Goal: Communication & Community: Share content

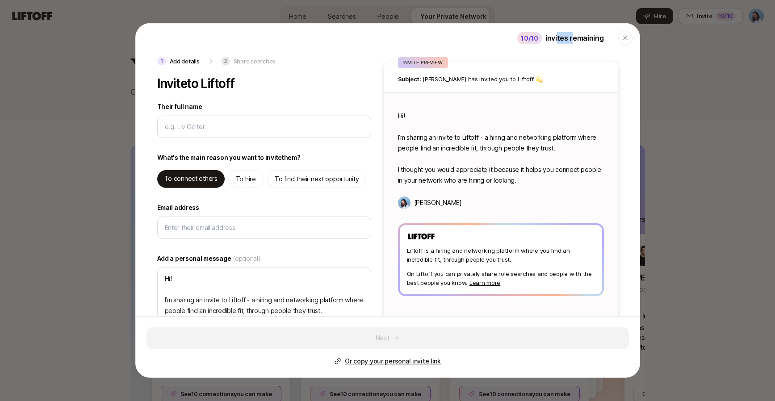
drag, startPoint x: 558, startPoint y: 38, endPoint x: 593, endPoint y: 37, distance: 34.8
click at [580, 38] on p "invites remaining" at bounding box center [574, 38] width 58 height 12
click at [593, 37] on p "invites remaining" at bounding box center [574, 38] width 58 height 12
click at [624, 37] on icon "button" at bounding box center [624, 37] width 7 height 7
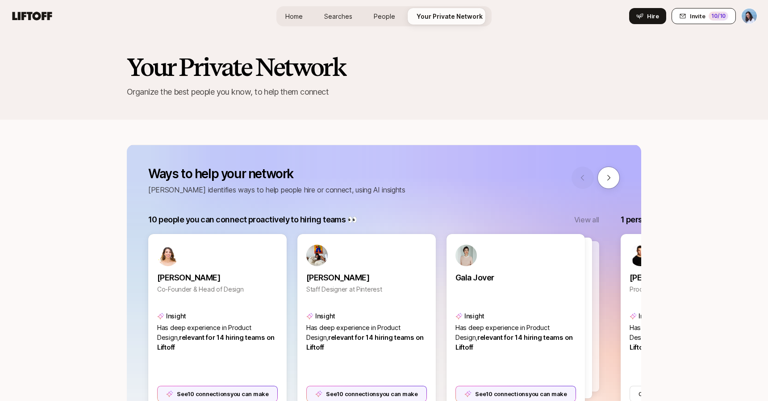
click at [709, 19] on button "Invite 10 /10" at bounding box center [703, 16] width 64 height 16
click at [705, 23] on button "Invite 10 /10" at bounding box center [703, 16] width 64 height 16
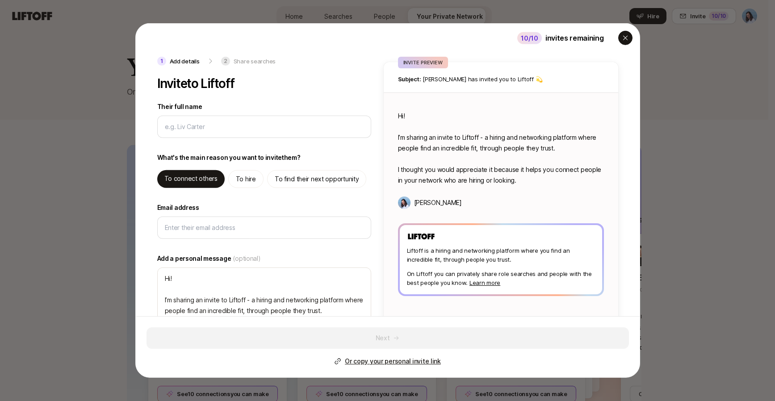
click at [622, 38] on icon "button" at bounding box center [624, 37] width 7 height 7
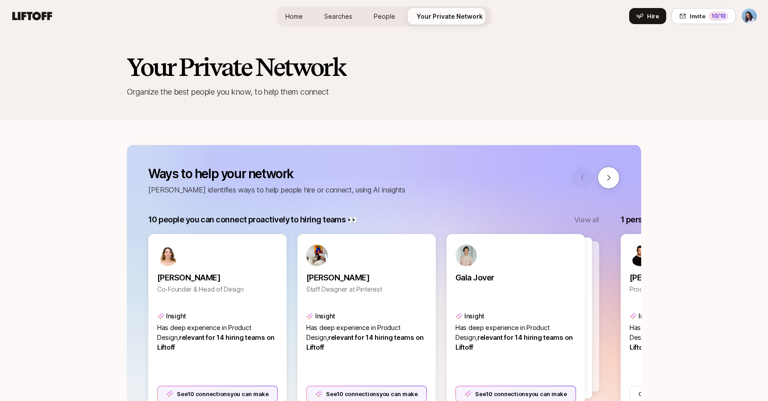
click at [390, 20] on span "People" at bounding box center [384, 16] width 21 height 9
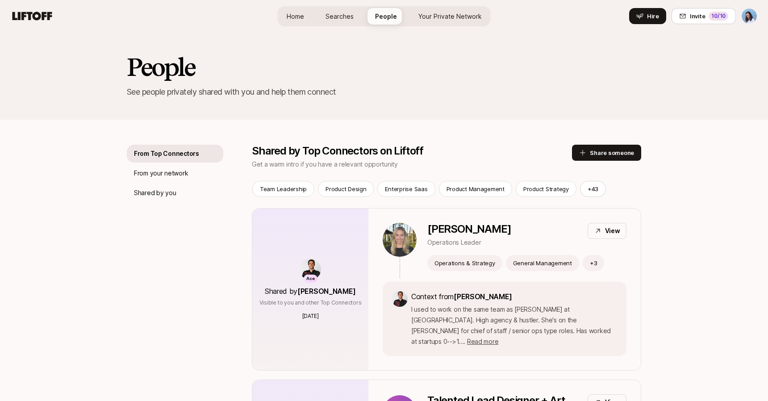
click at [461, 15] on span "Your Private Network" at bounding box center [449, 16] width 63 height 9
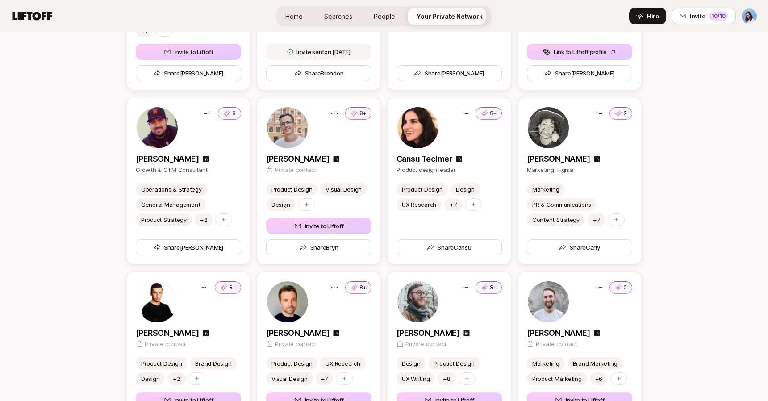
scroll to position [2853, 0]
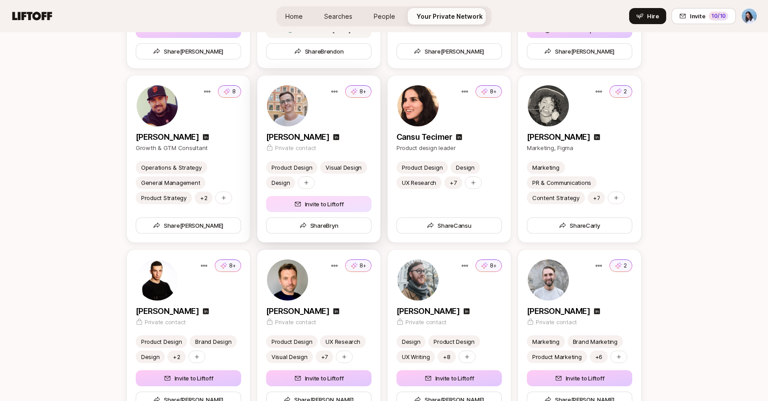
click at [300, 199] on button "Invite to Liftoff" at bounding box center [318, 204] width 105 height 16
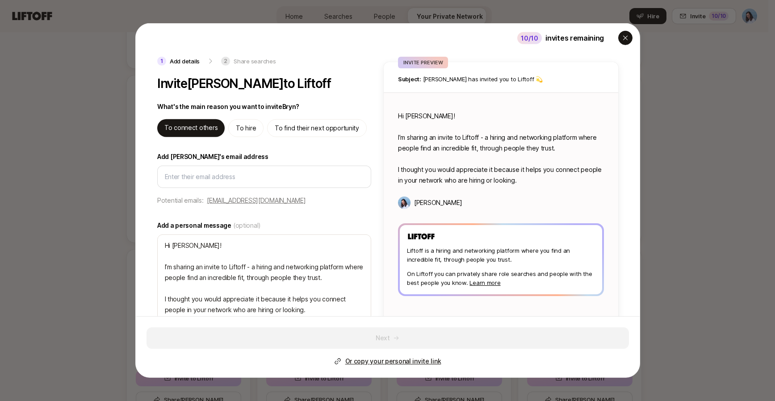
click at [623, 43] on div "button" at bounding box center [625, 38] width 14 height 14
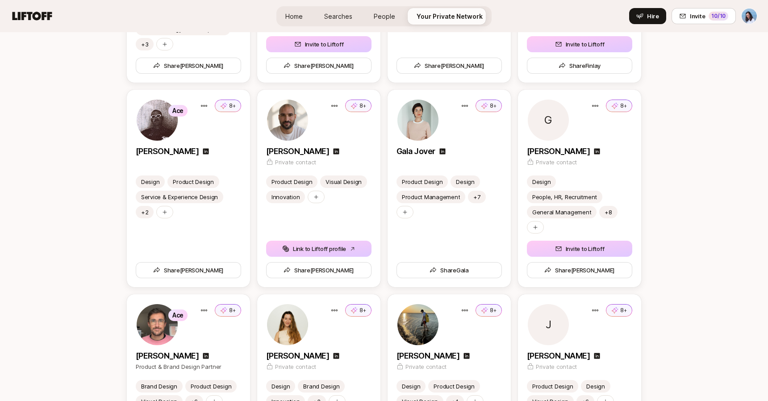
scroll to position [3729, 0]
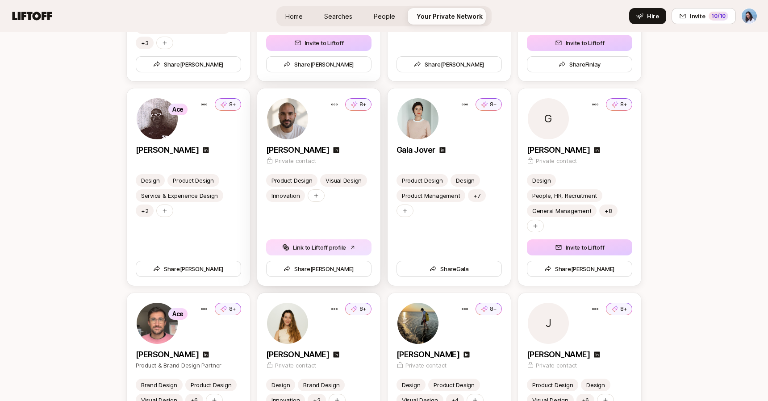
click at [322, 244] on button "Link to Liftoff profile" at bounding box center [318, 247] width 105 height 16
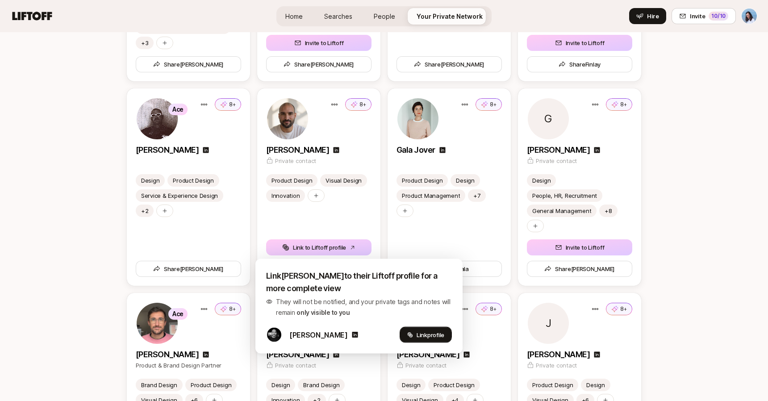
click at [417, 334] on span "Link profile" at bounding box center [431, 334] width 28 height 9
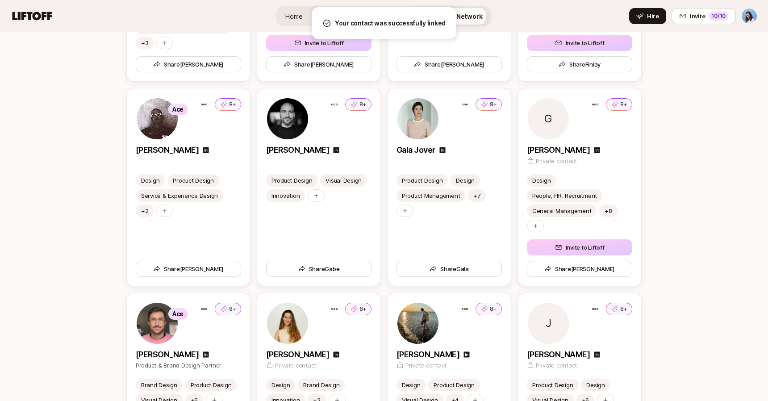
click at [727, 197] on div "Your Private Network Organize the best people you know, to help them connect Wa…" at bounding box center [384, 99] width 768 height 7593
click at [288, 115] on img at bounding box center [287, 118] width 41 height 41
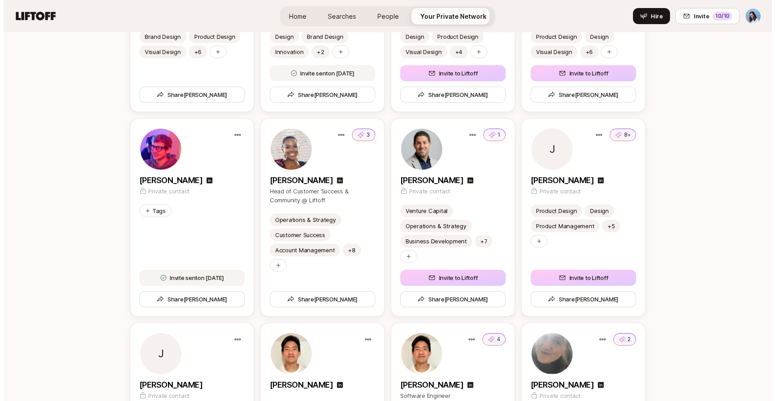
scroll to position [4084, 0]
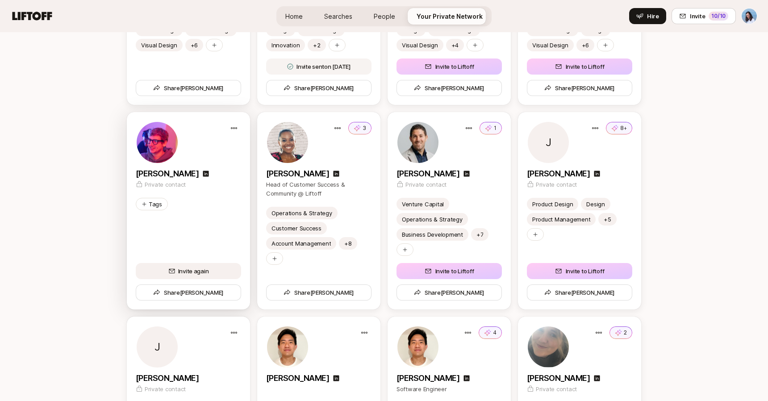
click at [194, 270] on span "Invite again" at bounding box center [188, 271] width 64 height 9
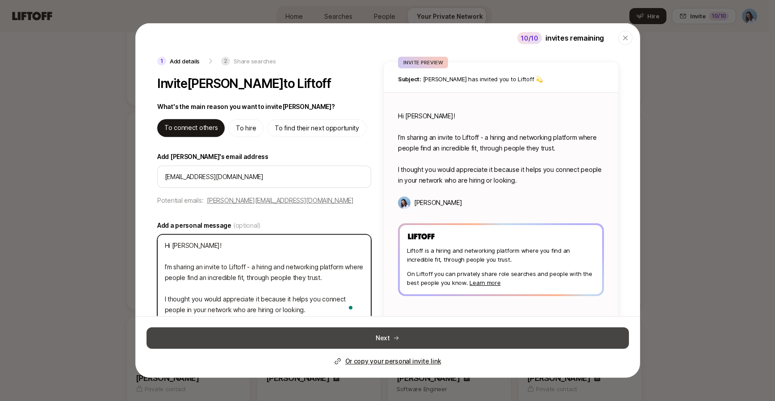
drag, startPoint x: 166, startPoint y: 266, endPoint x: 397, endPoint y: 338, distance: 242.0
click at [398, 341] on div "1 Add details 2 Share searches Invite Jakub Zeg to Liftoff What's the main reas…" at bounding box center [388, 217] width 504 height 321
type textarea "x"
type textarea "Hi Jakub! IJ"
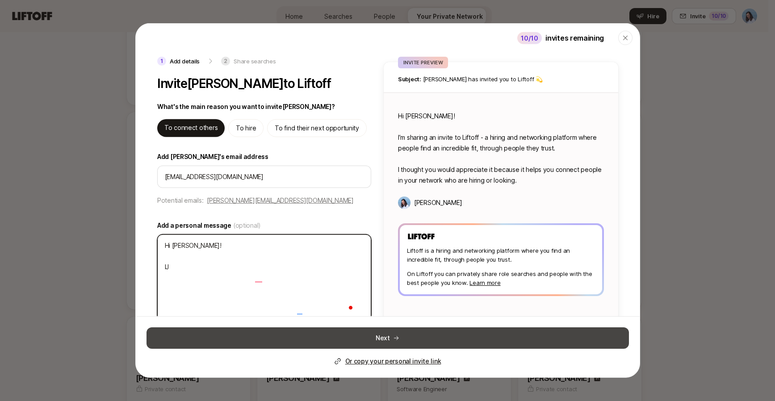
type textarea "x"
type textarea "Hi Jakub! IJu"
type textarea "x"
type textarea "Hi Jakub! IJus"
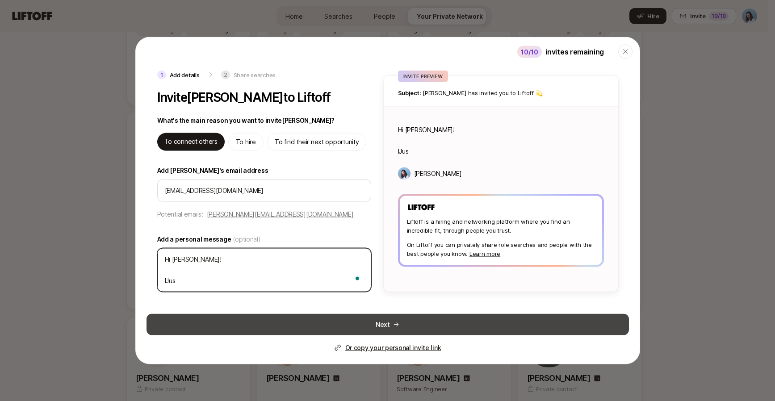
type textarea "x"
type textarea "Hi Jakub! IJust"
type textarea "x"
type textarea "Hi Jakub! IJust"
type textarea "x"
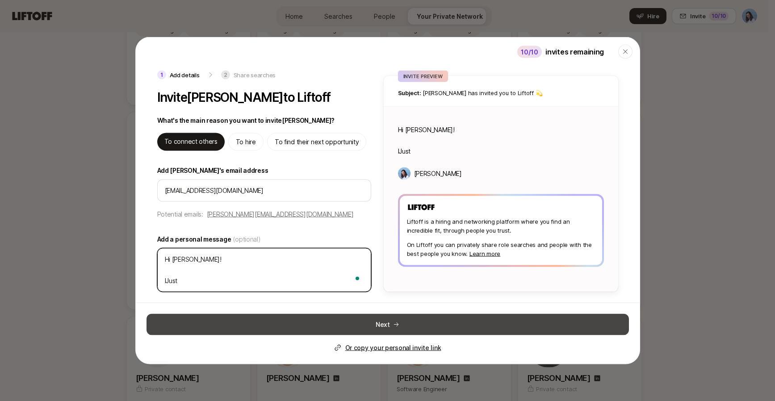
type textarea "Hi Jakub! IJust a"
type textarea "x"
type textarea "Hi Jakub! IJust a"
type textarea "x"
type textarea "Hi Jakub! IJust"
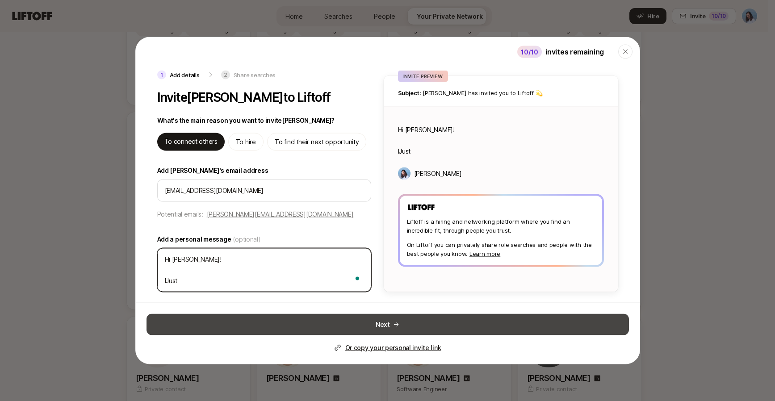
type textarea "x"
type textarea "Hi Jakub! IJust"
type textarea "x"
type textarea "Hi Jakub! IJus"
type textarea "x"
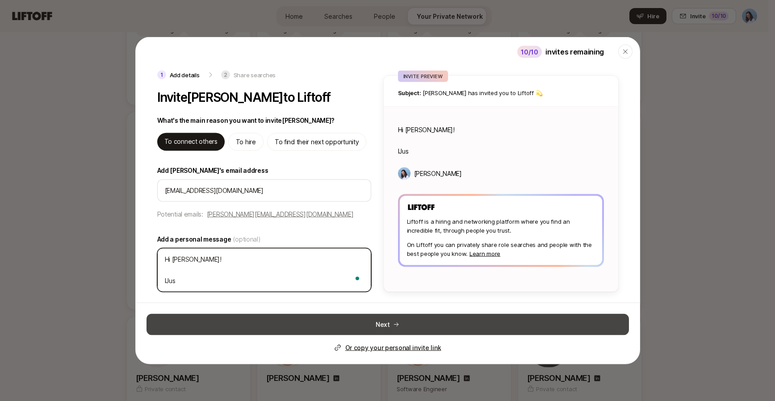
type textarea "Hi Jakub! IJu"
type textarea "x"
type textarea "Hi Jakub! IJ"
type textarea "x"
type textarea "Hi Jakub! I"
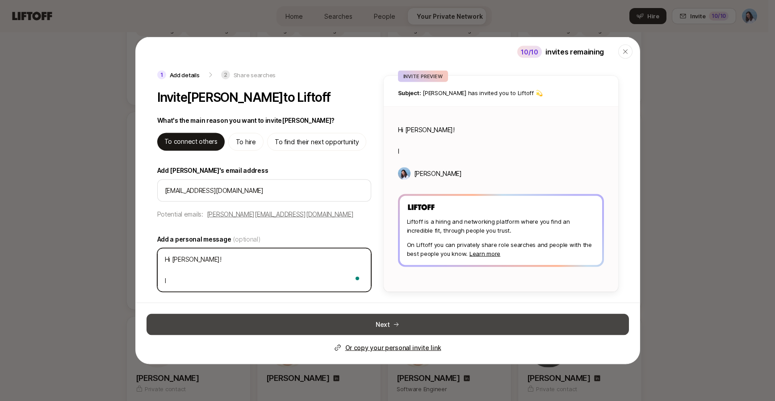
type textarea "x"
type textarea "Hi Jakub!"
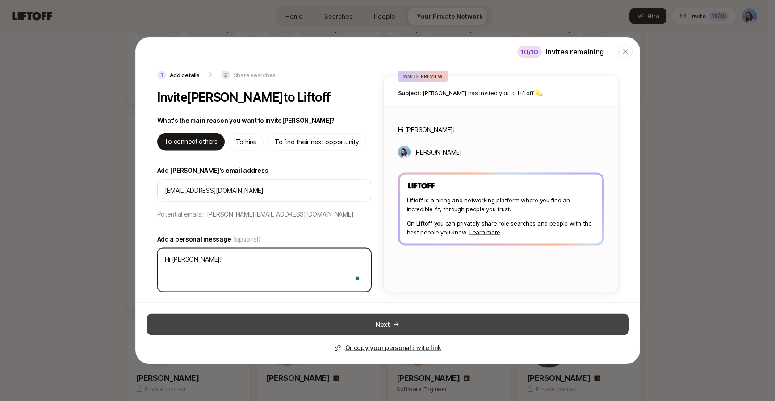
type textarea "x"
type textarea "Hi Jakub! J"
type textarea "x"
type textarea "Hi Jakub! Ju"
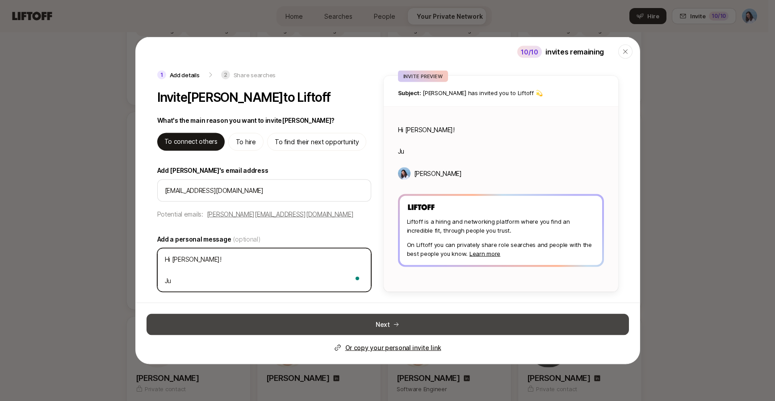
type textarea "x"
type textarea "Hi Jakub! Jus"
type textarea "x"
type textarea "Hi Jakub! Just"
type textarea "x"
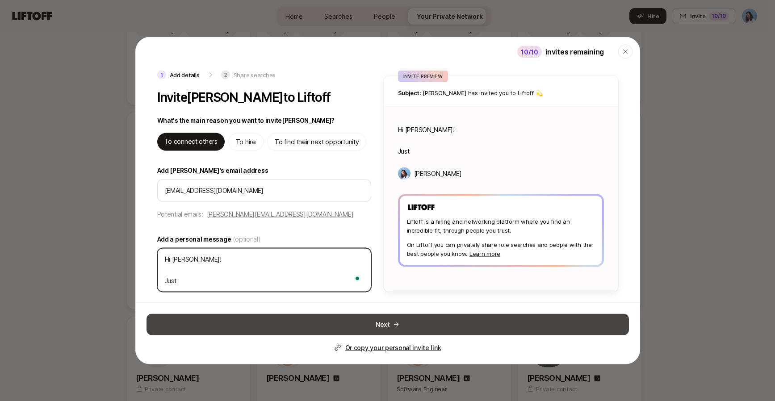
type textarea "Hi Jakub! Just"
type textarea "x"
type textarea "Hi Jakub! Just a"
type textarea "x"
type textarea "Hi Jakub! Just a"
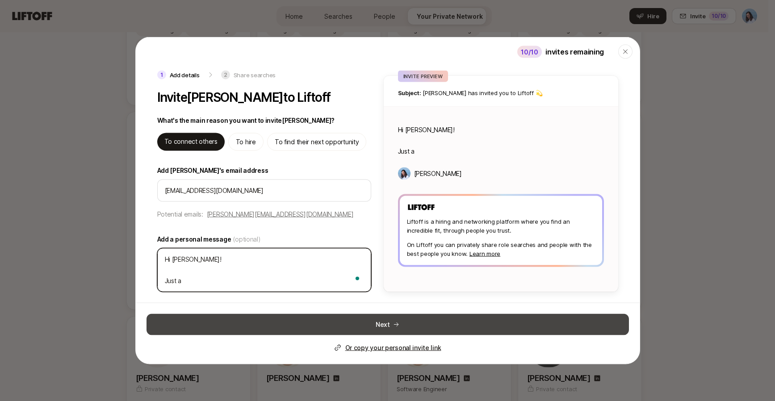
type textarea "x"
type textarea "Hi Jakub! Just a r"
type textarea "x"
type textarea "Hi Jakub! Just a re"
type textarea "x"
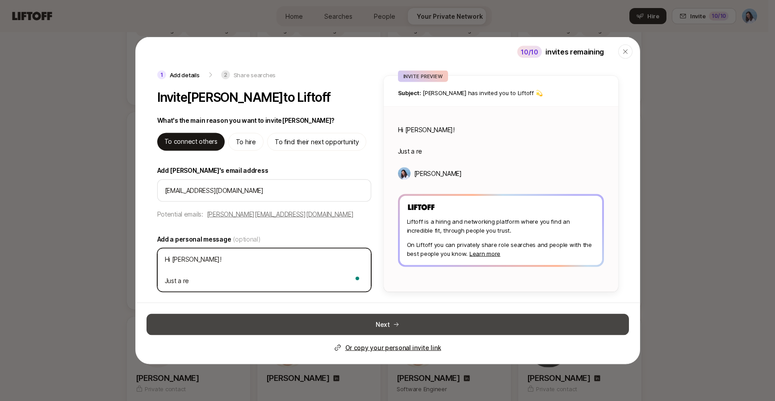
type textarea "Hi Jakub! Just a rem"
type textarea "x"
type textarea "Hi Jakub! Just a remi"
type textarea "x"
type textarea "Hi Jakub! Just a remin"
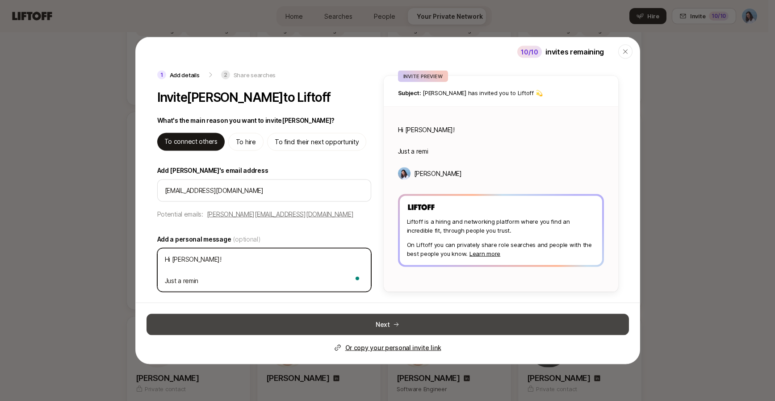
type textarea "x"
type textarea "Hi Jakub! Just a remind"
type textarea "x"
type textarea "Hi Jakub! Just a reminde"
type textarea "x"
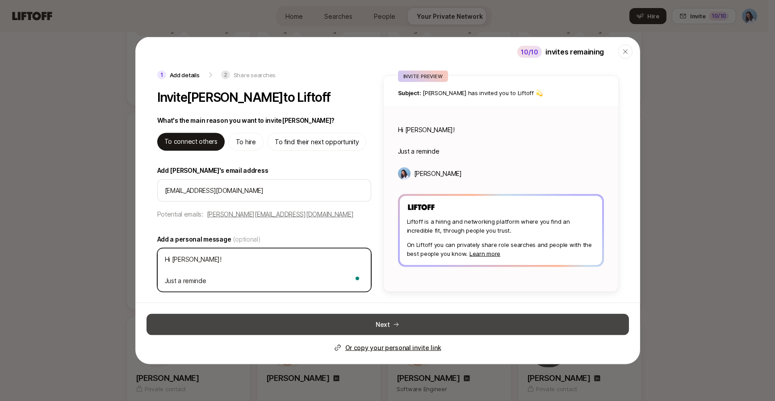
type textarea "Hi Jakub! Just a reminder"
type textarea "x"
type textarea "Hi Jakub! Just a reminder"
type textarea "x"
type textarea "Hi Jakub! Just a reminder R"
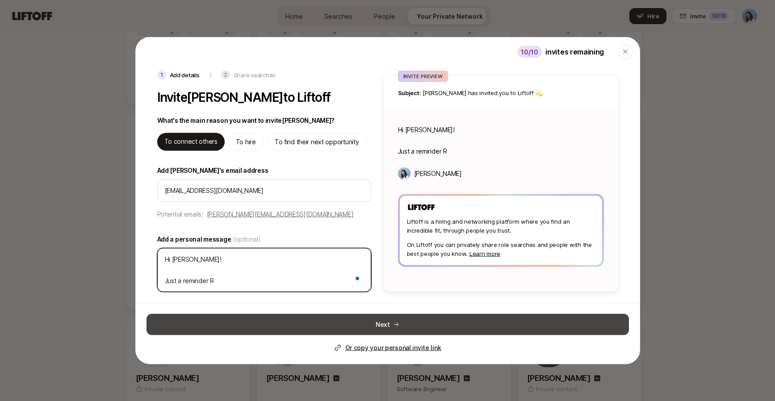
type textarea "x"
type textarea "Hi Jakub! Just a reminder RE"
type textarea "x"
type textarea "Hi Jakub! Just a reminder RE"
type textarea "x"
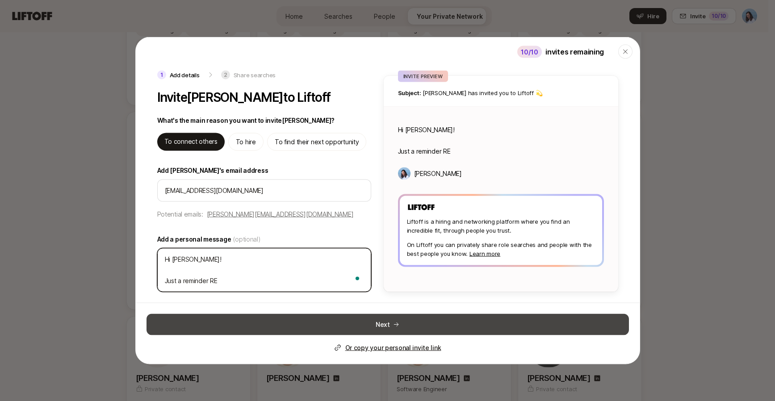
type textarea "Hi Jakub! Just a reminder RE L"
type textarea "x"
type textarea "Hi Jakub! Just a reminder RE Li"
type textarea "x"
type textarea "Hi Jakub! Just a reminder RE Lif"
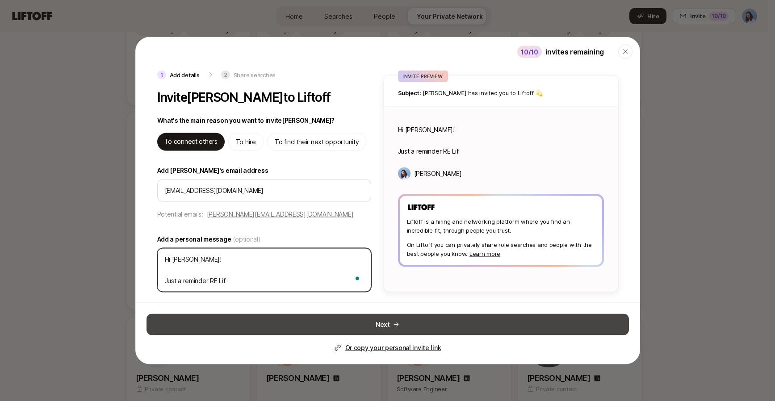
type textarea "x"
type textarea "Hi Jakub! Just a reminder RE Lifto"
type textarea "x"
type textarea "Hi Jakub! Just a reminder RE Liftof"
type textarea "x"
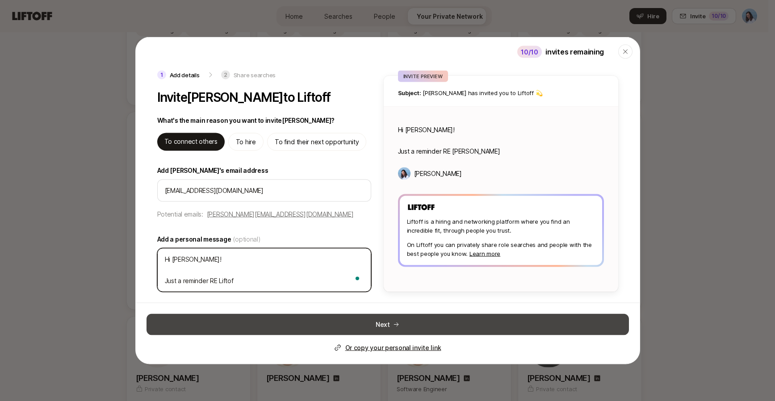
type textarea "Hi Jakub! Just a reminder RE Liftoff"
type textarea "x"
type textarea "Hi Jakub! Just a reminder RE Liftoff."
type textarea "x"
type textarea "Hi Jakub! Just a reminder RE Liftoff."
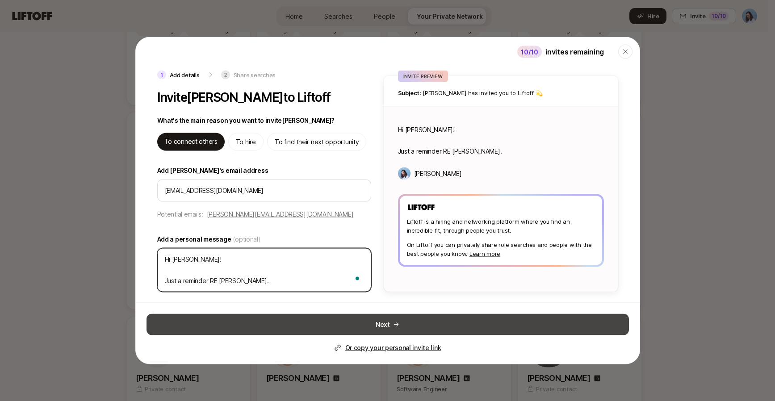
type textarea "x"
type textarea "Hi Jakub! Just a reminder RE Liftoff. W"
type textarea "x"
type textarea "Hi Jakub! Just a reminder RE Liftoff. Wo"
type textarea "x"
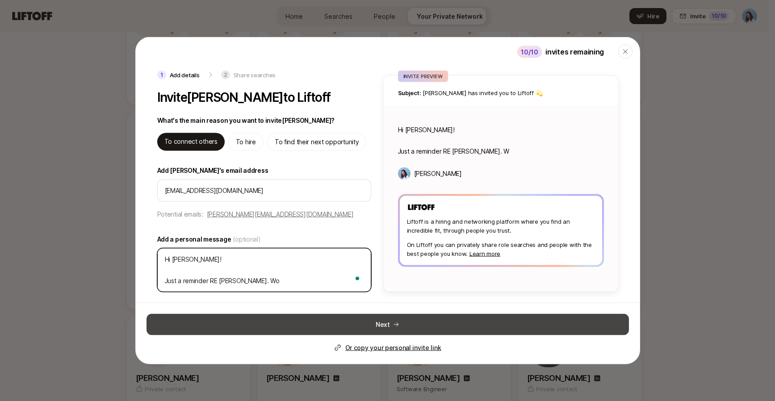
type textarea "Hi Jakub! Just a reminder RE Liftoff. Wou"
type textarea "x"
type textarea "Hi Jakub! Just a reminder RE Liftoff. Woul"
type textarea "x"
type textarea "Hi Jakub! Just a reminder RE Liftoff. Would"
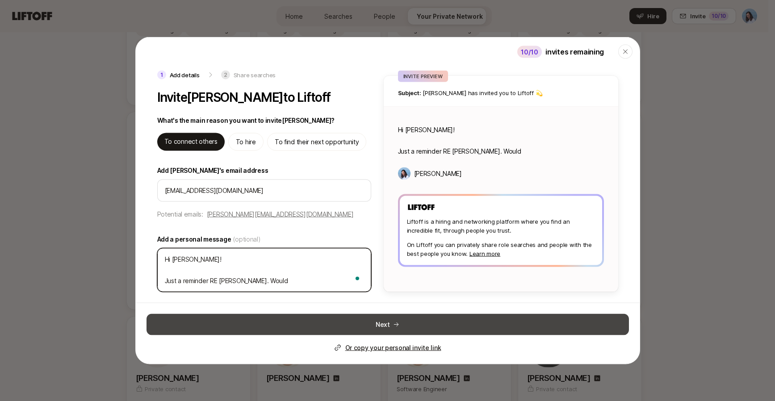
type textarea "x"
type textarea "Hi Jakub! Just a reminder RE Liftoff. Would"
type textarea "x"
type textarea "Hi Jakub! Just a reminder RE Liftoff. Would l"
type textarea "x"
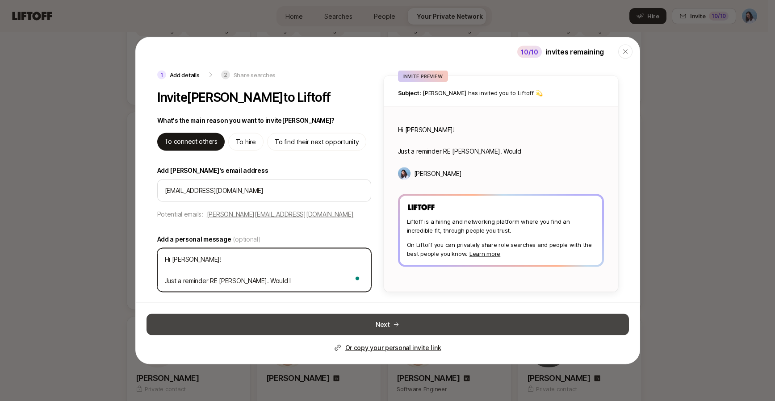
type textarea "Hi Jakub! Just a reminder RE Liftoff. Would lo"
type textarea "x"
type textarea "Hi Jakub! Just a reminder RE Liftoff. Would lov"
type textarea "x"
type textarea "Hi Jakub! Just a reminder RE Liftoff. Would love"
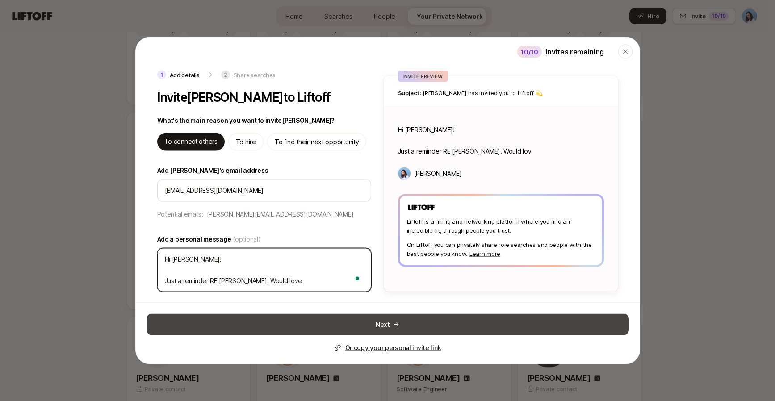
type textarea "x"
type textarea "Hi Jakub! Just a reminder RE Liftoff. Would love"
type textarea "x"
type textarea "Hi Jakub! Just a reminder RE Liftoff. Would love t"
type textarea "x"
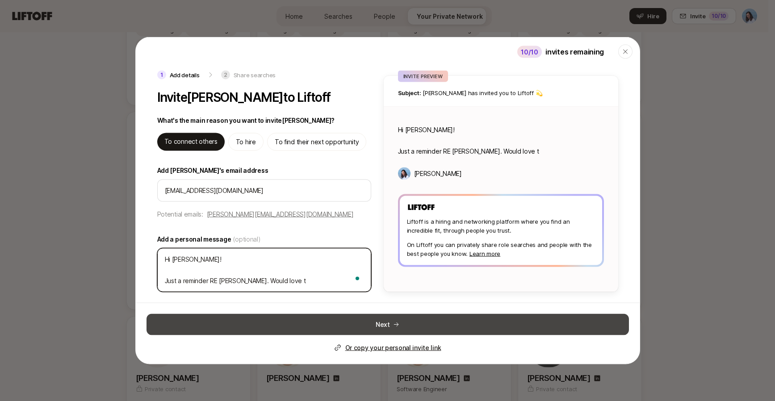
type textarea "Hi Jakub! Just a reminder RE Liftoff. Would love to"
type textarea "x"
type textarea "Hi Jakub! Just a reminder RE Liftoff. Would love to"
type textarea "x"
type textarea "Hi Jakub! Just a reminder RE Liftoff. Would love to he"
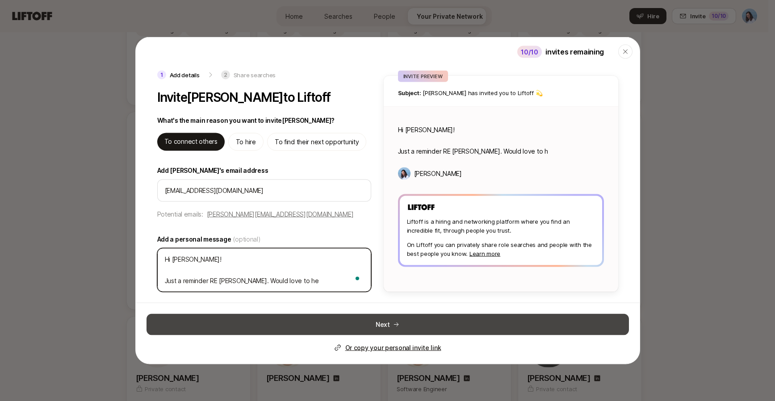
type textarea "x"
type textarea "Hi Jakub! Just a reminder RE Liftoff. Would love to hea"
type textarea "x"
type textarea "Hi Jakub! Just a reminder RE Liftoff. Would love to hear"
type textarea "x"
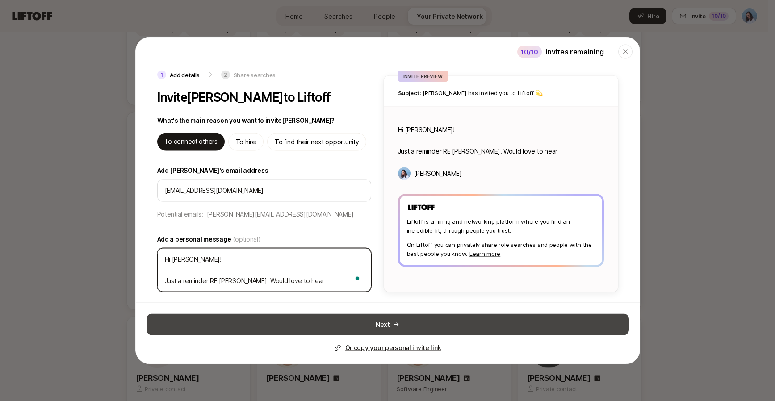
type textarea "Hi Jakub! Just a reminder RE Liftoff. Would love to hear"
type textarea "x"
type textarea "Hi Jakub! Just a reminder RE Liftoff. Would love to hear y"
type textarea "x"
type textarea "Hi Jakub! Just a reminder RE Liftoff. Would love to hear yo"
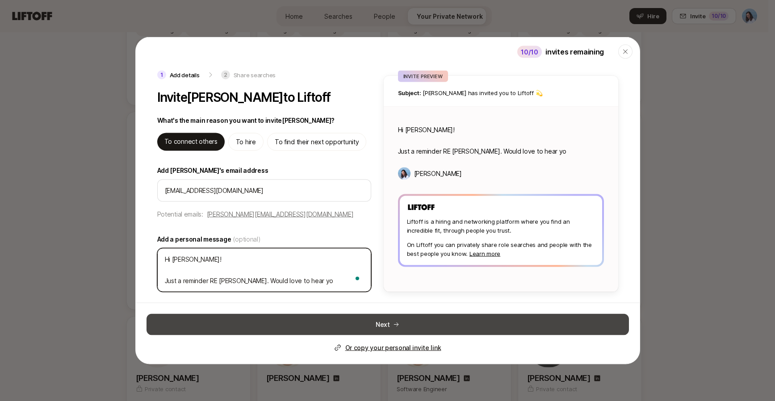
type textarea "x"
type textarea "Hi Jakub! Just a reminder RE Liftoff. Would love to hear you"
type textarea "x"
type textarea "Hi Jakub! Just a reminder RE Liftoff. Would love to hear your"
type textarea "x"
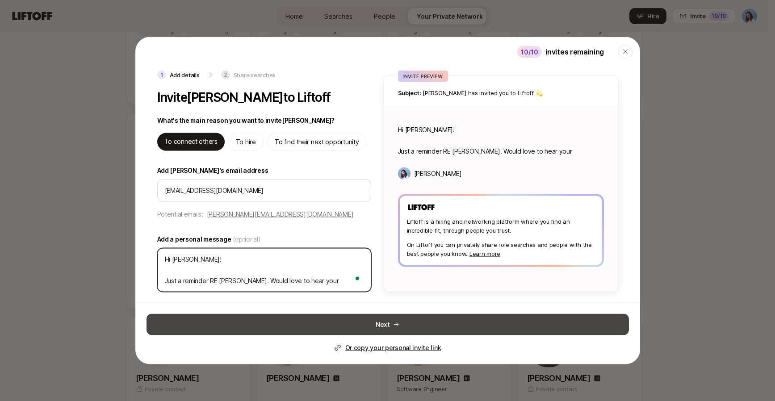
type textarea "Hi Jakub! Just a reminder RE Liftoff. Would love to hear your"
type textarea "x"
type textarea "Hi Jakub! Just a reminder RE Liftoff. Would love to hear your t"
type textarea "x"
type textarea "Hi Jakub! Just a reminder RE Liftoff. Would love to hear your th"
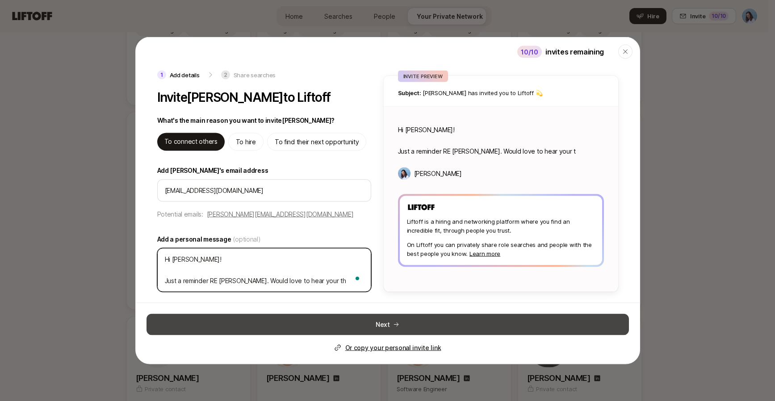
type textarea "x"
type textarea "Hi Jakub! Just a reminder RE Liftoff. Would love to hear your tho"
type textarea "x"
type textarea "Hi Jakub! Just a reminder RE Liftoff. Would love to hear your thou"
type textarea "x"
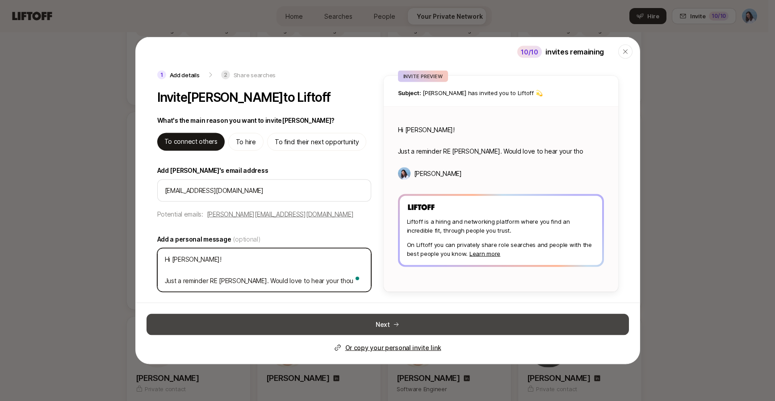
type textarea "Hi Jakub! Just a reminder RE Liftoff. Would love to hear your thoug"
type textarea "x"
type textarea "Hi Jakub! Just a reminder RE Liftoff. Would love to hear your though"
type textarea "x"
type textarea "Hi Jakub! Just a reminder RE Liftoff. Would love to hear your thought"
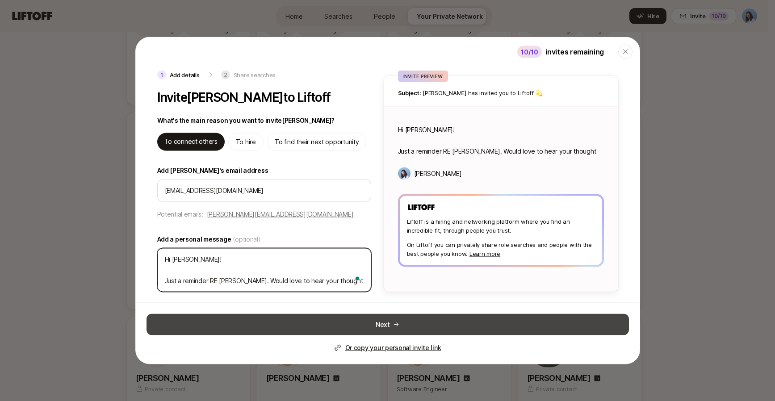
type textarea "x"
type textarea "Hi Jakub! Just a reminder RE Liftoff. Would love to hear your thoughts"
type textarea "x"
type textarea "Hi Jakub! Just a reminder RE Liftoff. Would love to hear your thoughts."
type textarea "x"
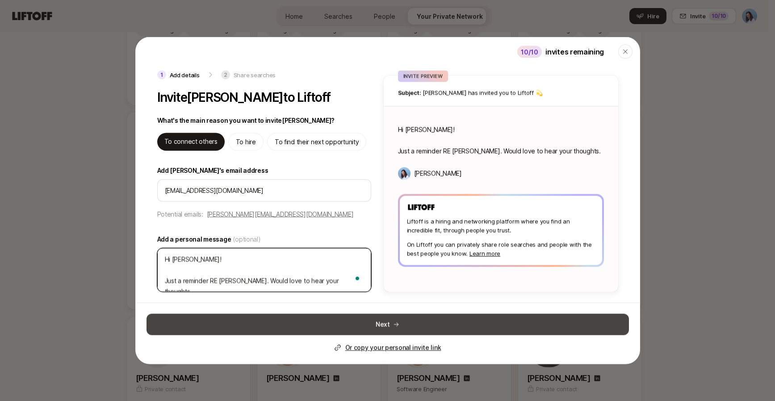
type textarea "Hi Jakub! Just a reminder RE Liftoff. Would love to hear your thoughts."
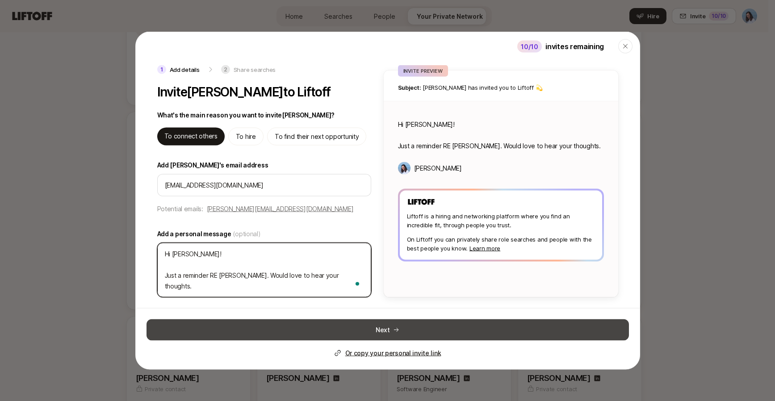
type textarea "x"
type textarea "Hi Jakub! Just a reminder RE Liftoff. Would love to hear your thoughts."
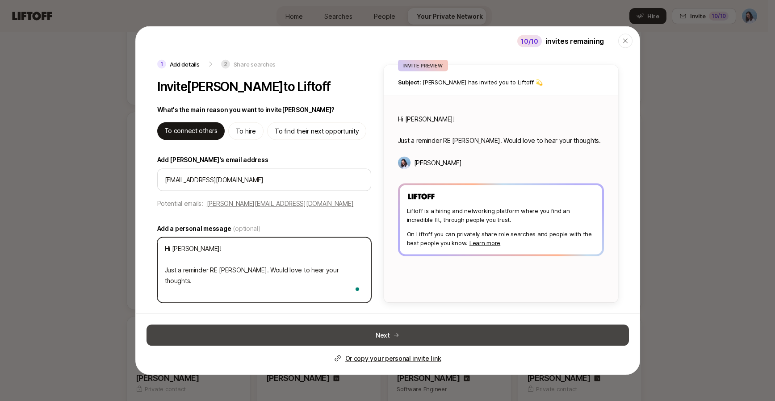
type textarea "x"
type textarea "Hi Jakub! Just a reminder RE Liftoff. Would love to hear your thoughts. I"
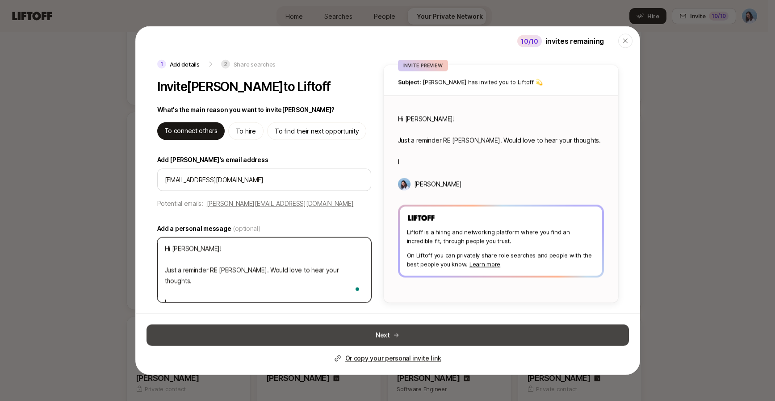
type textarea "x"
type textarea "Hi Jakub! Just a reminder RE Liftoff. Would love to hear your thoughts. Iț"
type textarea "x"
type textarea "Hi Jakub! Just a reminder RE Liftoff. Would love to hear your thoughts. Ițv"
type textarea "x"
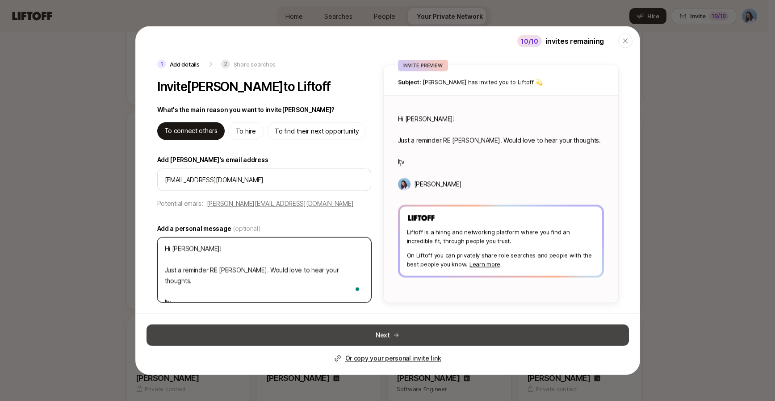
type textarea "Hi Jakub! Just a reminder RE Liftoff. Would love to hear your thoughts. Ițve"
type textarea "x"
type textarea "Hi Jakub! Just a reminder RE Liftoff. Would love to hear your thoughts. Ițve"
type textarea "x"
type textarea "Hi Jakub! Just a reminder RE Liftoff. Would love to hear your thoughts. Ițve"
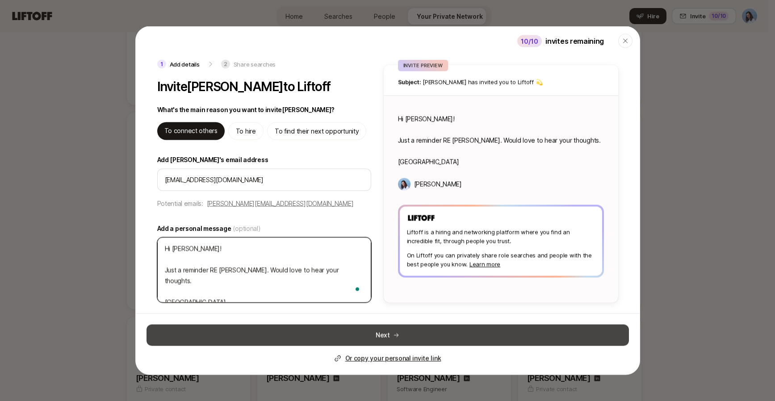
type textarea "x"
type textarea "Hi Jakub! Just a reminder RE Liftoff. Would love to hear your thoughts. Ițv"
type textarea "x"
type textarea "Hi Jakub! Just a reminder RE Liftoff. Would love to hear your thoughts. Iț"
type textarea "x"
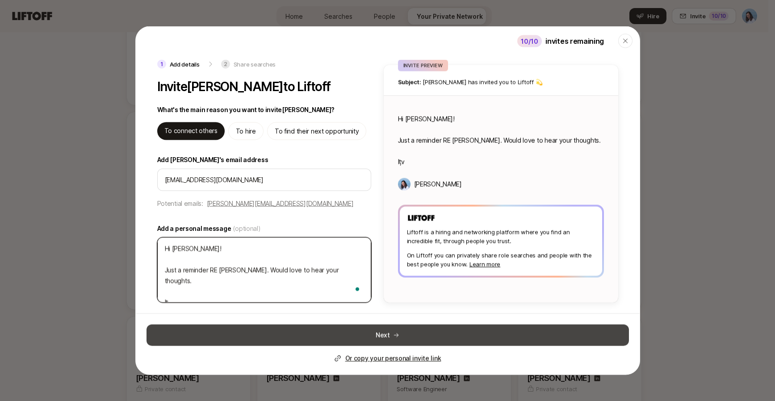
type textarea "Hi Jakub! Just a reminder RE Liftoff. Would love to hear your thoughts. I"
type textarea "x"
type textarea "Hi Jakub! Just a reminder RE Liftoff. Would love to hear your thoughts. I'"
type textarea "x"
type textarea "Hi Jakub! Just a reminder RE Liftoff. Would love to hear your thoughts. I'v"
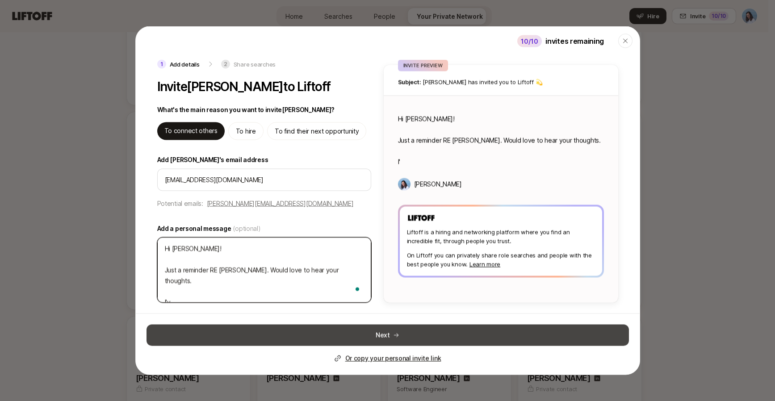
type textarea "x"
type textarea "Hi Jakub! Just a reminder RE Liftoff. Would love to hear your thoughts. I've"
type textarea "x"
type textarea "Hi Jakub! Just a reminder RE Liftoff. Would love to hear your thoughts. I've"
type textarea "x"
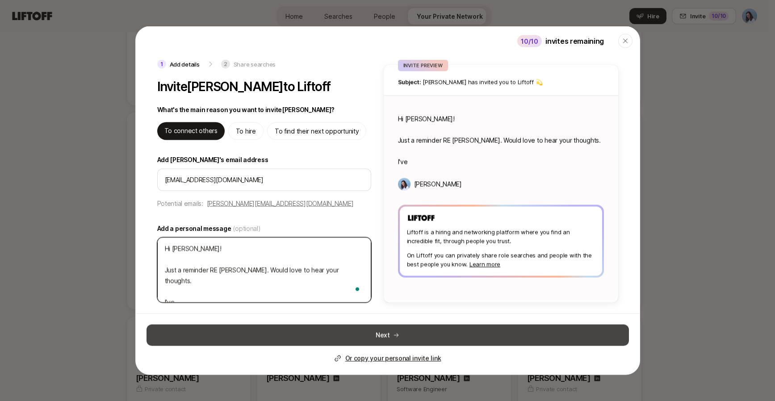
type textarea "Hi Jakub! Just a reminder RE Liftoff. Would love to hear your thoughts. I've a"
type textarea "x"
type textarea "Hi Jakub! Just a reminder RE Liftoff. Would love to hear your thoughts. I've al"
type textarea "x"
type textarea "Hi Jakub! Just a reminder RE Liftoff. Would love to hear your thoughts. I've als"
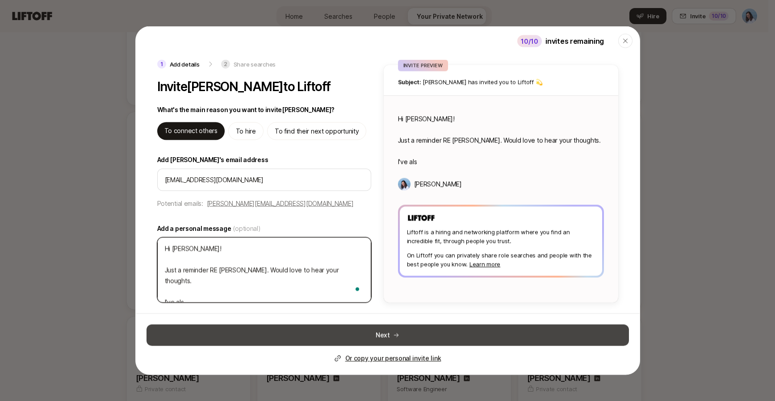
type textarea "x"
type textarea "Hi Jakub! Just a reminder RE Liftoff. Would love to hear your thoughts. I've al…"
type textarea "x"
type textarea "Hi Jakub! Just a reminder RE Liftoff. Would love to hear your thoughts. I've al…"
type textarea "x"
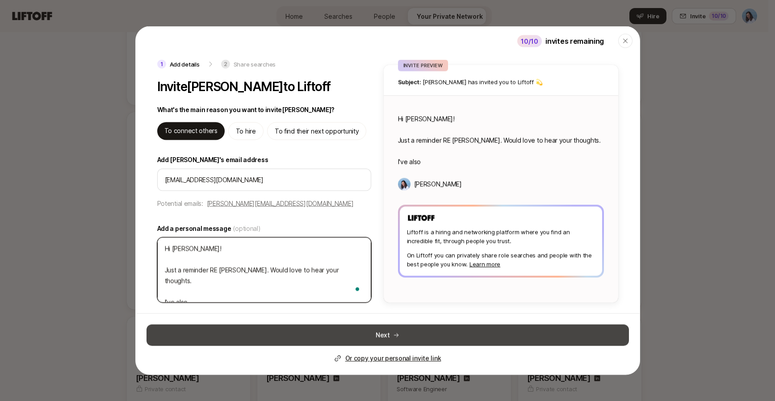
type textarea "Hi Jakub! Just a reminder RE Liftoff. Would love to hear your thoughts. I've al…"
type textarea "x"
type textarea "Hi Jakub! Just a reminder RE Liftoff. Would love to hear your thoughts. I've al…"
type textarea "x"
type textarea "Hi Jakub! Just a reminder RE Liftoff. Would love to hear your thoughts. I've al…"
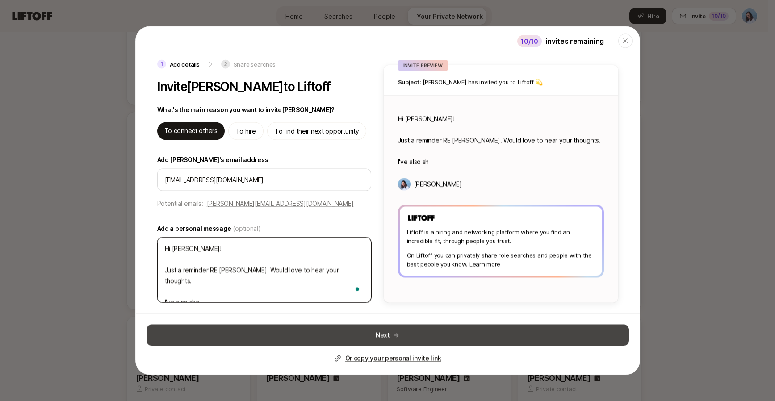
type textarea "x"
type textarea "Hi Jakub! Just a reminder RE Liftoff. Would love to hear your thoughts. I've al…"
type textarea "x"
type textarea "Hi Jakub! Just a reminder RE Liftoff. Would love to hear your thoughts. I've al…"
type textarea "x"
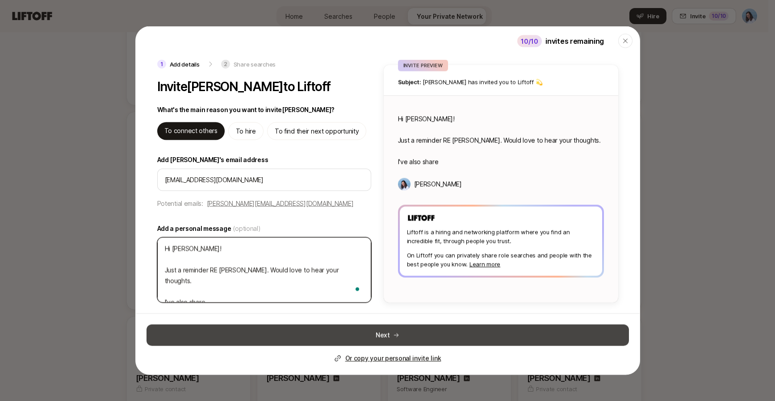
type textarea "Hi Jakub! Just a reminder RE Liftoff. Would love to hear your thoughts. I've al…"
type textarea "x"
type textarea "Hi Jakub! Just a reminder RE Liftoff. Would love to hear your thoughts. I've al…"
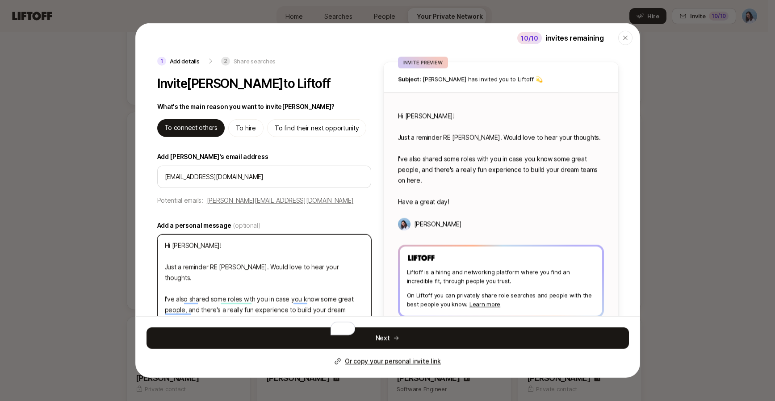
drag, startPoint x: 171, startPoint y: 267, endPoint x: 357, endPoint y: 265, distance: 186.2
click at [354, 265] on textarea "Hi Jakub! Just a reminder RE Liftoff. Would love to hear your thoughts. I've al…" at bounding box center [264, 288] width 214 height 108
click at [359, 264] on textarea "Hi Jakub! Just a reminder RE Liftoff. Would love to hear your thoughts. I've al…" at bounding box center [264, 288] width 214 height 108
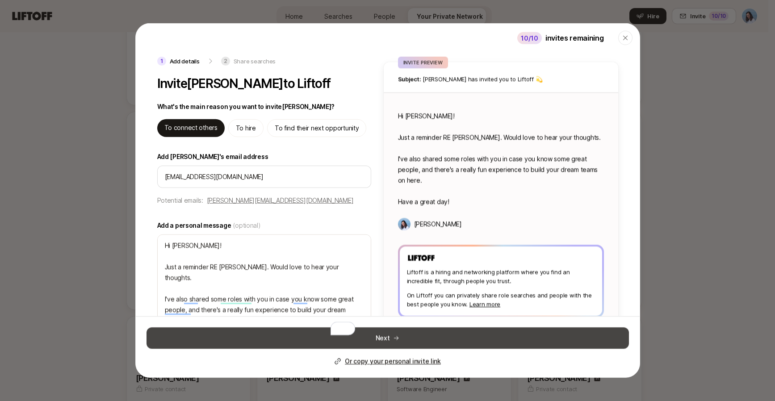
click at [427, 338] on button "Next" at bounding box center [387, 337] width 482 height 21
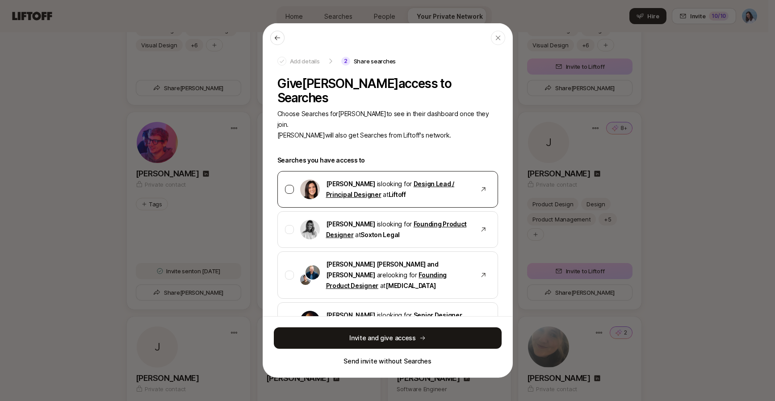
click at [286, 185] on div at bounding box center [289, 189] width 9 height 9
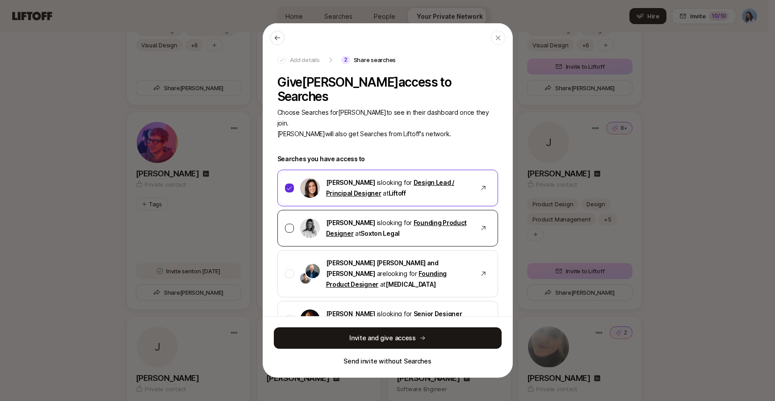
scroll to position [2, 0]
click at [282, 209] on div "Logan Brown is looking for Founding Product Designer at Soxton Legal" at bounding box center [387, 227] width 221 height 37
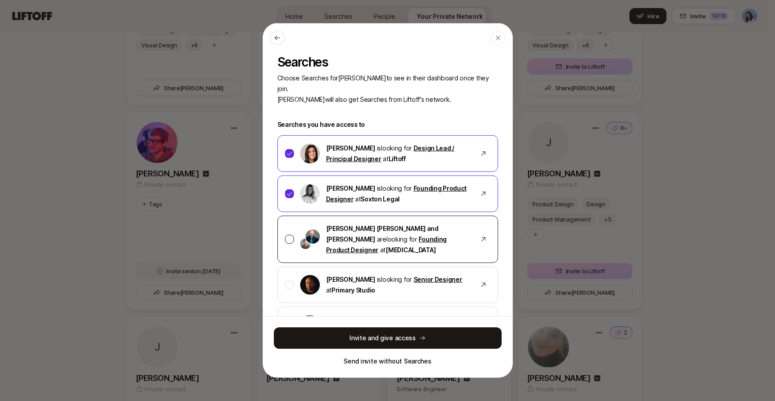
scroll to position [40, 0]
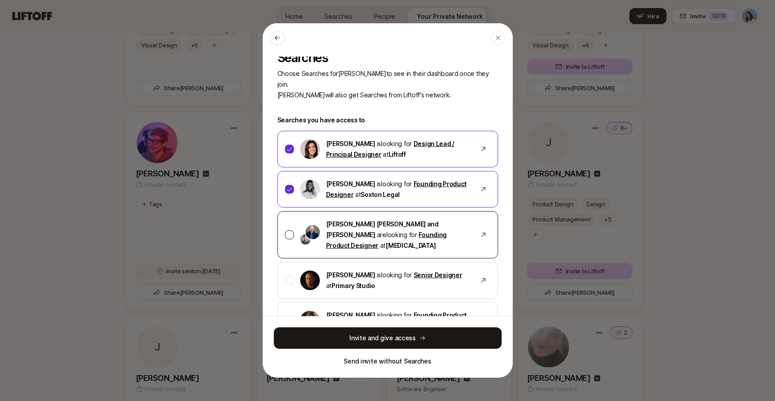
click at [288, 230] on div at bounding box center [289, 234] width 9 height 9
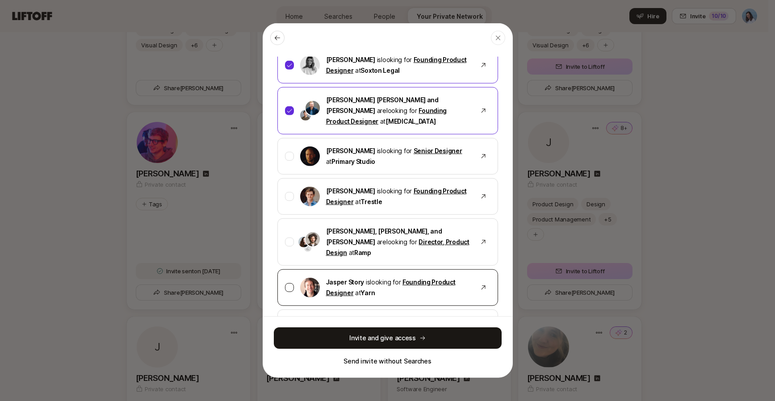
scroll to position [179, 0]
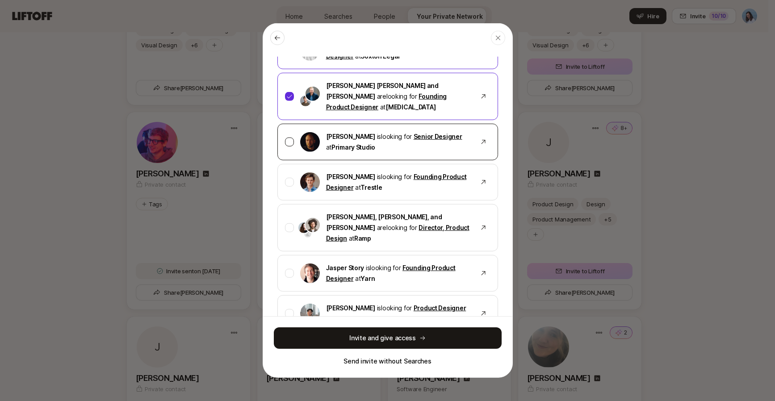
click at [288, 138] on div at bounding box center [289, 142] width 9 height 9
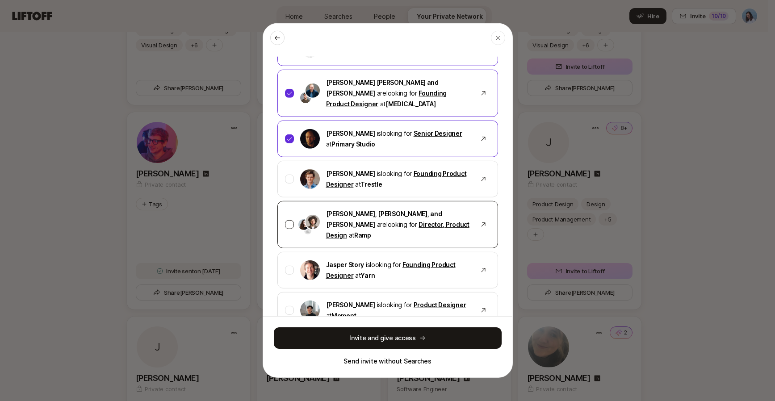
scroll to position [188, 0]
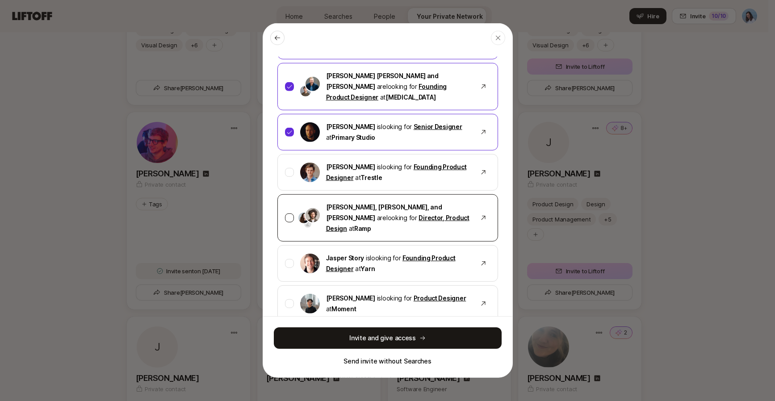
click at [288, 213] on div at bounding box center [289, 217] width 9 height 9
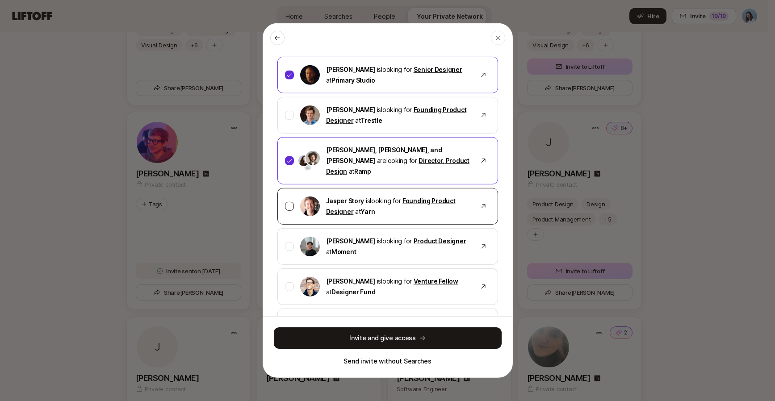
scroll to position [246, 0]
click at [283, 187] on div "Jasper Story is looking for Founding Product Designer at Yarn" at bounding box center [387, 205] width 221 height 37
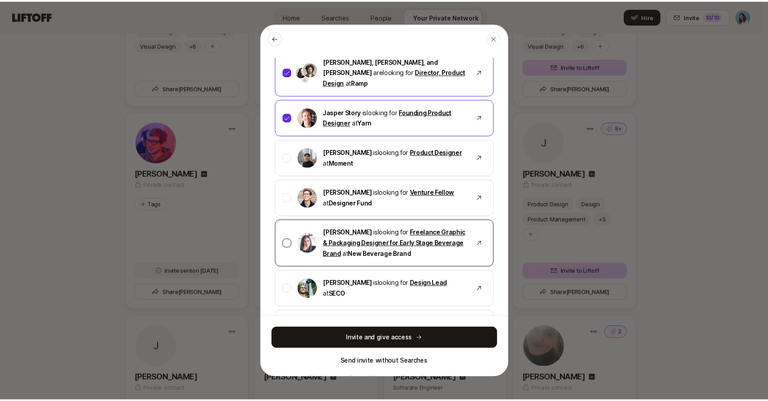
scroll to position [351, 0]
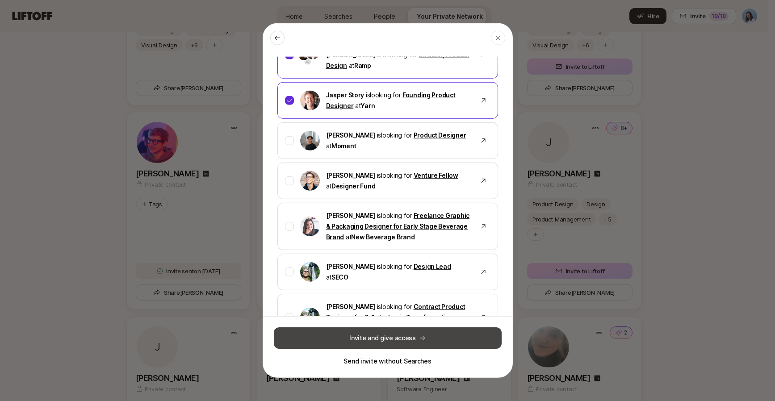
click at [398, 341] on button "Invite and give access" at bounding box center [388, 337] width 228 height 21
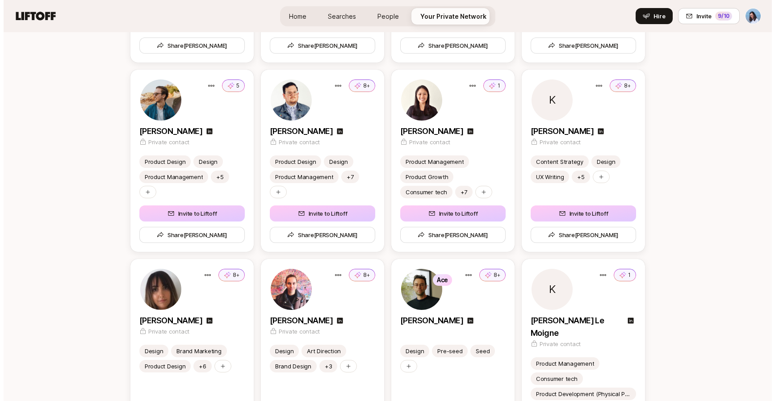
scroll to position [4503, 0]
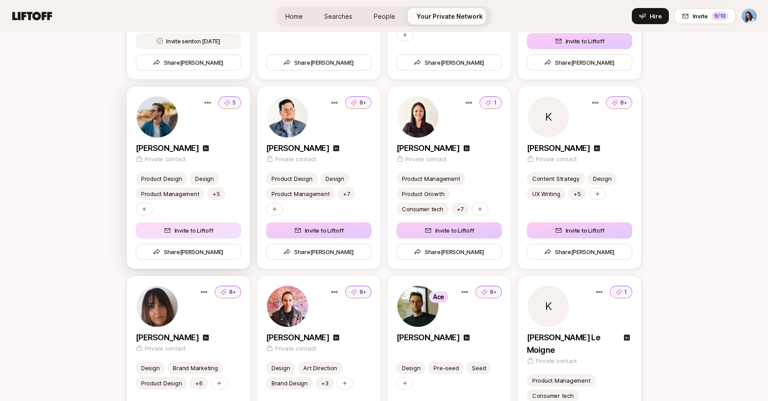
click at [193, 230] on button "Invite to Liftoff" at bounding box center [188, 230] width 105 height 16
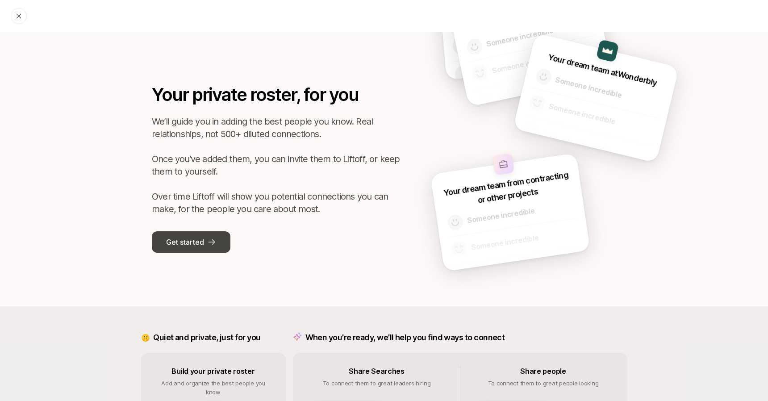
click at [200, 238] on p "Get started" at bounding box center [185, 242] width 38 height 12
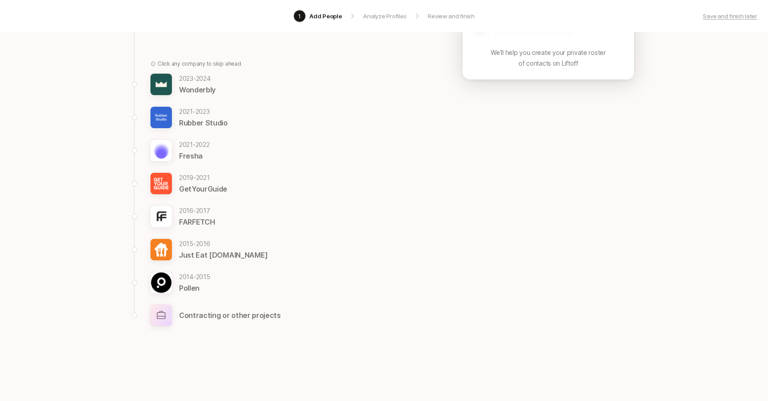
click at [211, 314] on p "Contracting or other projects" at bounding box center [230, 315] width 102 height 12
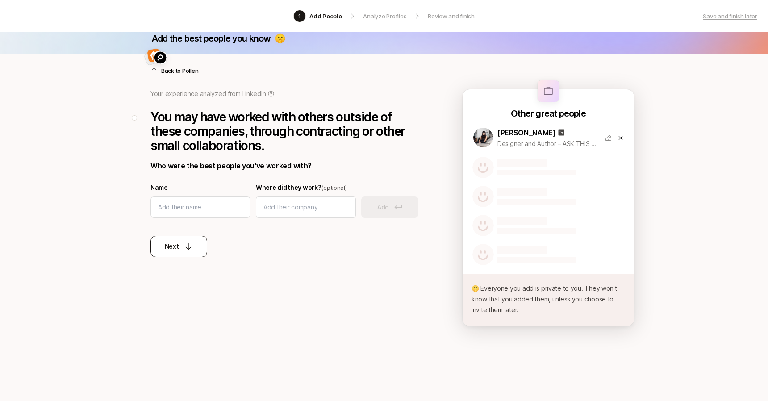
click at [180, 249] on div "Next" at bounding box center [179, 246] width 29 height 11
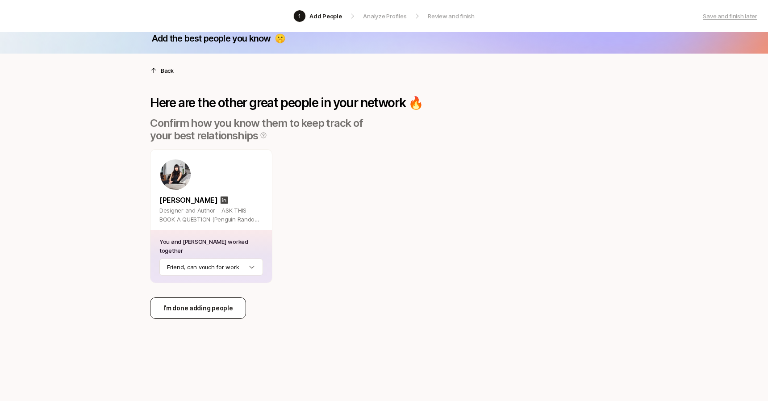
click at [214, 311] on p "I’m done adding people" at bounding box center [198, 308] width 70 height 11
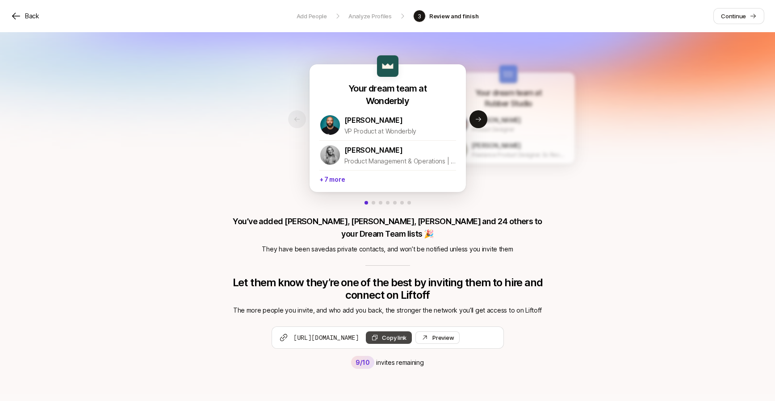
click at [412, 331] on button "Copy link" at bounding box center [389, 337] width 46 height 13
click at [483, 123] on button "Next slide" at bounding box center [478, 119] width 18 height 18
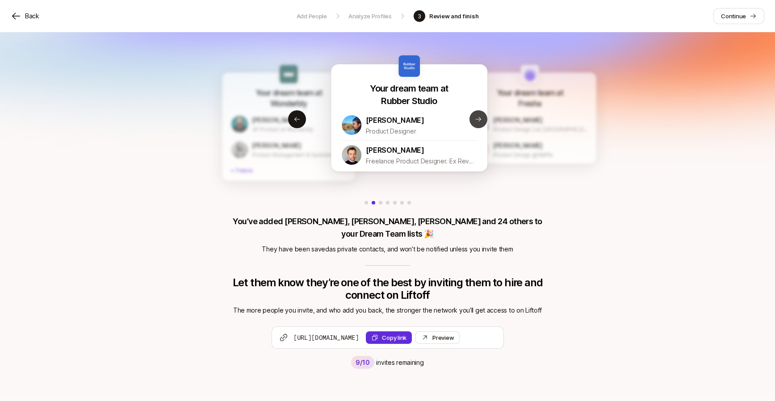
click at [483, 123] on button "Next slide" at bounding box center [478, 119] width 18 height 18
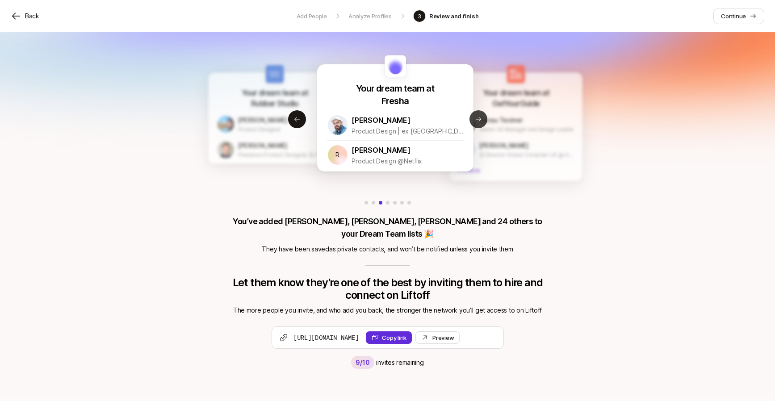
click at [483, 123] on button "Next slide" at bounding box center [478, 119] width 18 height 18
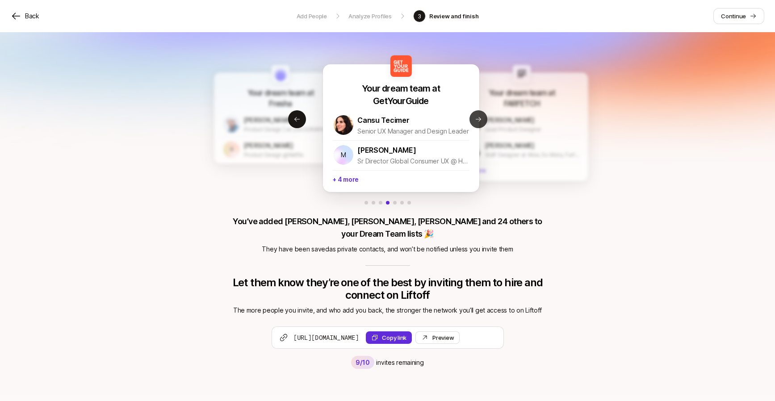
click at [483, 123] on button "Next slide" at bounding box center [478, 119] width 18 height 18
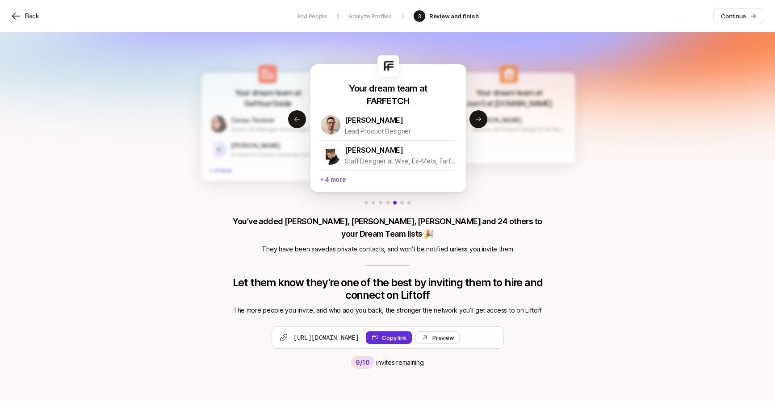
click at [329, 183] on p "+ 4 more" at bounding box center [388, 178] width 137 height 17
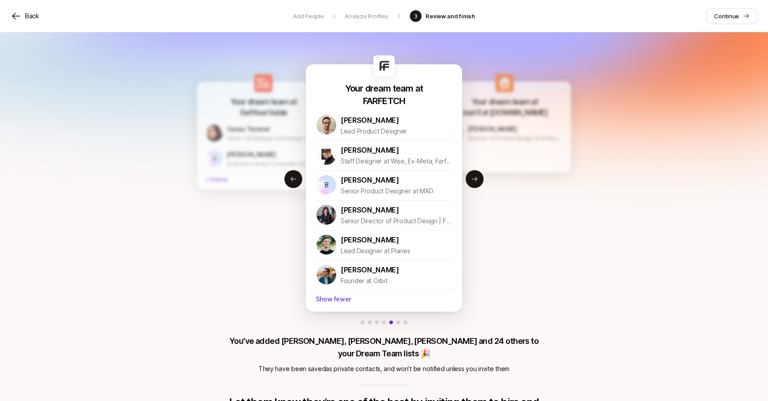
click at [338, 300] on p "Show fewer" at bounding box center [384, 298] width 137 height 17
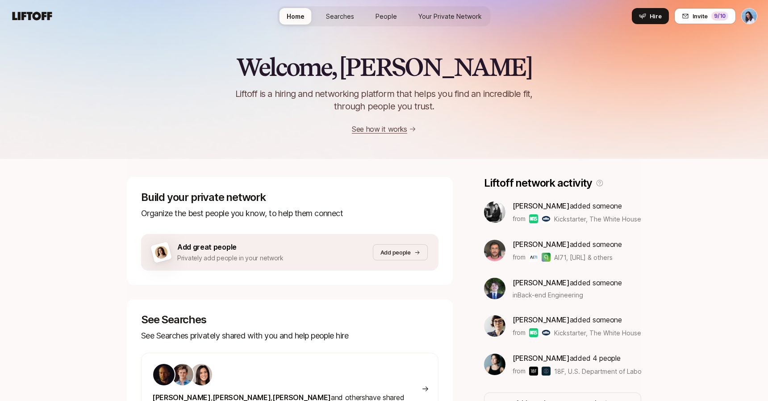
click at [453, 13] on span "Your Private Network" at bounding box center [449, 16] width 63 height 9
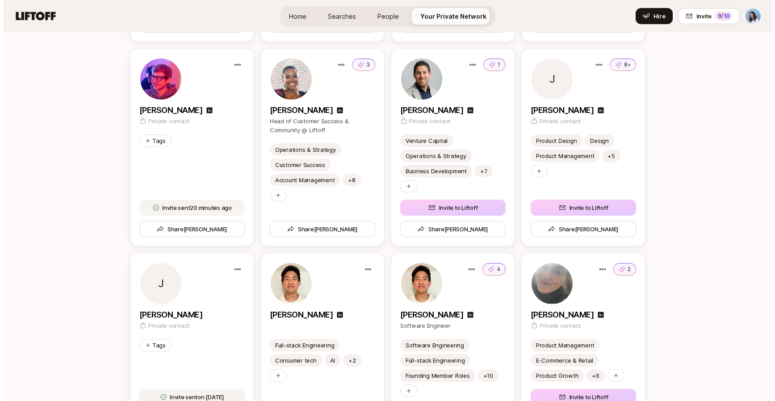
scroll to position [4323, 0]
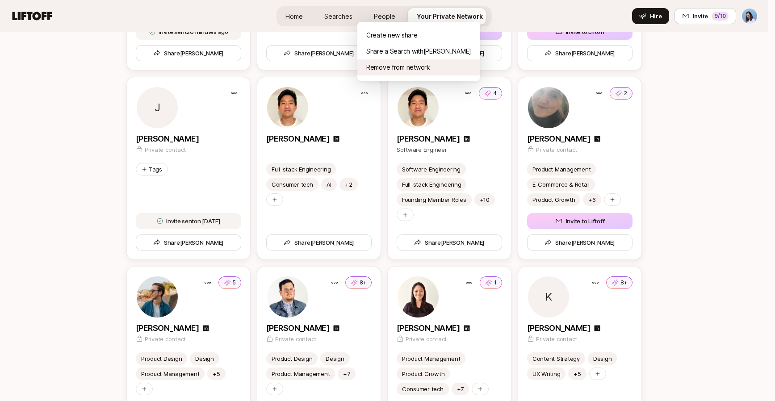
click at [391, 67] on div "Remove from network" at bounding box center [418, 67] width 123 height 16
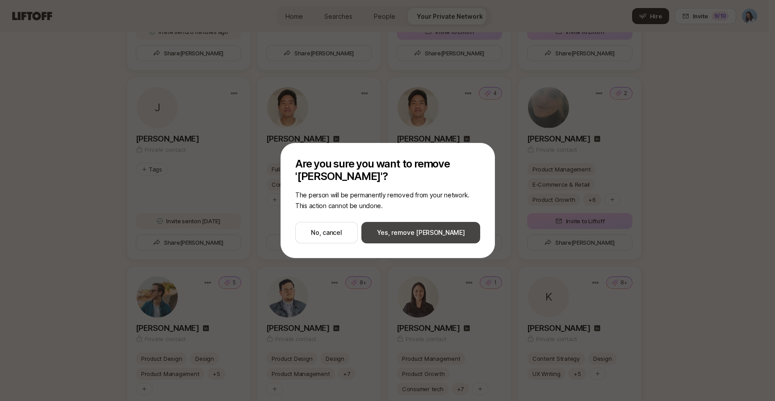
click at [447, 229] on button "Yes, remove Jeremy" at bounding box center [420, 232] width 119 height 21
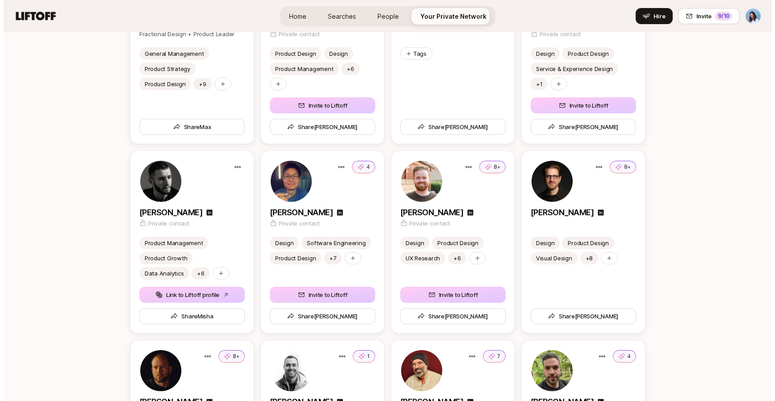
scroll to position [5605, 0]
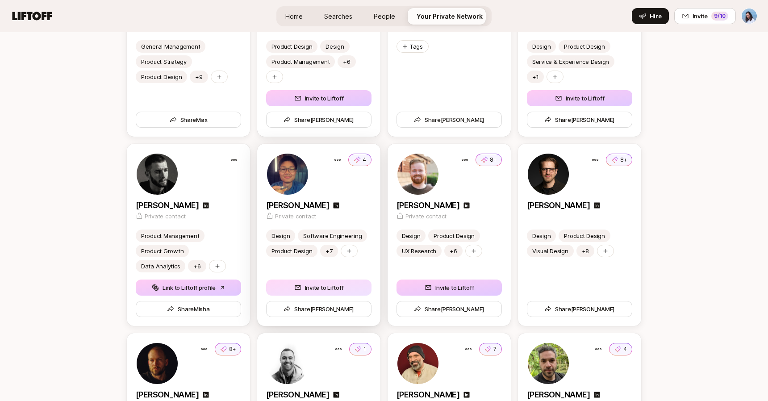
click at [306, 285] on button "Invite to Liftoff" at bounding box center [318, 287] width 105 height 16
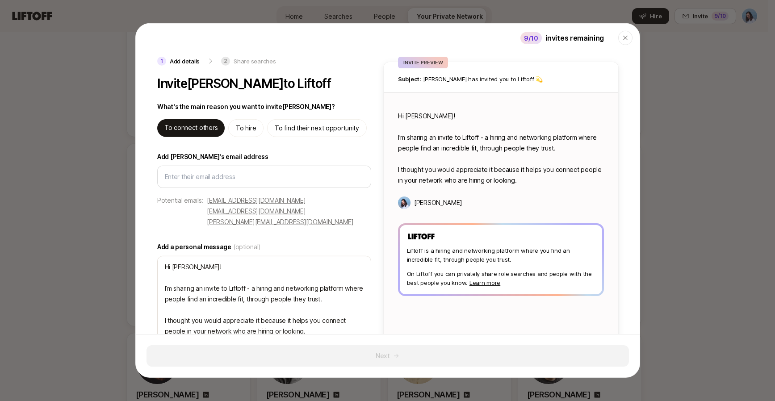
type textarea "x"
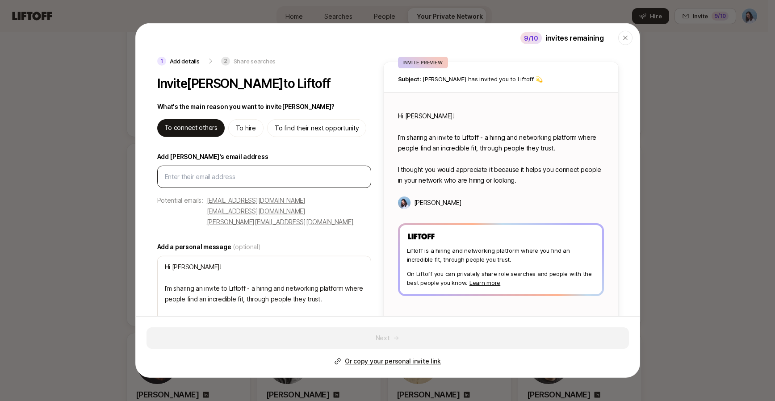
click at [199, 175] on input "Add Nate's email address" at bounding box center [264, 176] width 199 height 11
type input "natechan@hey.com"
type textarea "x"
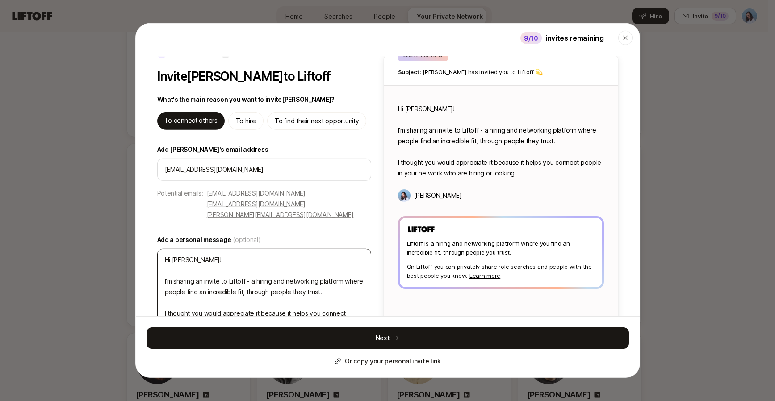
scroll to position [26, 0]
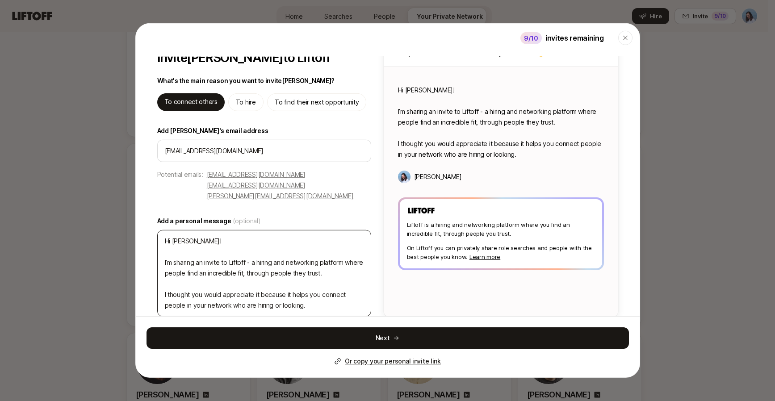
type input "natechan@hey.com"
drag, startPoint x: 342, startPoint y: 263, endPoint x: 137, endPoint y: 250, distance: 205.3
click at [137, 250] on div "1 Add details 2 Share searches Invite Nate Chan to Liftoff What's the main reas…" at bounding box center [388, 174] width 504 height 286
type textarea "Hi Nate! H I thought you would appreciate it because it helps you connect peopl…"
type textarea "x"
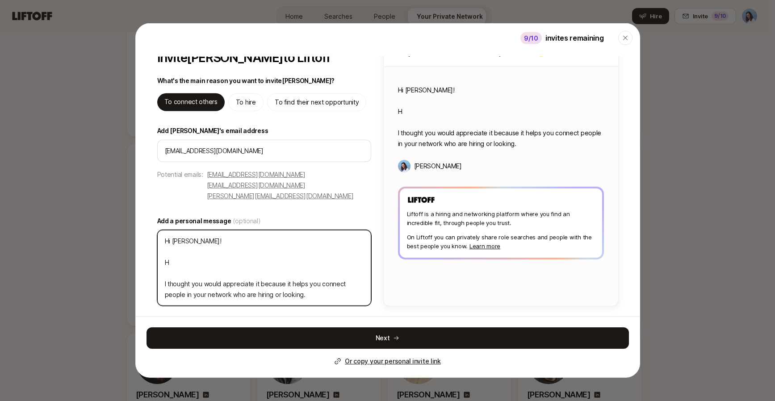
scroll to position [15, 0]
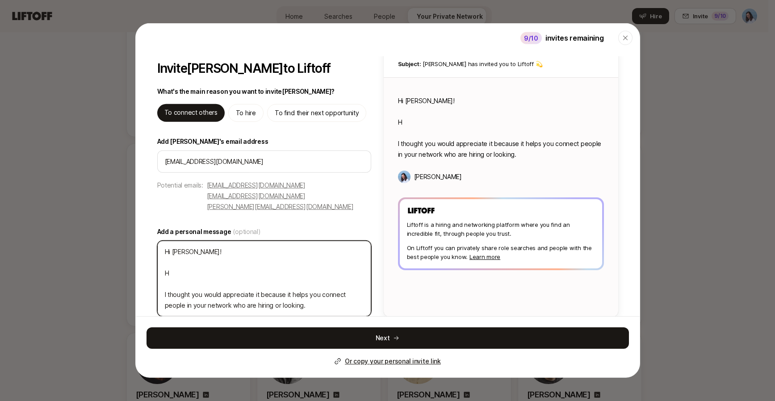
type textarea "Hi Nate! He I thought you would appreciate it because it helps you connect peop…"
type textarea "x"
type textarea "Hi Nate! Her I thought you would appreciate it because it helps you connect peo…"
type textarea "x"
type textarea "Hi Nate! Here I thought you would appreciate it because it helps you connect pe…"
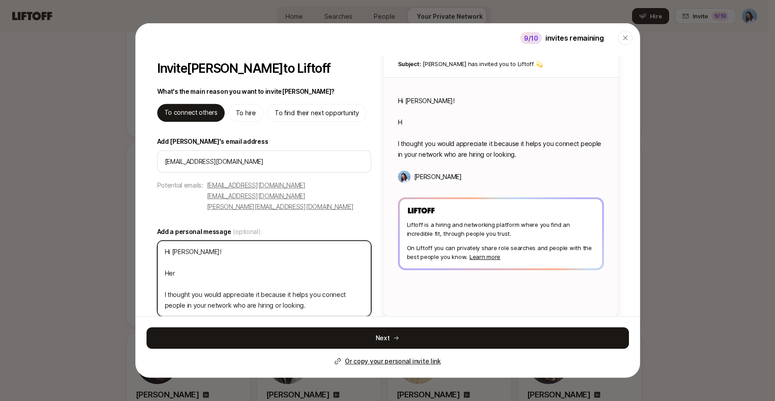
type textarea "x"
type textarea "Hi Nate! Here' I thought you would appreciate it because it helps you connect p…"
type textarea "x"
type textarea "Hi Nate! Here's I thought you would appreciate it because it helps you connect …"
type textarea "x"
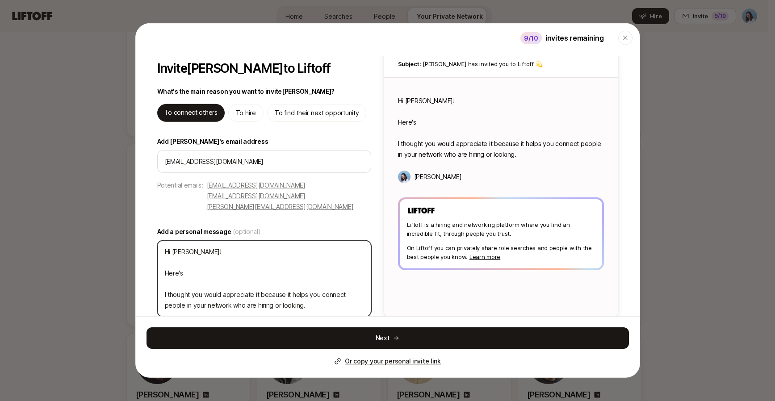
type textarea "Hi Nate! Here's I thought you would appreciate it because it helps you connect …"
type textarea "x"
type textarea "Hi Nate! Here's a I thought you would appreciate it because it helps you connec…"
type textarea "x"
type textarea "Hi Nate! Here's an I thought you would appreciate it because it helps you conne…"
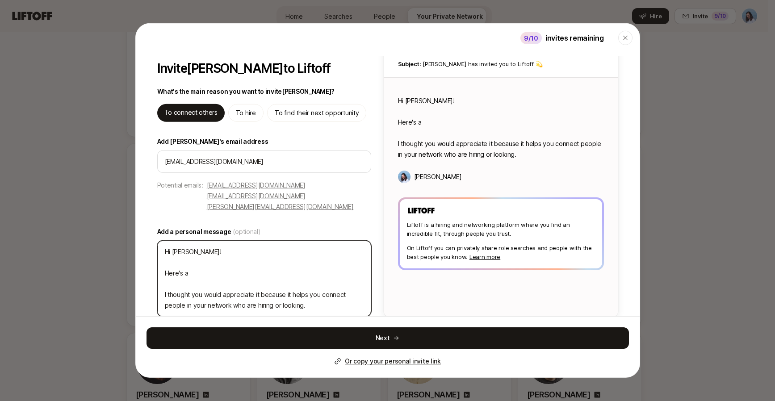
type textarea "x"
type textarea "Hi Nate! Here's an I thought you would appreciate it because it helps you conne…"
type textarea "x"
type textarea "Hi Nate! Here's an i I thought you would appreciate it because it helps you con…"
type textarea "x"
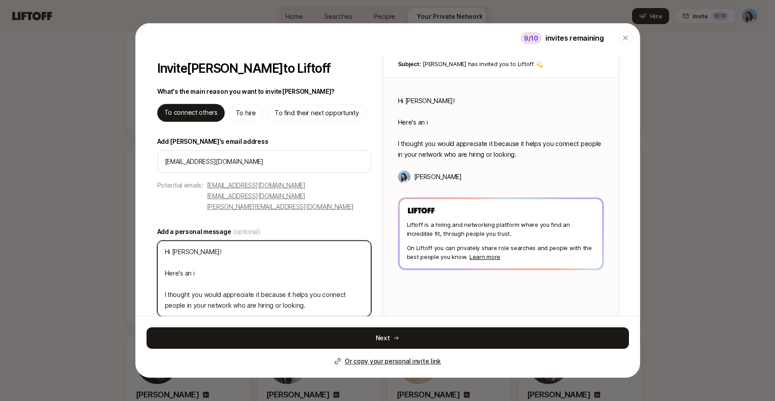
type textarea "Hi Nate! Here's an in I thought you would appreciate it because it helps you co…"
type textarea "x"
type textarea "Hi Nate! Here's an inv I thought you would appreciate it because it helps you c…"
type textarea "x"
type textarea "Hi Nate! Here's an invi I thought you would appreciate it because it helps you …"
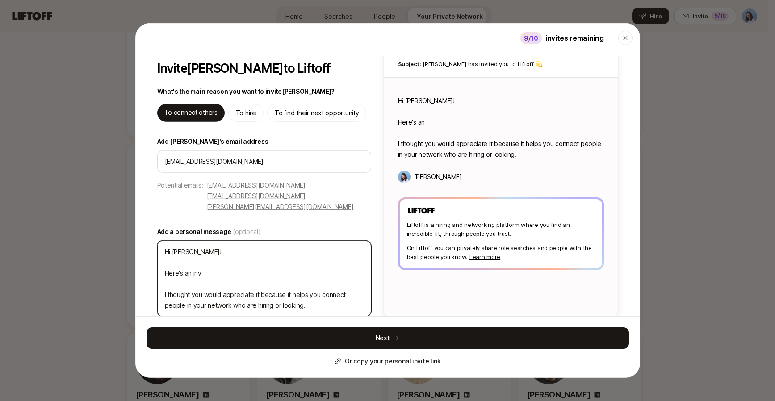
type textarea "x"
type textarea "Hi Nate! Here's an invit I thought you would appreciate it because it helps you…"
type textarea "x"
type textarea "Hi Nate! Here's an invite I thought you would appreciate it because it helps yo…"
type textarea "x"
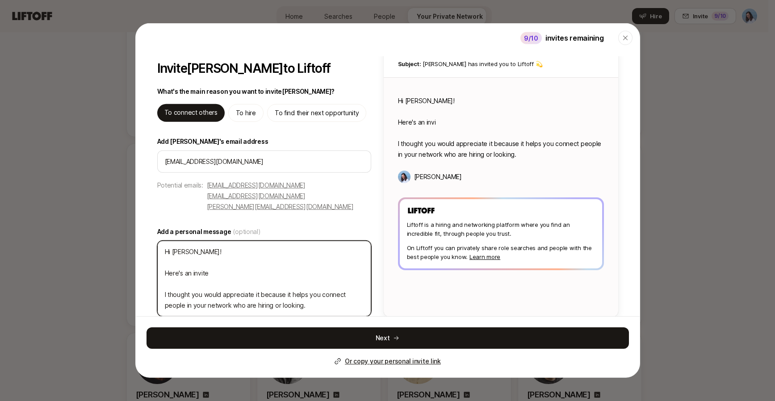
type textarea "Hi Nate! Here's an invite I thought you would appreciate it because it helps yo…"
type textarea "x"
type textarea "Hi Nate! Here's an invite t I thought you would appreciate it because it helps …"
type textarea "x"
type textarea "Hi Nate! Here's an invite to I thought you would appreciate it because it helps…"
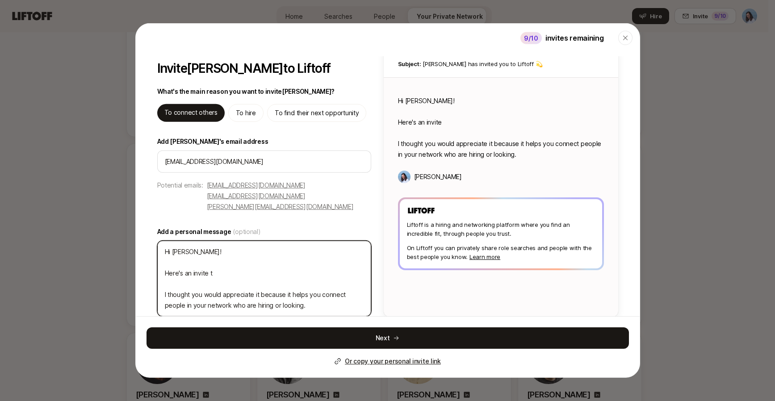
type textarea "x"
type textarea "Hi Nate! Here's an invite to I thought you would appreciate it because it helps…"
type textarea "x"
type textarea "Hi Nate! Here's an invite to L I thought you would appreciate it because it hel…"
type textarea "x"
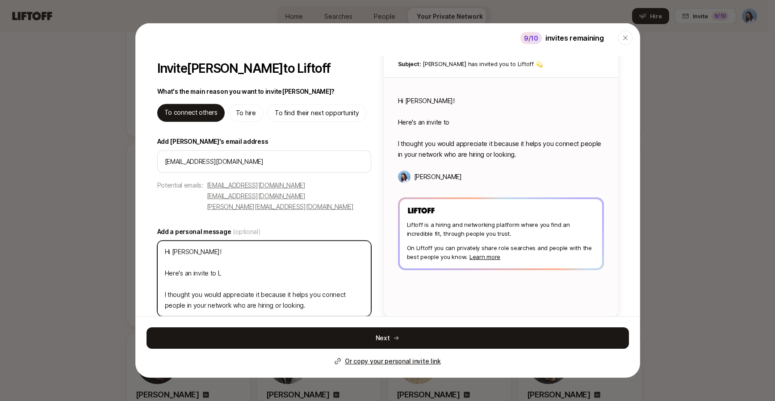
type textarea "Hi Nate! Here's an invite to Li I thought you would appreciate it because it he…"
type textarea "x"
type textarea "Hi Nate! Here's an invite to Lif I thought you would appreciate it because it h…"
type textarea "x"
type textarea "Hi Nate! Here's an invite to Lift I thought you would appreciate it because it …"
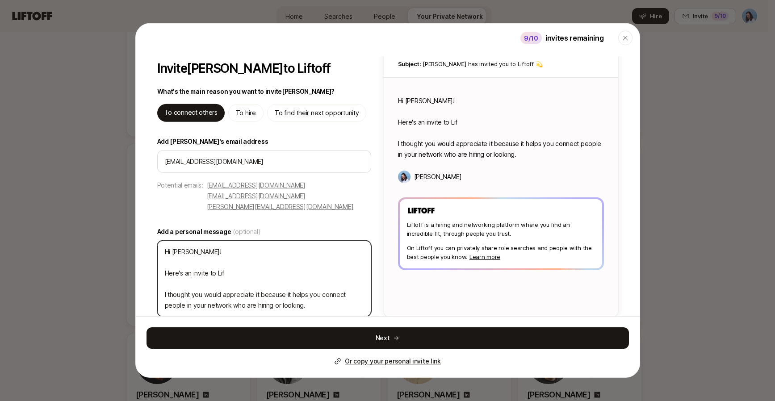
type textarea "x"
type textarea "Hi Nate! Here's an invite to Lifto I thought you would appreciate it because it…"
type textarea "x"
type textarea "Hi Nate! Here's an invite to Liftof I thought you would appreciate it because i…"
type textarea "x"
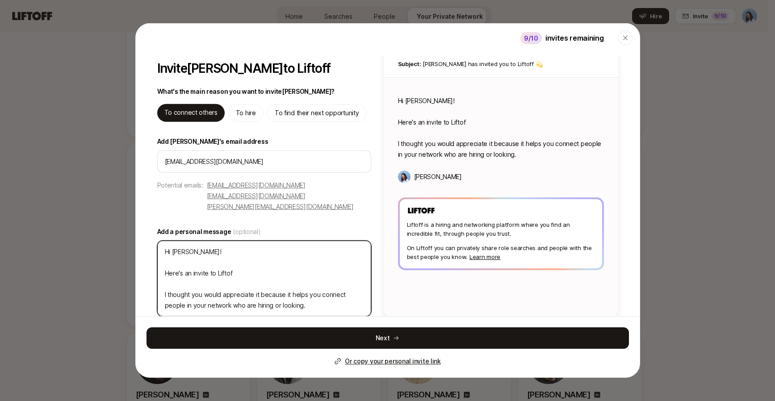
type textarea "Hi Nate! Here's an invite to Liftoff I thought you would appreciate it because …"
type textarea "x"
type textarea "Hi Nate! Here's an invite to Liftoff, I thought you would appreciate it because…"
type textarea "x"
type textarea "Hi Nate! Here's an invite to Liftoff, I thought you would appreciate it because…"
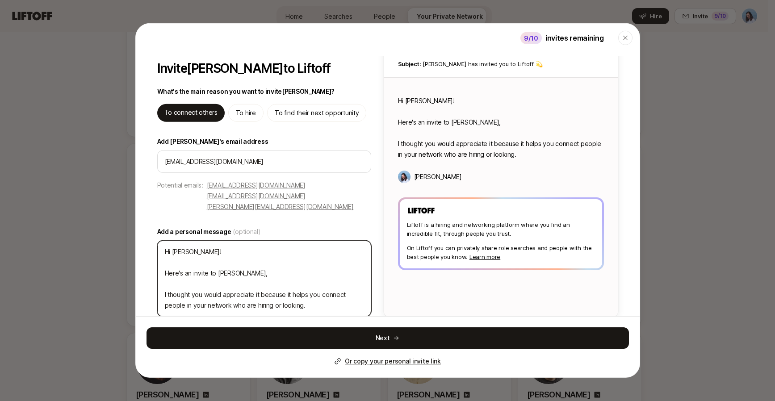
type textarea "x"
type textarea "Hi Nate! Here's an invite to Liftoff, t I thought you would appreciate it becau…"
type textarea "x"
type textarea "Hi Nate! Here's an invite to Liftoff, th I thought you would appreciate it beca…"
type textarea "x"
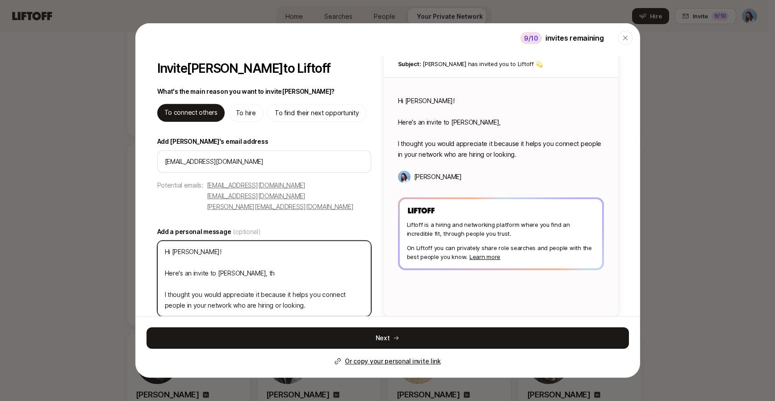
type textarea "Hi Nate! Here's an invite to Liftoff, the I thought you would appreciate it bec…"
type textarea "x"
type textarea "Hi Nate! Here's an invite to Liftoff, the I thought you would appreciate it bec…"
type textarea "x"
type textarea "Hi Nate! Here's an invite to Liftoff, the p I thought you would appreciate it b…"
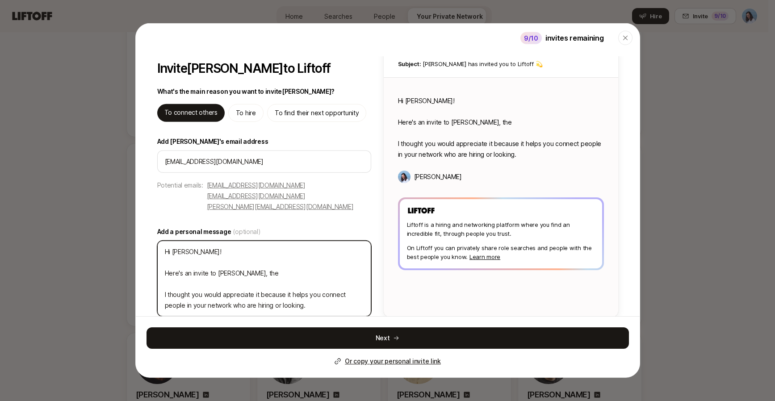
type textarea "x"
type textarea "Hi Nate! Here's an invite to Liftoff, the pl I thought you would appreciate it …"
type textarea "x"
type textarea "Hi Nate! Here's an invite to Liftoff, the pla I thought you would appreciate it…"
type textarea "x"
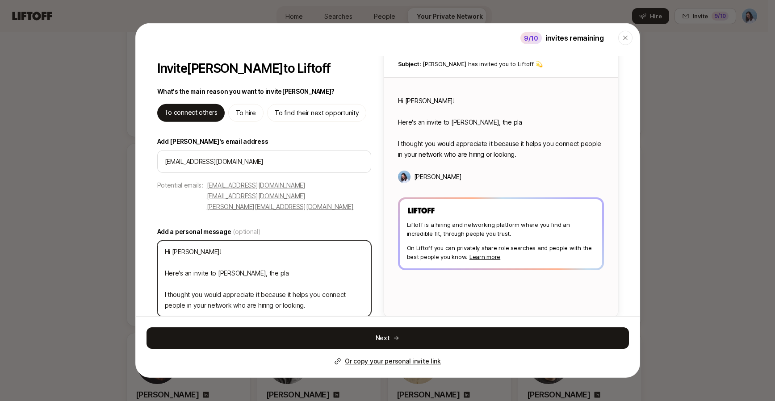
type textarea "Hi Nate! Here's an invite to Liftoff, the plat I thought you would appreciate i…"
type textarea "x"
type textarea "Hi Nate! Here's an invite to Liftoff, the platf I thought you would appreciate …"
type textarea "x"
type textarea "Hi Nate! Here's an invite to Liftoff, the platfo I thought you would appreciate…"
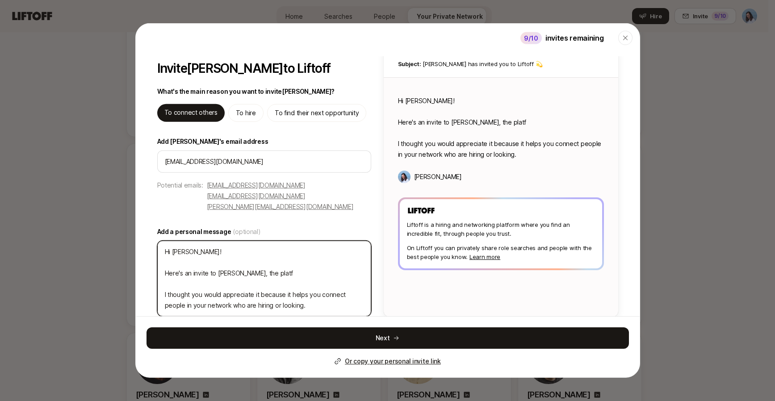
type textarea "x"
type textarea "Hi Nate! Here's an invite to Liftoff, the platfor I thought you would appreciat…"
type textarea "x"
type textarea "Hi Nate! Here's an invite to Liftoff, the platform I thought you would apprecia…"
type textarea "x"
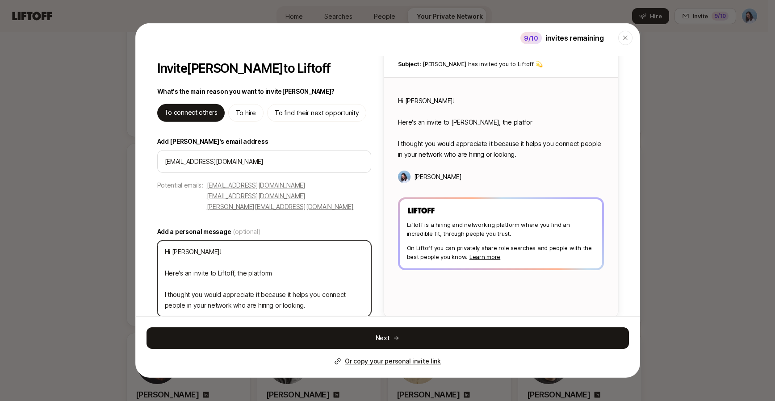
type textarea "Hi Nate! Here's an invite to Liftoff, the platform I thought you would apprecia…"
type textarea "x"
type textarea "Hi Nate! Here's an invite to Liftoff, the platform I I thought you would apprec…"
type textarea "x"
type textarea "Hi Nate! Here's an invite to Liftoff, the platform I I thought you would apprec…"
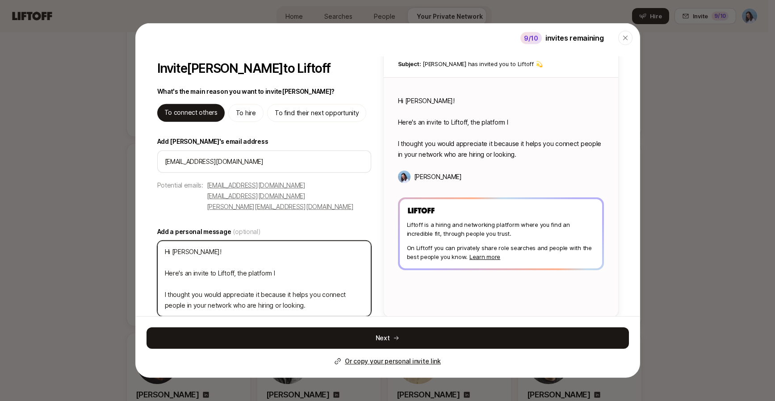
type textarea "x"
type textarea "Hi Nate! Here's an invite to Liftoff, the platform I j I thought you would appr…"
type textarea "x"
type textarea "Hi Nate! Here's an invite to Liftoff, the platform I ju I thought you would app…"
type textarea "x"
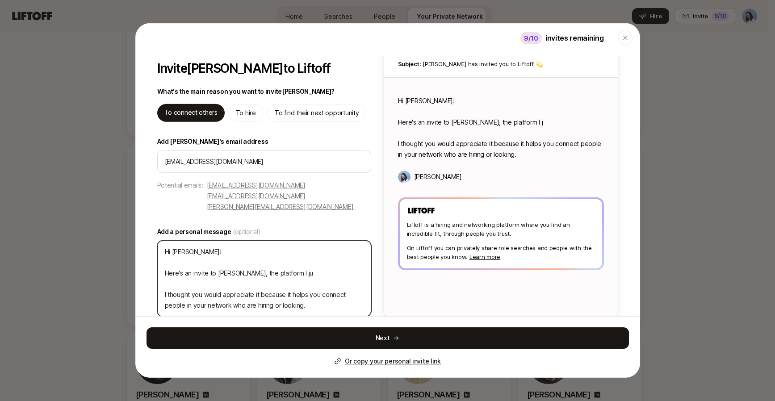
type textarea "Hi Nate! Here's an invite to Liftoff, the platform I jus I thought you would ap…"
type textarea "x"
type textarea "Hi Nate! Here's an invite to Liftoff, the platform I just I thought you would a…"
type textarea "x"
type textarea "Hi Nate! Here's an invite to Liftoff, the platform I just I thought you would a…"
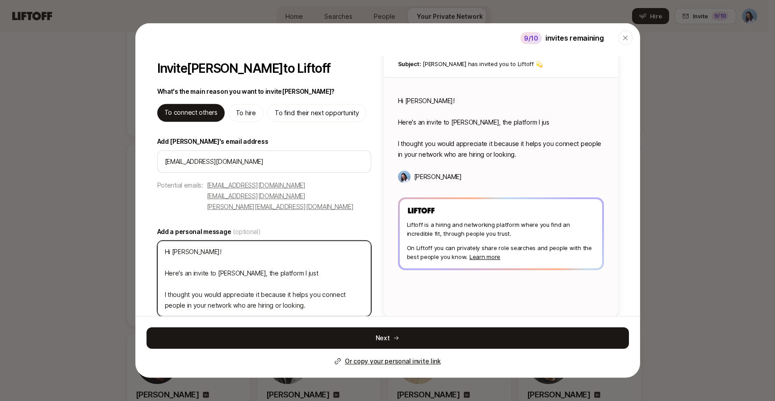
type textarea "x"
type textarea "Hi Nate! Here's an invite to Liftoff, the platform I just t I thought you would…"
type textarea "x"
type textarea "Hi Nate! Here's an invite to Liftoff, the platform I just to I thought you woul…"
type textarea "x"
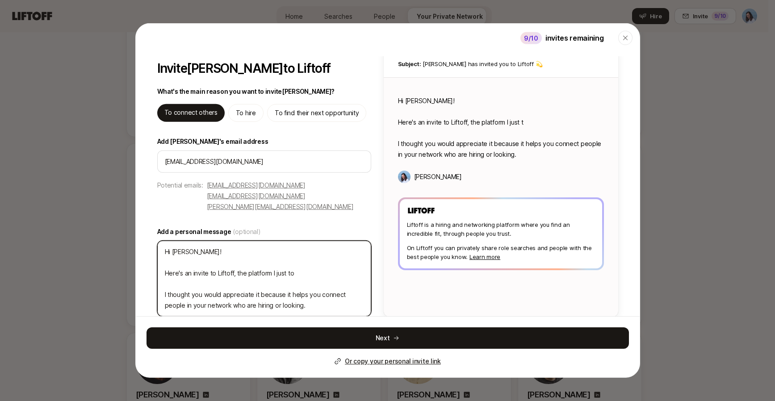
type textarea "Hi Nate! Here's an invite to Liftoff, the platform I just tol I thought you wou…"
type textarea "x"
type textarea "Hi Nate! Here's an invite to Liftoff, the platform I just told I thought you wo…"
type textarea "x"
type textarea "Hi Nate! Here's an invite to Liftoff, the platform I just told I thought you wo…"
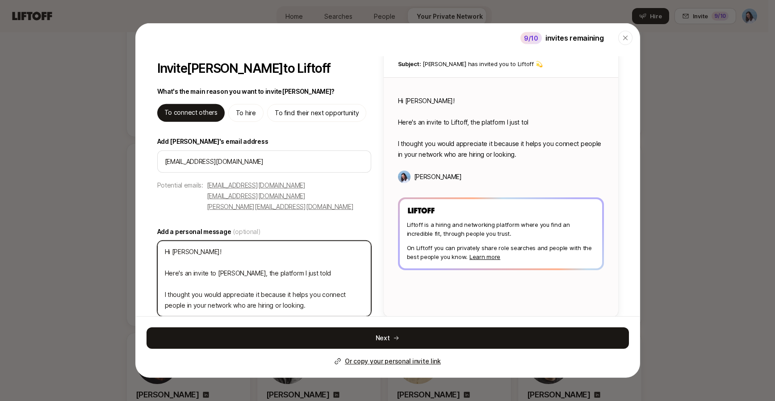
type textarea "x"
type textarea "Hi Nate! Here's an invite to Liftoff, the platform I just told y I thought you …"
type textarea "x"
type textarea "Hi Nate! Here's an invite to Liftoff, the platform I just told yo I thought you…"
type textarea "x"
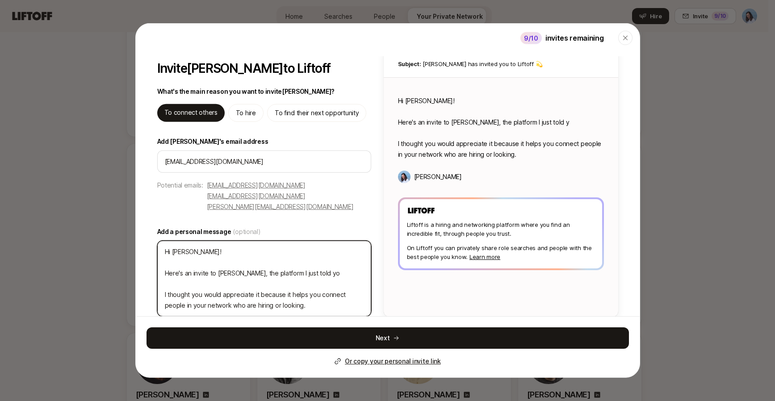
type textarea "Hi Nate! Here's an invite to Liftoff, the platform I just told you I thought yo…"
type textarea "x"
type textarea "Hi Nate! Here's an invite to Liftoff, the platform I just told you I thought yo…"
type textarea "x"
type textarea "Hi Nate! Here's an invite to Liftoff, the platform I just told you a I thought …"
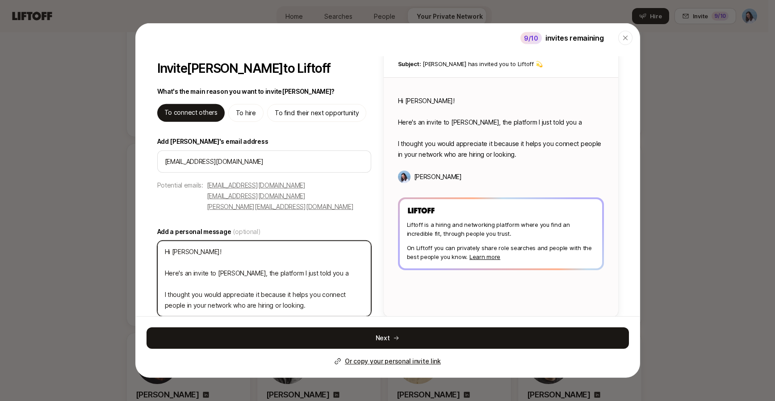
type textarea "x"
type textarea "Hi Nate! Here's an invite to Liftoff, the platform I just told you ab I thought…"
type textarea "x"
type textarea "Hi Nate! Here's an invite to Liftoff, the platform I just told you abo I though…"
type textarea "x"
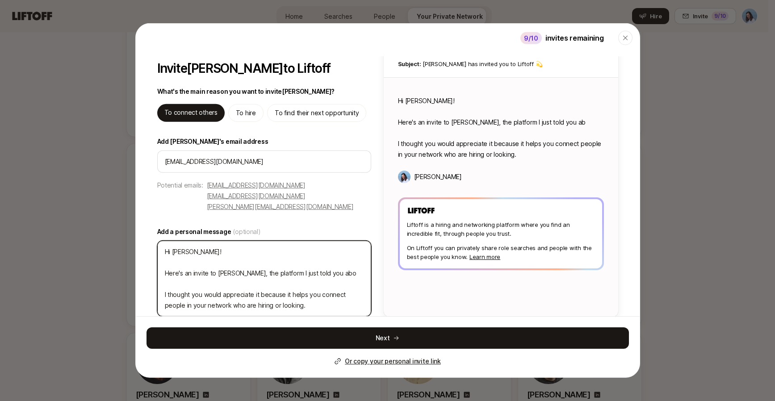
type textarea "Hi Nate! Here's an invite to Liftoff, the platform I just told you abou I thoug…"
type textarea "x"
type textarea "Hi Nate! Here's an invite to Liftoff, the platform I just told you about I thou…"
type textarea "x"
type textarea "Hi Nate! Here's an invite to Liftoff, the platform I just told you about I thou…"
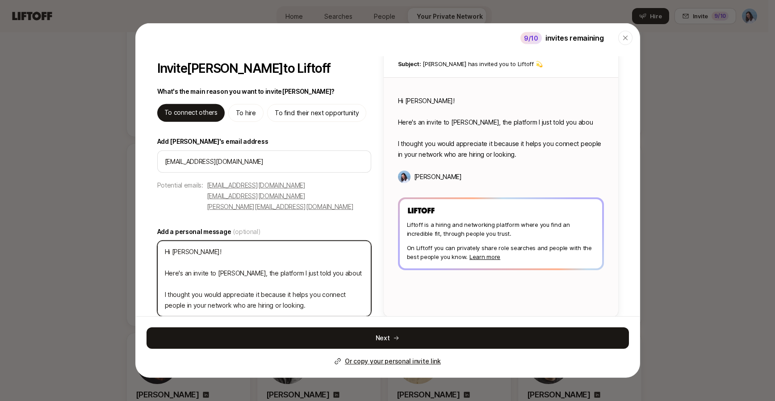
type textarea "x"
type textarea "Hi Nate! Here's an invite to Liftoff, the platform I just told you about o I th…"
type textarea "x"
type textarea "Hi Nate! Here's an invite to Liftoff, the platform I just told you about on I t…"
type textarea "x"
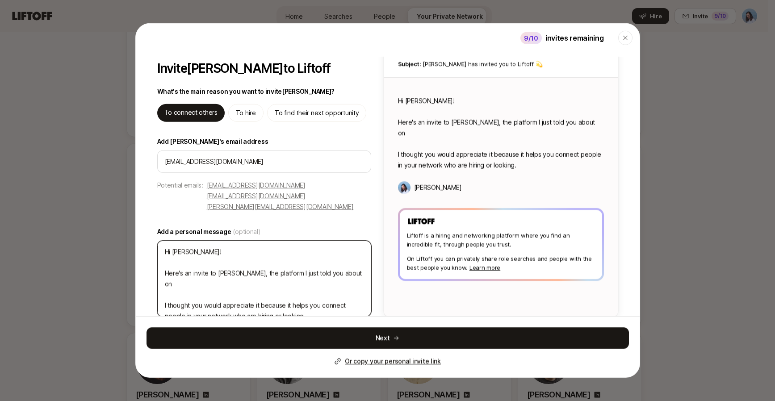
type textarea "Hi Nate! Here's an invite to Liftoff, the platform I just told you about on I t…"
type textarea "x"
type textarea "Hi Nate! Here's an invite to Liftoff, the platform I just told you about on S I…"
type textarea "x"
type textarea "Hi Nate! Here's an invite to Liftoff, the platform I just told you about on Sl …"
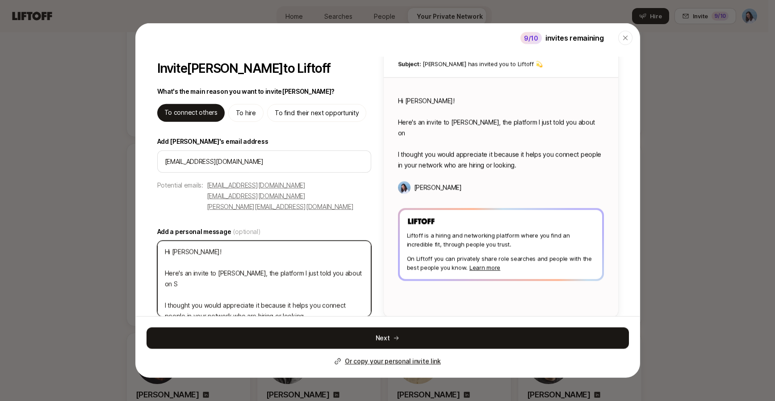
type textarea "x"
type textarea "Hi Nate! Here's an invite to Liftoff, the platform I just told you about on Sla…"
type textarea "x"
type textarea "Hi Nate! Here's an invite to Liftoff, the platform I just told you about on Sla…"
type textarea "x"
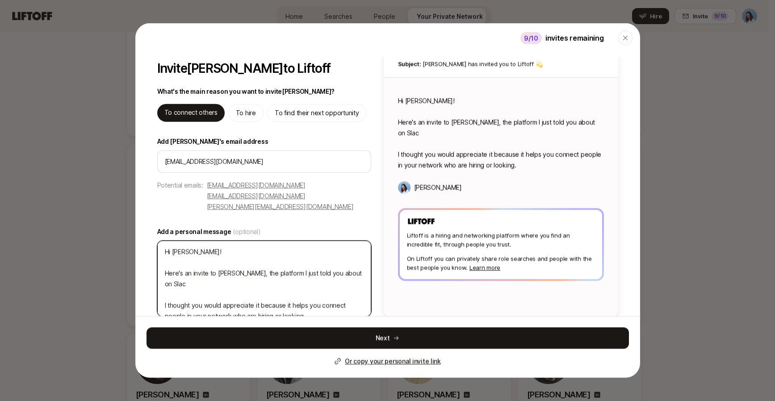
type textarea "Hi Nate! Here's an invite to Liftoff, the platform I just told you about on Sla…"
type textarea "x"
type textarea "Hi Nate! Here's an invite to Liftoff, the platform I just told you about on Sla…"
type textarea "x"
type textarea "Hi Nate! Here's an invite to Liftoff, the platform I just told you about on Sla…"
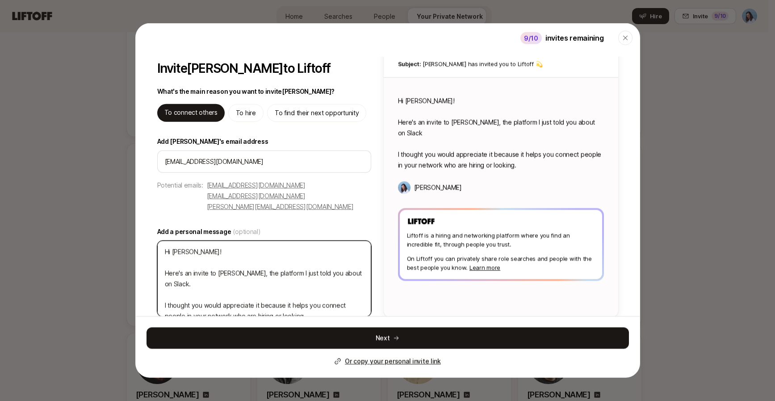
type textarea "x"
type textarea "Hi Nate! Here's an invite to Liftoff, the platform I just told you about on Sla…"
type textarea "x"
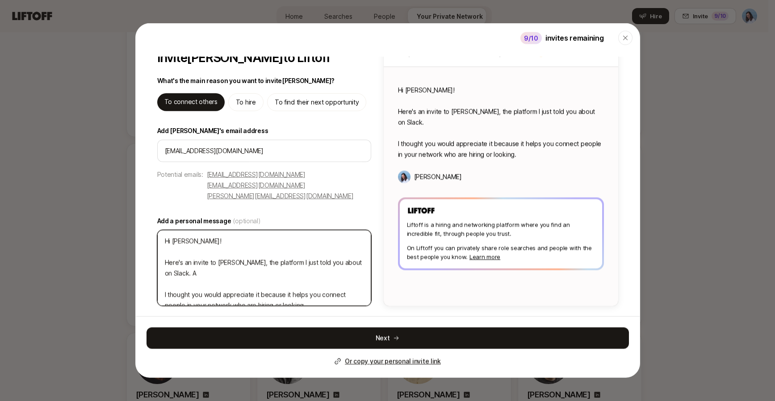
type textarea "Hi Nate! Here's an invite to Liftoff, the platform I just told you about on Sla…"
type textarea "x"
type textarea "Hi Nate! Here's an invite to Liftoff, the platform I just told you about on Sla…"
type textarea "x"
type textarea "Hi Nate! Here's an invite to Liftoff, the platform I just told you about on Sla…"
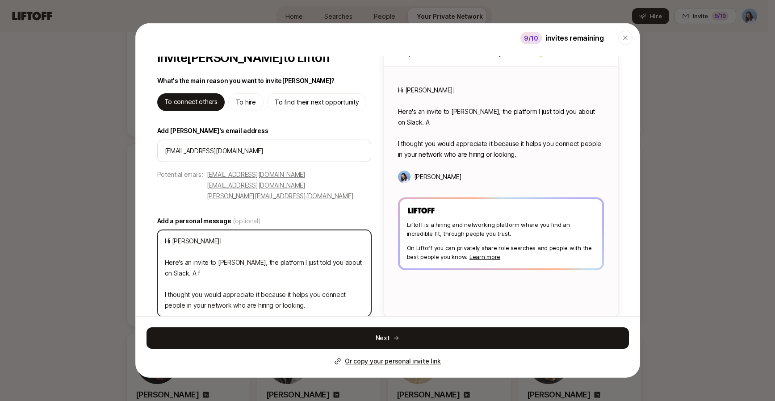
type textarea "x"
type textarea "Hi Nate! Here's an invite to Liftoff, the platform I just told you about on Sla…"
type textarea "x"
type textarea "Hi Nate! Here's an invite to Liftoff, the platform I just told you about on Sla…"
type textarea "x"
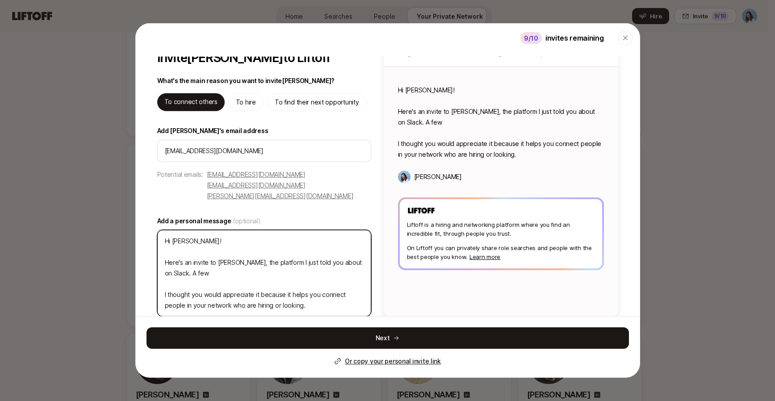
type textarea "Hi Nate! Here's an invite to Liftoff, the platform I just told you about on Sla…"
type textarea "x"
type textarea "Hi Nate! Here's an invite to Liftoff, the platform I just told you about on Sla…"
type textarea "x"
type textarea "Hi Nate! Here's an invite to Liftoff, the platform I just told you about on Sla…"
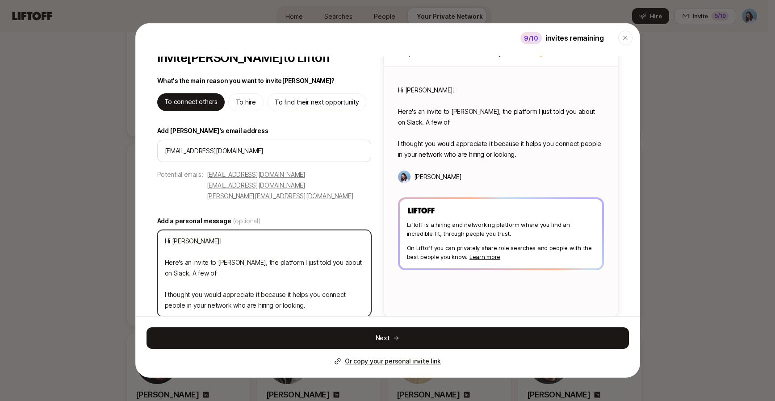
type textarea "x"
type textarea "Hi Nate! Here's an invite to Liftoff, the platform I just told you about on Sla…"
type textarea "x"
type textarea "Hi Nate! Here's an invite to Liftoff, the platform I just told you about on Sla…"
type textarea "x"
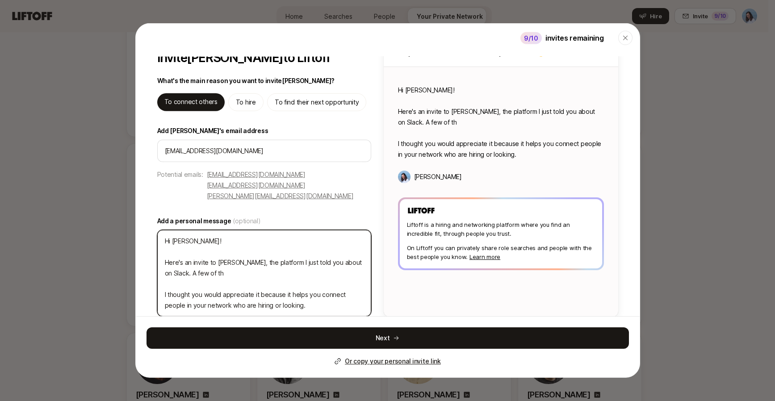
type textarea "Hi Nate! Here's an invite to Liftoff, the platform I just told you about on Sla…"
type textarea "x"
type textarea "Hi Nate! Here's an invite to Liftoff, the platform I just told you about on Sla…"
type textarea "x"
type textarea "Hi Nate! Here's an invite to Liftoff, the platform I just told you about on Sla…"
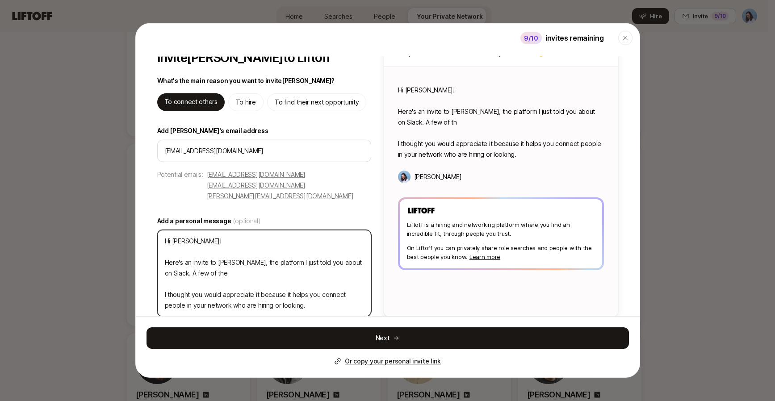
type textarea "x"
type textarea "Hi Nate! Here's an invite to Liftoff, the platform I just told you about on Sla…"
type textarea "x"
type textarea "Hi Nate! Here's an invite to Liftoff, the platform I just told you about on Sla…"
type textarea "x"
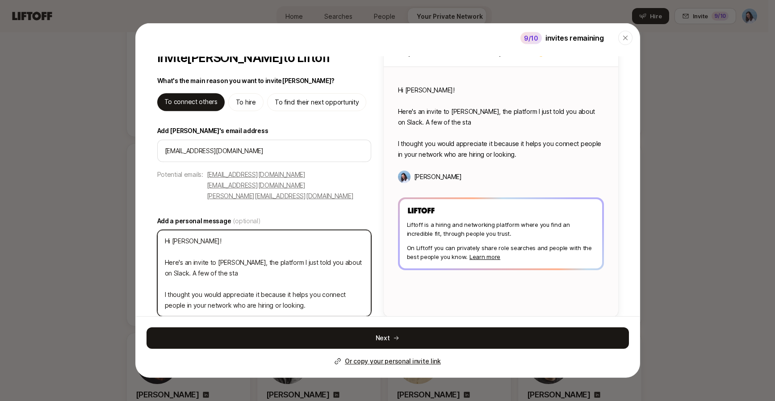
type textarea "Hi Nate! Here's an invite to Liftoff, the platform I just told you about on Sla…"
type textarea "x"
type textarea "Hi Nate! Here's an invite to Liftoff, the platform I just told you about on Sla…"
type textarea "x"
type textarea "Hi Nate! Here's an invite to Liftoff, the platform I just told you about on Sla…"
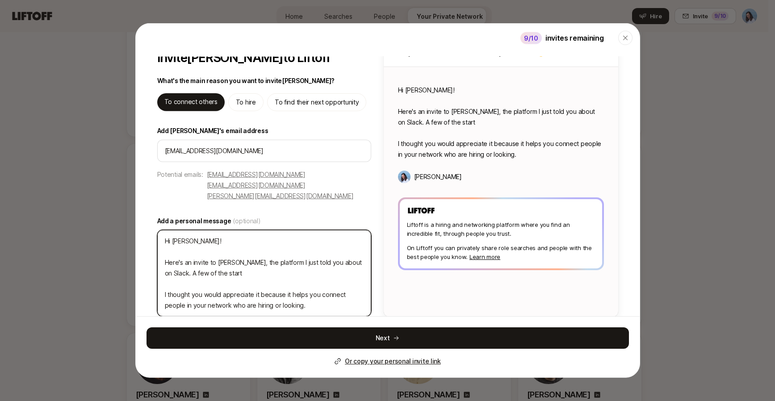
type textarea "x"
type textarea "Hi Nate! Here's an invite to Liftoff, the platform I just told you about on Sla…"
type textarea "x"
type textarea "Hi Nate! Here's an invite to Liftoff, the platform I just told you about on Sla…"
type textarea "x"
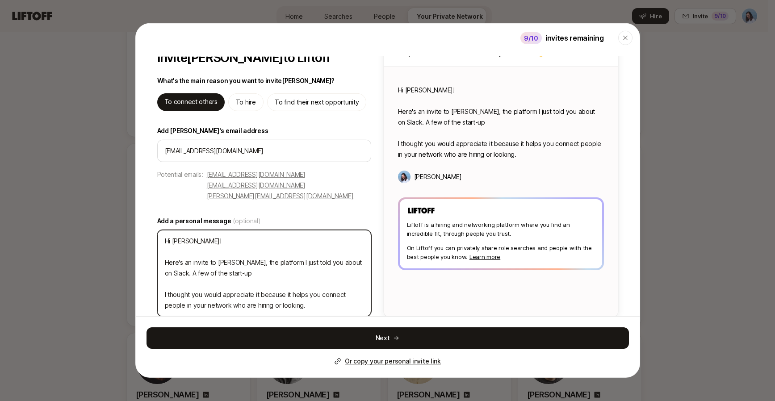
type textarea "Hi Nate! Here's an invite to Liftoff, the platform I just told you about on Sla…"
type textarea "x"
type textarea "Hi Nate! Here's an invite to Liftoff, the platform I just told you about on Sla…"
type textarea "x"
type textarea "Hi Nate! Here's an invite to Liftoff, the platform I just told you about on Sla…"
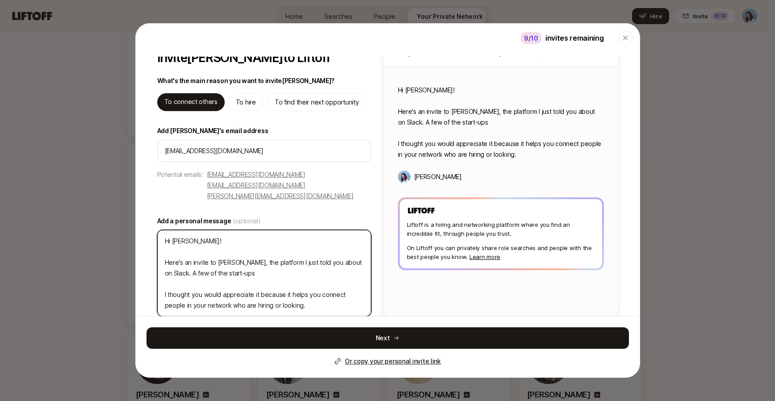
type textarea "x"
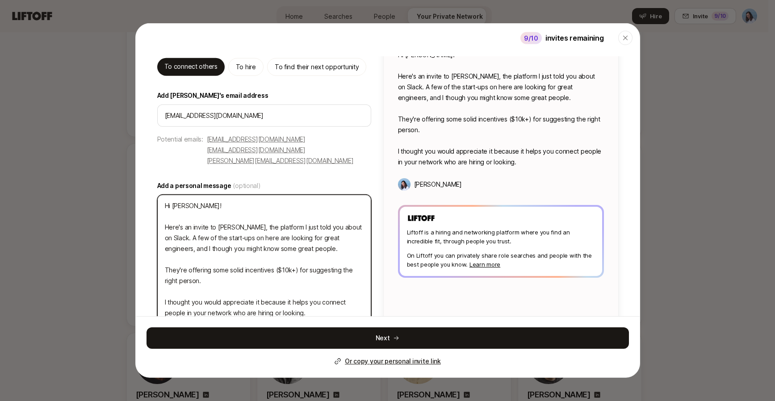
scroll to position [69, 0]
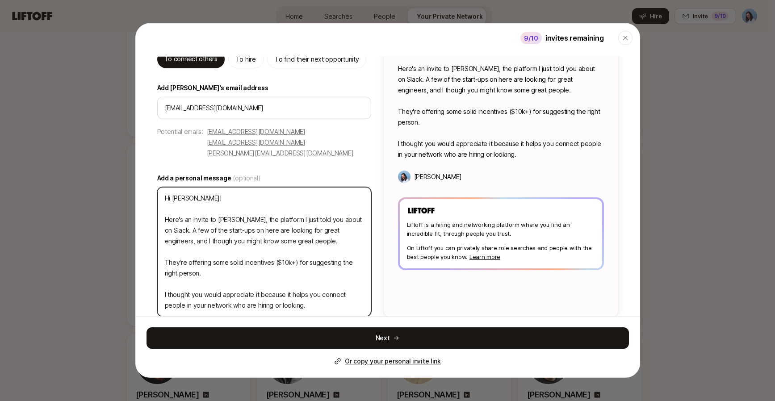
drag, startPoint x: 304, startPoint y: 297, endPoint x: 160, endPoint y: 282, distance: 144.6
click at [160, 282] on textarea "Hi Nate! Here's an invite to Liftoff, the platform I just told you about on Sla…" at bounding box center [264, 251] width 214 height 129
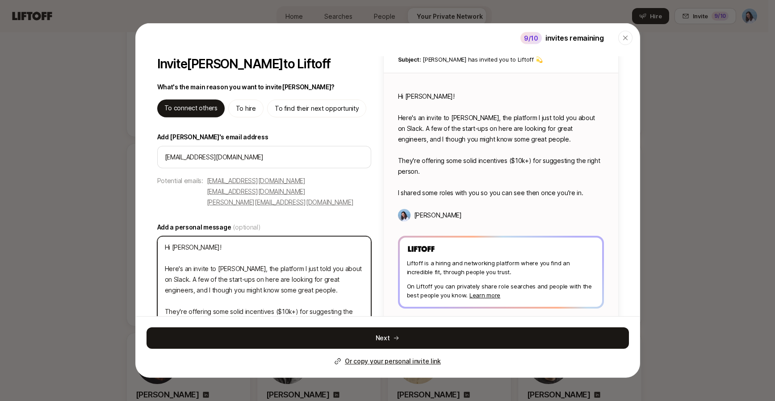
scroll to position [58, 0]
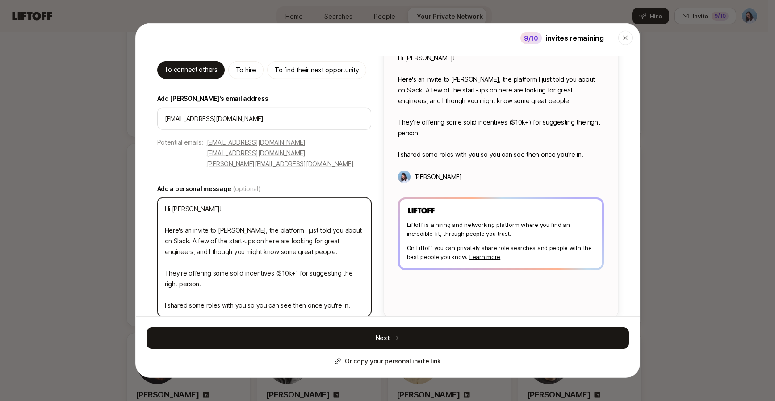
drag, startPoint x: 229, startPoint y: 229, endPoint x: 310, endPoint y: 239, distance: 82.4
click at [309, 239] on textarea "Hi Nate! Here's an invite to Liftoff, the platform I just told you about on Sla…" at bounding box center [264, 257] width 214 height 119
click at [319, 241] on textarea "Hi Nate! Here's an invite to Liftoff, the platform I just told you about on Sla…" at bounding box center [264, 257] width 214 height 119
click at [185, 240] on textarea "Hi Nate! Here's an invite to Liftoff, the platform I just told you about on Sla…" at bounding box center [264, 257] width 214 height 119
drag, startPoint x: 196, startPoint y: 238, endPoint x: 340, endPoint y: 264, distance: 147.0
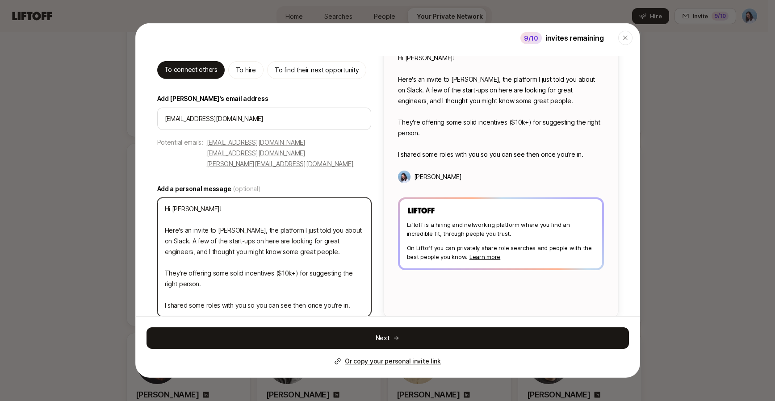
click at [340, 264] on textarea "Hi Nate! Here's an invite to Liftoff, the platform I just told you about on Sla…" at bounding box center [264, 257] width 214 height 119
click at [341, 264] on textarea "Hi Nate! Here's an invite to Liftoff, the platform I just told you about on Sla…" at bounding box center [264, 257] width 214 height 119
click at [238, 271] on textarea "Hi Nate! Here's an invite to Liftoff, the platform I just told you about on Sla…" at bounding box center [264, 257] width 214 height 119
drag, startPoint x: 226, startPoint y: 294, endPoint x: 371, endPoint y: 295, distance: 144.7
click at [359, 294] on textarea "Hi Nate! Here's an invite to Liftoff, the platform I just told you about on Sla…" at bounding box center [264, 257] width 214 height 119
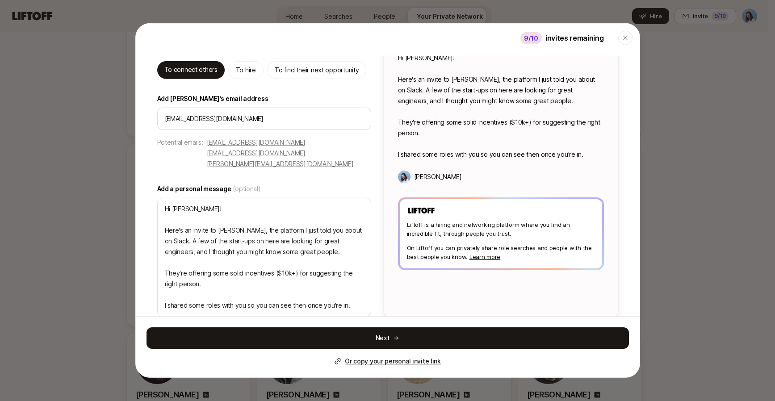
click at [373, 294] on div "1 Add details 2 Share searches Invite Nate Chan to Liftoff What's the main reas…" at bounding box center [388, 158] width 504 height 318
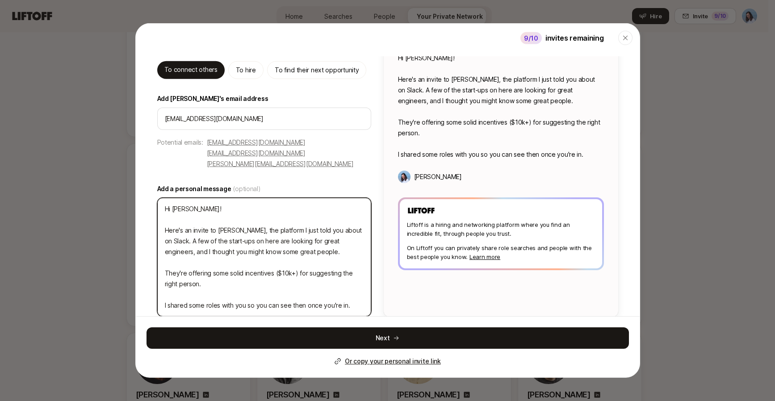
click at [351, 294] on textarea "Hi Nate! Here's an invite to Liftoff, the platform I just told you about on Sla…" at bounding box center [264, 257] width 214 height 119
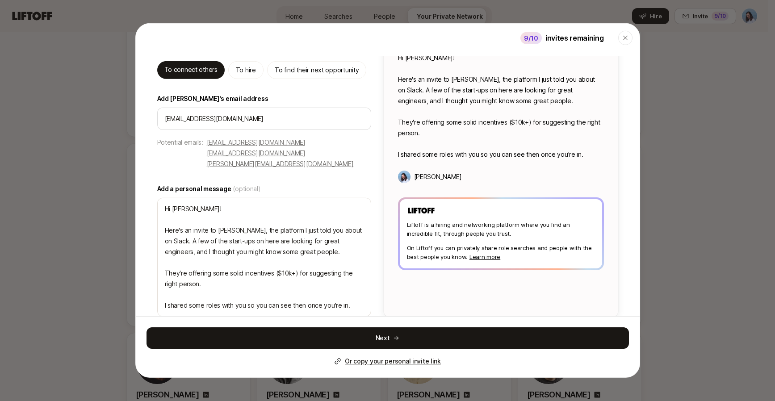
drag, startPoint x: 389, startPoint y: 334, endPoint x: 302, endPoint y: 170, distance: 185.5
click at [302, 169] on div "1 Add details 2 Share searches Invite Nate Chan to Liftoff What's the main reas…" at bounding box center [388, 217] width 504 height 321
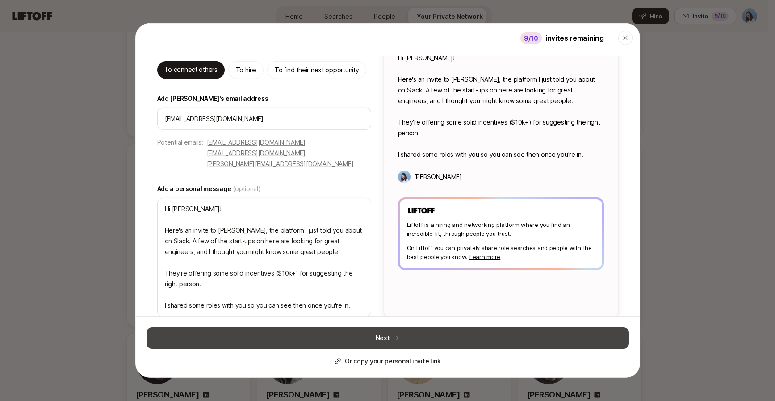
click at [388, 335] on button "Next" at bounding box center [387, 337] width 482 height 21
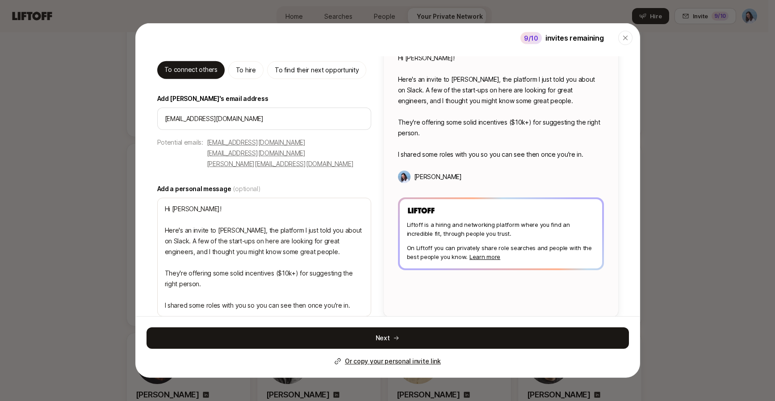
scroll to position [0, 0]
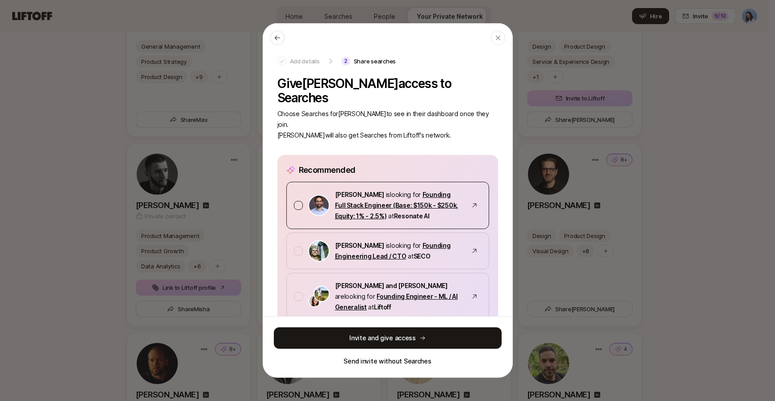
click at [298, 201] on div at bounding box center [298, 205] width 9 height 9
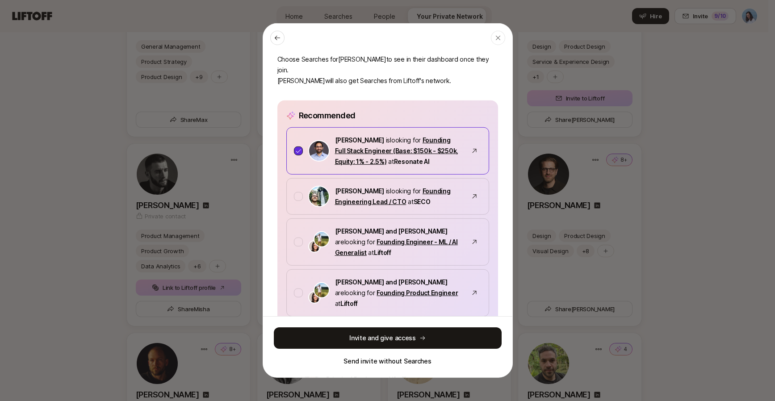
scroll to position [55, 0]
click at [298, 191] on div at bounding box center [298, 195] width 9 height 9
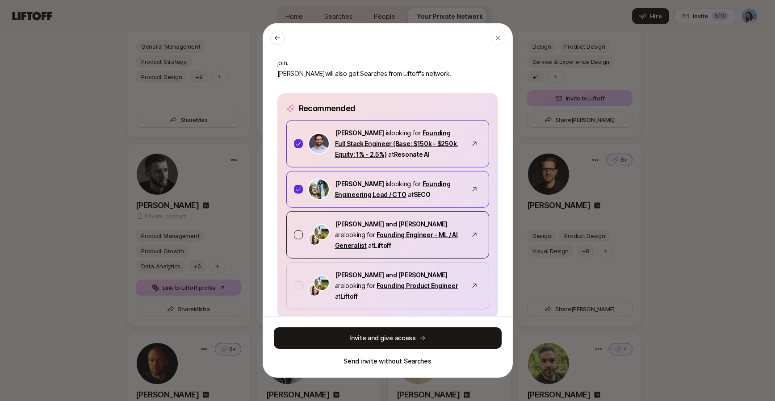
scroll to position [72, 0]
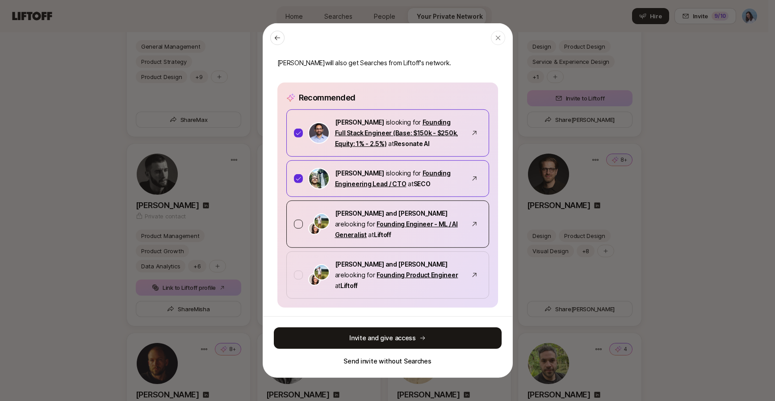
click at [297, 220] on div at bounding box center [298, 224] width 9 height 9
click at [297, 221] on icon at bounding box center [298, 224] width 6 height 6
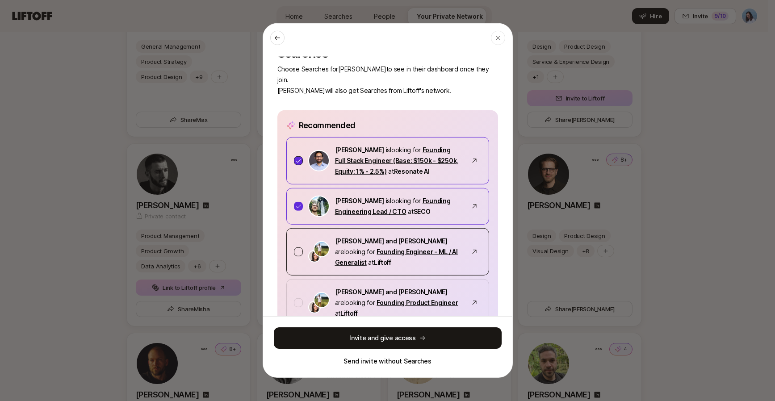
scroll to position [46, 0]
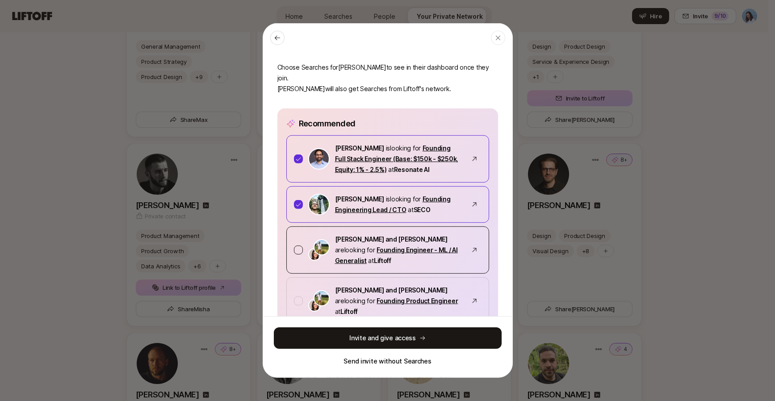
click at [298, 246] on div at bounding box center [298, 250] width 9 height 9
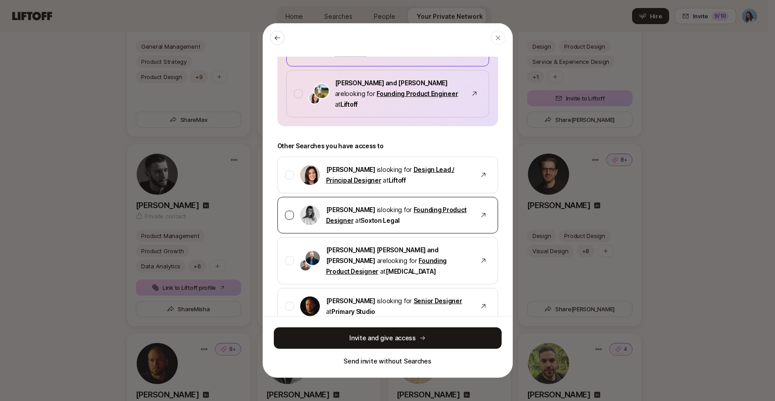
scroll to position [269, 0]
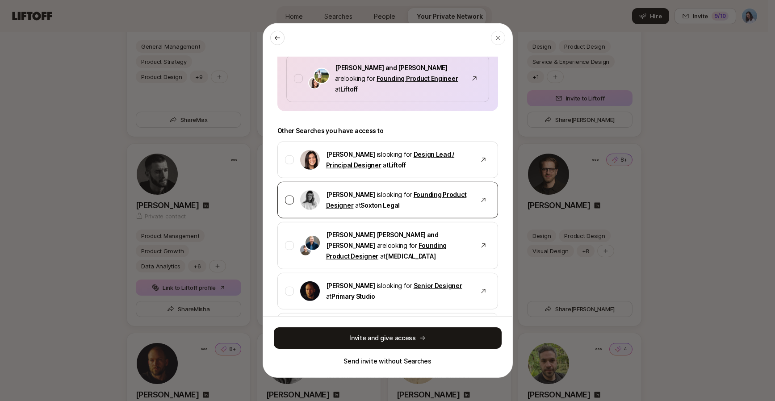
click at [287, 196] on div at bounding box center [289, 200] width 9 height 9
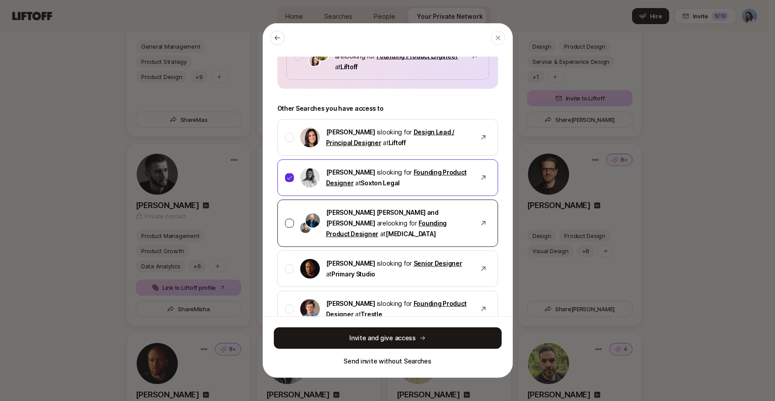
scroll to position [300, 0]
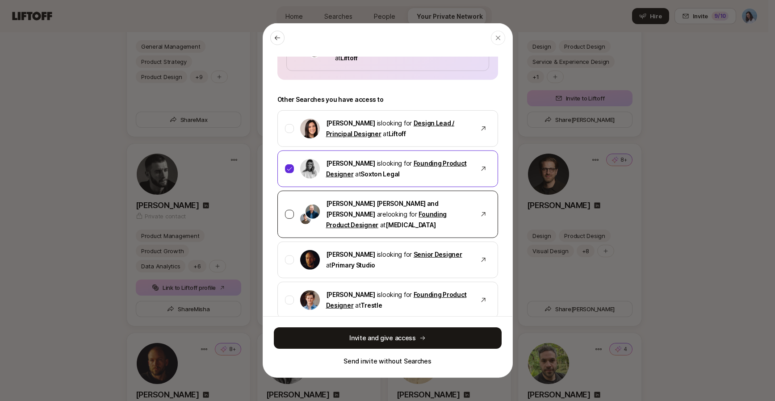
click at [288, 210] on div at bounding box center [289, 214] width 9 height 9
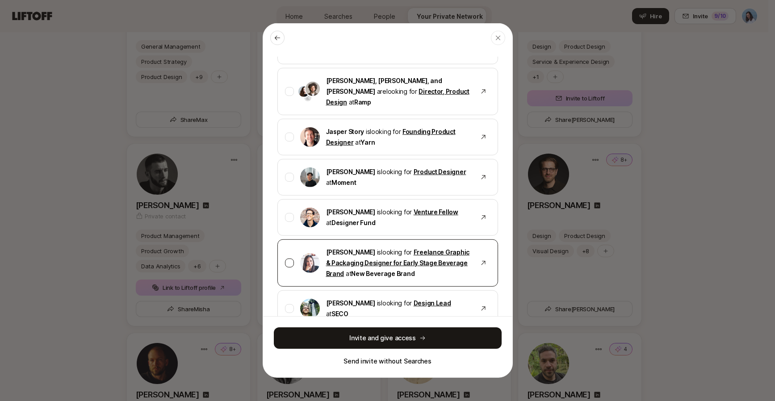
scroll to position [557, 0]
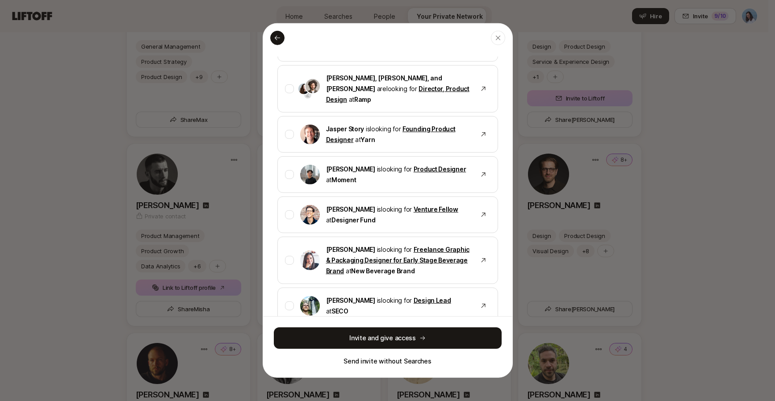
click at [279, 39] on icon at bounding box center [277, 37] width 7 height 7
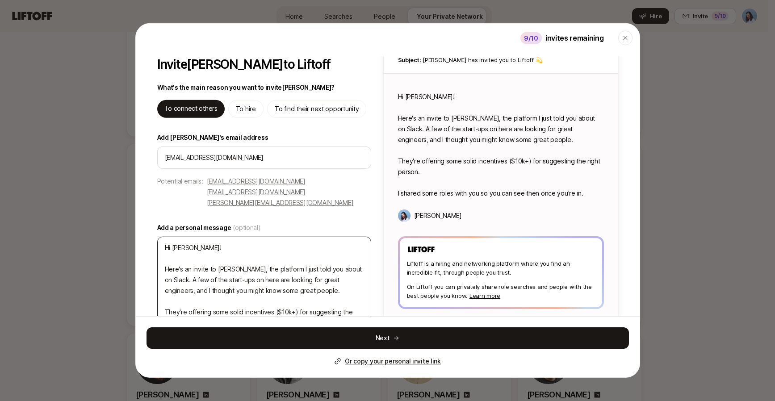
scroll to position [58, 0]
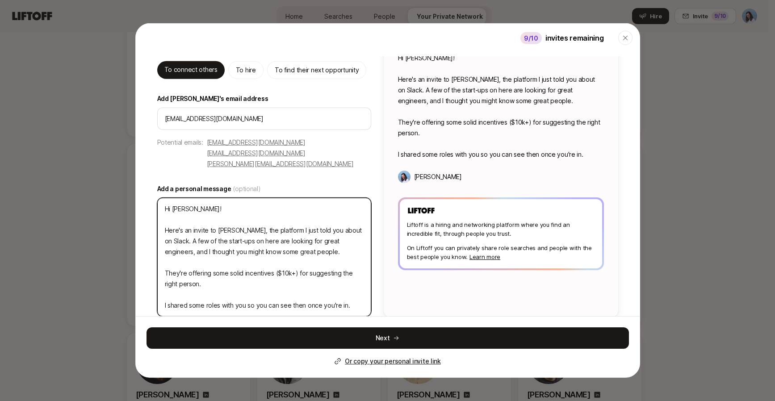
click at [336, 232] on textarea "Hi Nate! Here's an invite to Liftoff, the platform I just told you about on Sla…" at bounding box center [264, 257] width 214 height 119
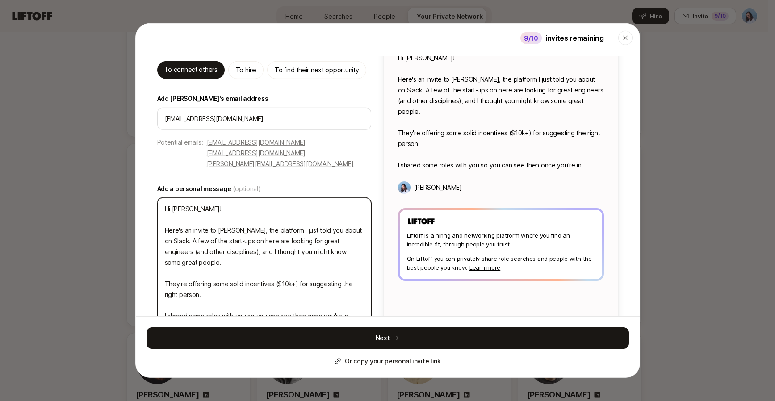
drag, startPoint x: 198, startPoint y: 242, endPoint x: 323, endPoint y: 247, distance: 124.7
click at [315, 246] on textarea "Hi Nate! Here's an invite to Liftoff, the platform I just told you about on Sla…" at bounding box center [264, 262] width 214 height 129
click at [323, 247] on textarea "Hi Nate! Here's an invite to Liftoff, the platform I just told you about on Sla…" at bounding box center [264, 262] width 214 height 129
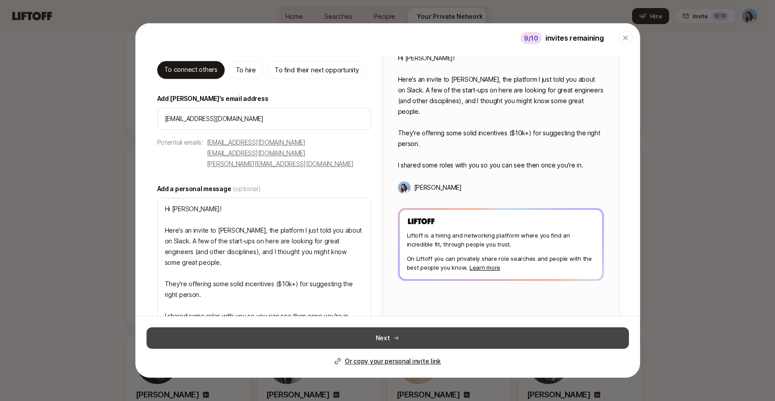
click at [393, 336] on icon at bounding box center [396, 338] width 6 height 6
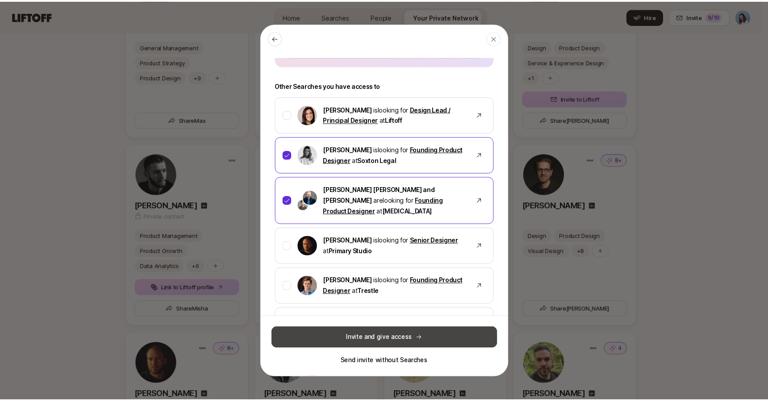
scroll to position [315, 0]
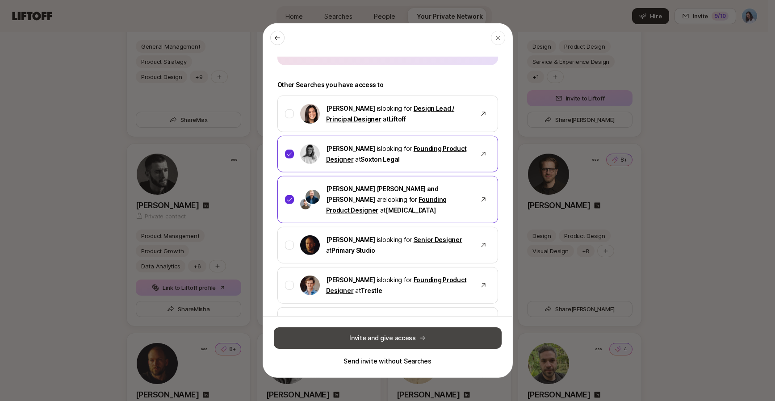
click at [398, 339] on button "Invite and give access" at bounding box center [388, 337] width 228 height 21
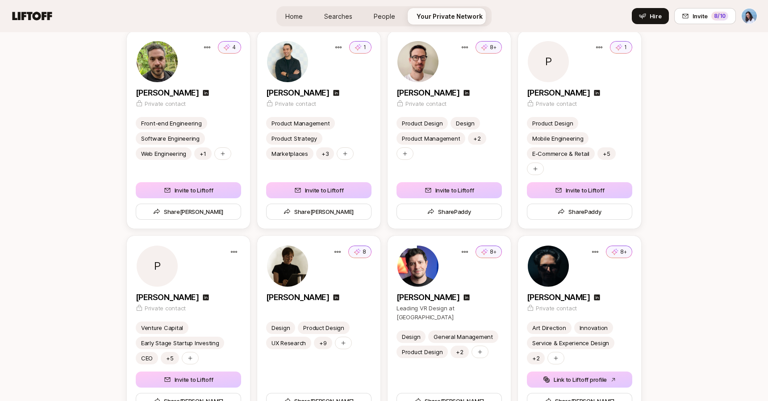
scroll to position [6050, 0]
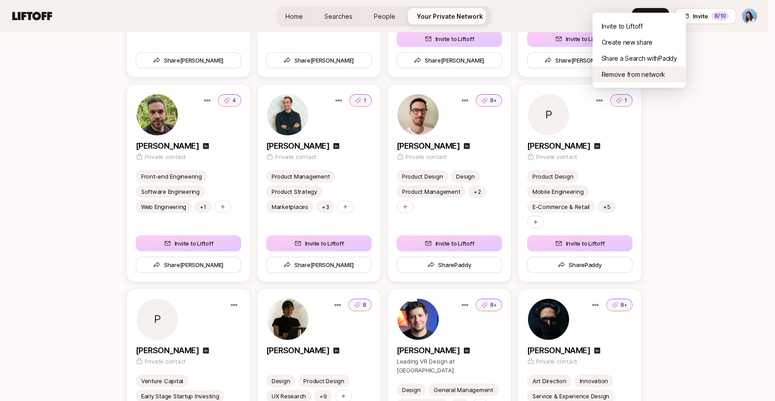
click at [617, 76] on div "Remove from network" at bounding box center [638, 75] width 93 height 16
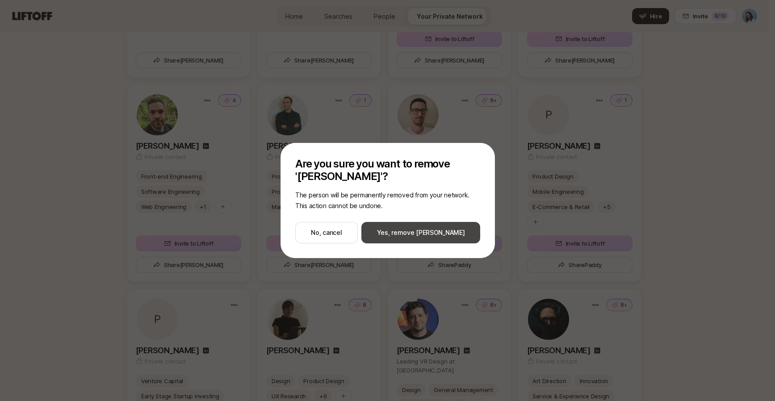
click at [438, 231] on button "Yes, remove Paddy" at bounding box center [420, 232] width 119 height 21
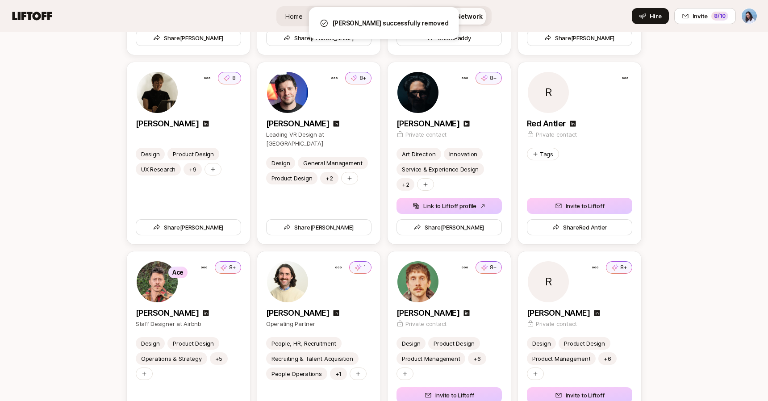
scroll to position [6270, 0]
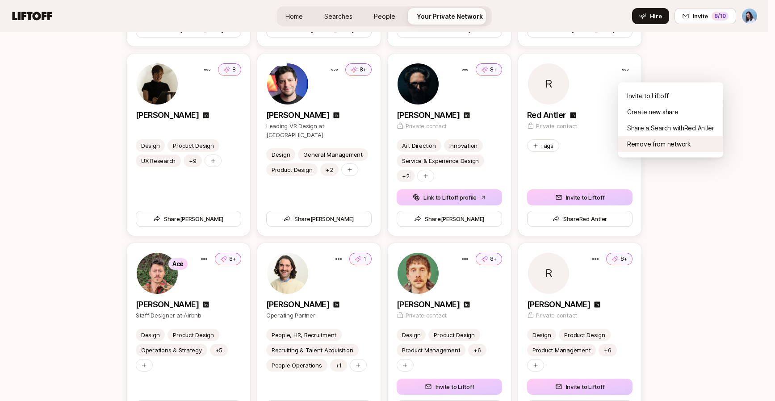
click at [649, 141] on div "Remove from network" at bounding box center [670, 144] width 105 height 16
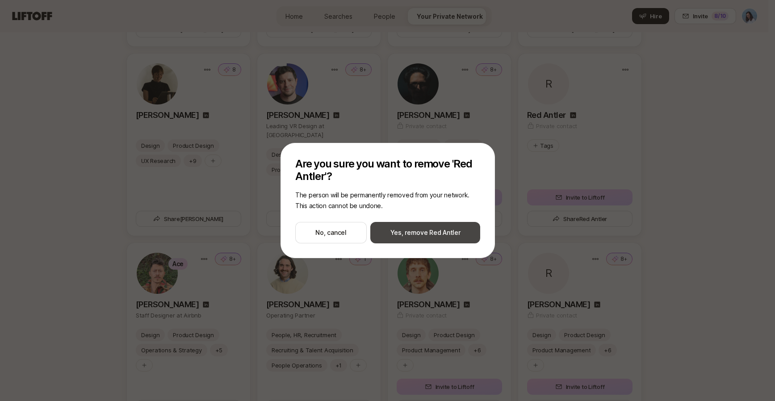
click at [438, 230] on button "Yes, remove Red Antler" at bounding box center [425, 232] width 110 height 21
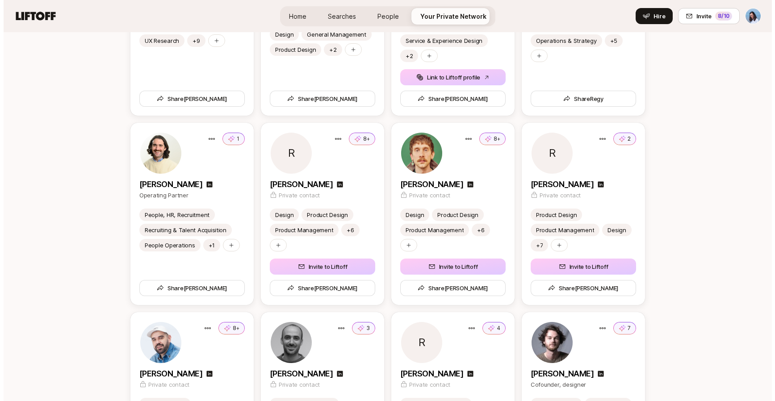
scroll to position [6459, 0]
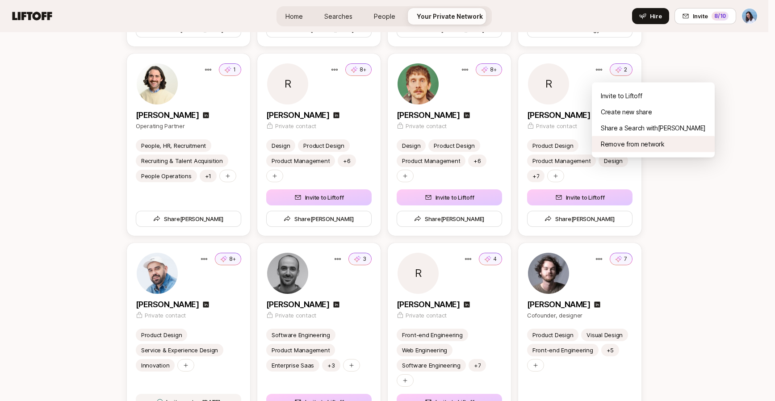
click at [631, 143] on div "Remove from network" at bounding box center [653, 144] width 123 height 16
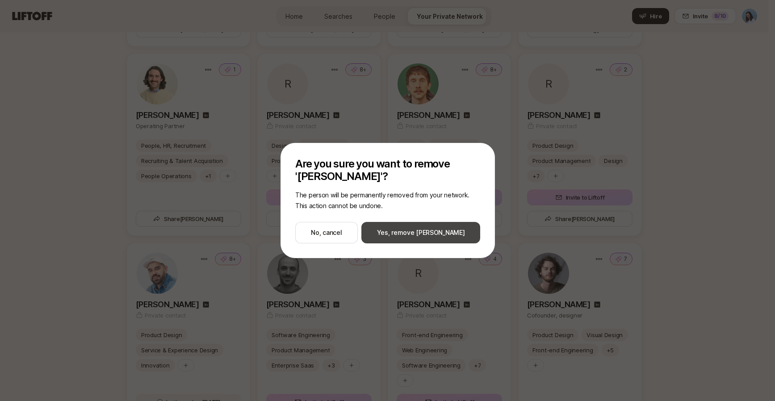
click at [434, 236] on button "Yes, remove Robert" at bounding box center [420, 232] width 119 height 21
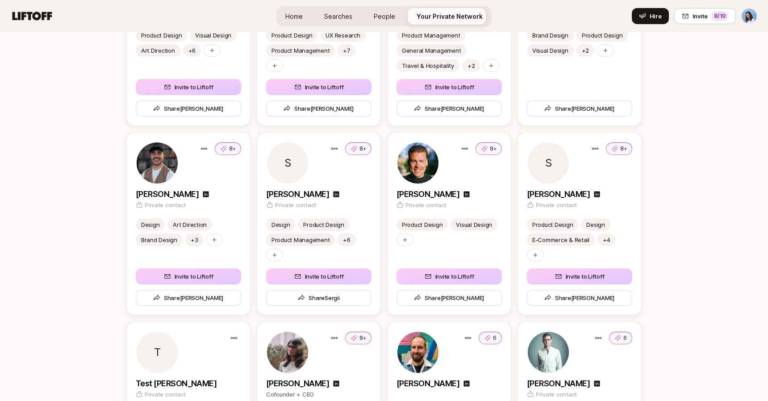
scroll to position [6964, 0]
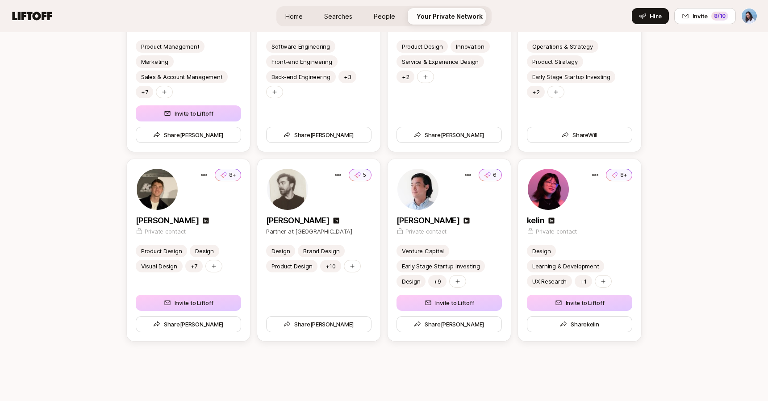
scroll to position [7506, 0]
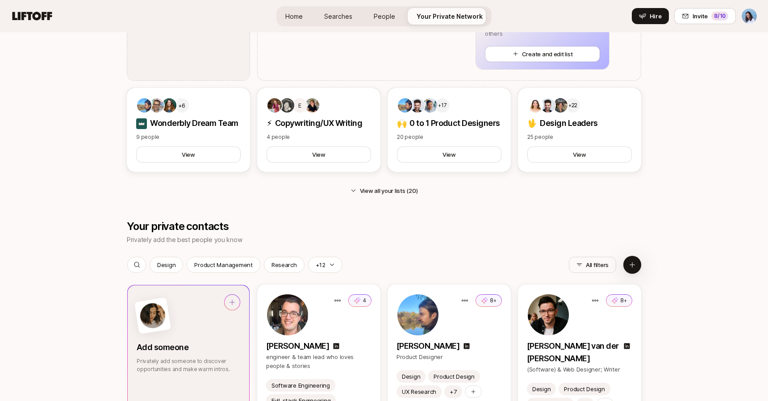
scroll to position [1027, 0]
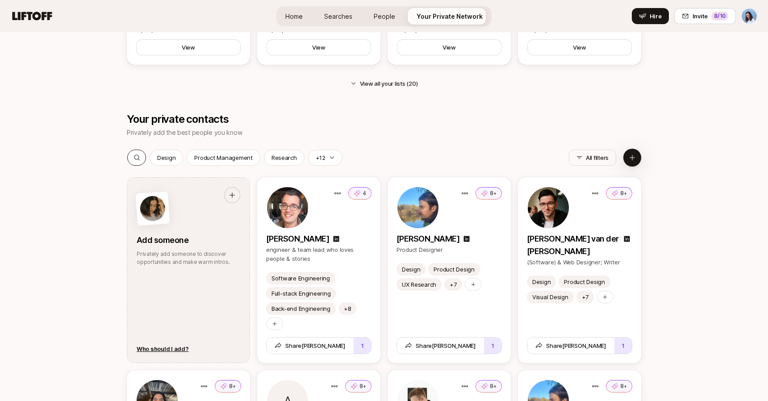
click at [138, 155] on icon at bounding box center [137, 157] width 6 height 6
click at [178, 156] on input at bounding box center [187, 157] width 82 height 11
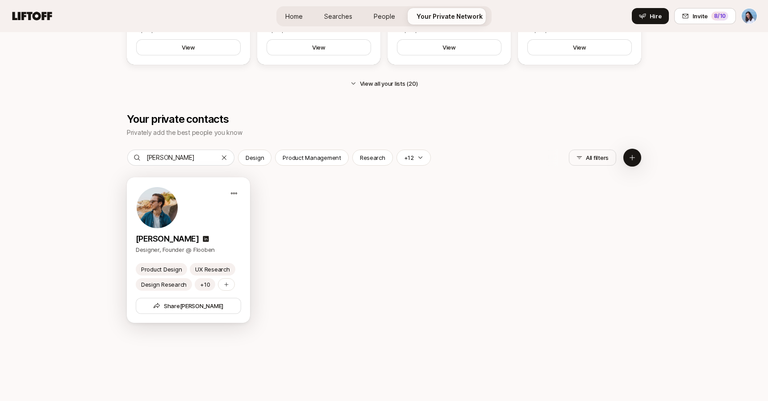
click at [221, 237] on div "[PERSON_NAME]" at bounding box center [188, 239] width 105 height 13
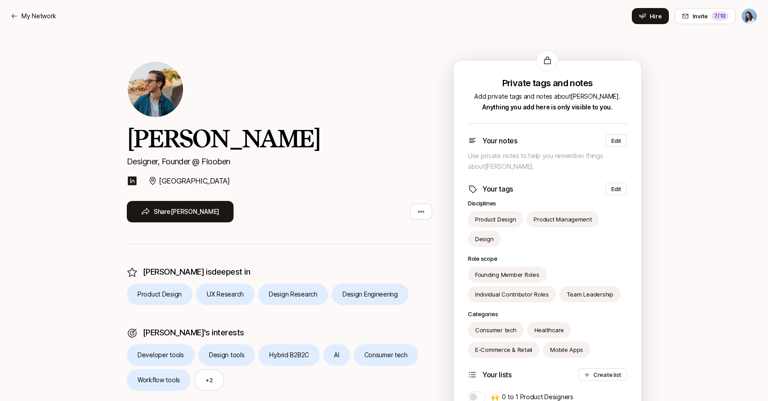
click at [206, 161] on p "Designer, Founder @ Flooben" at bounding box center [279, 161] width 305 height 13
copy p "Flooben"
click at [384, 63] on div "[PERSON_NAME] Designer, Founder @ Flooben [GEOGRAPHIC_DATA] Share [PERSON_NAME]" at bounding box center [279, 152] width 305 height 183
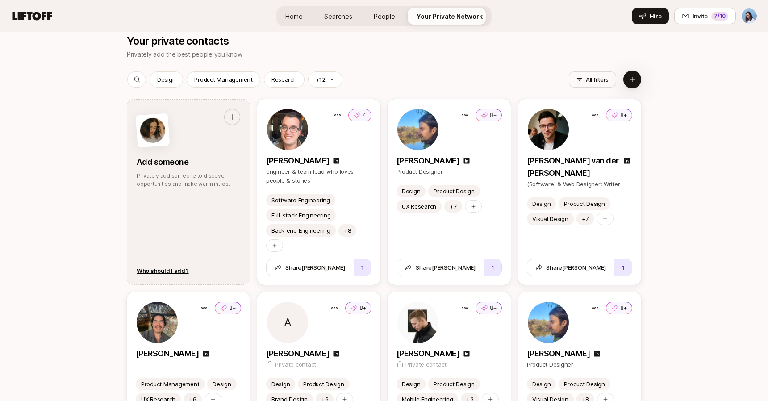
scroll to position [1105, 0]
click at [138, 78] on icon at bounding box center [136, 79] width 7 height 7
click at [195, 79] on input at bounding box center [187, 79] width 82 height 11
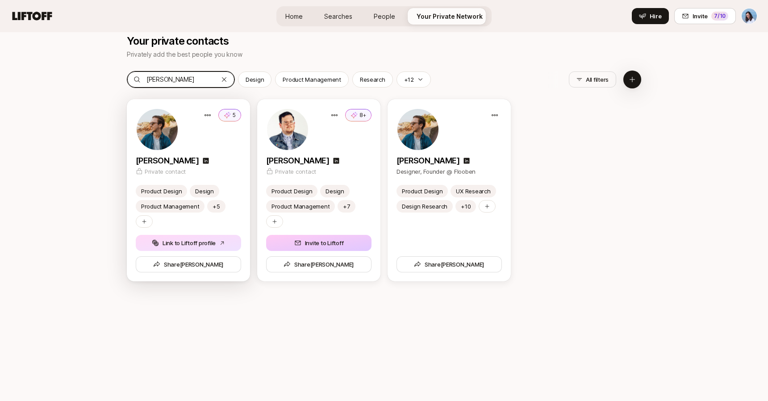
type input "[PERSON_NAME]"
click at [210, 243] on button "Link to Liftoff profile" at bounding box center [188, 243] width 105 height 16
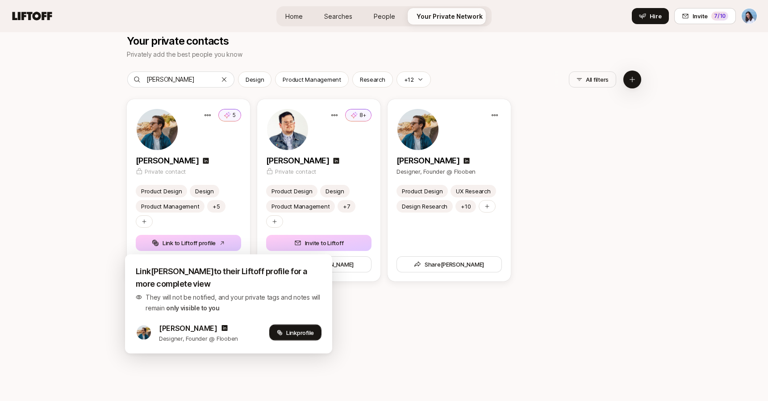
click at [286, 331] on span "Link profile" at bounding box center [300, 332] width 28 height 9
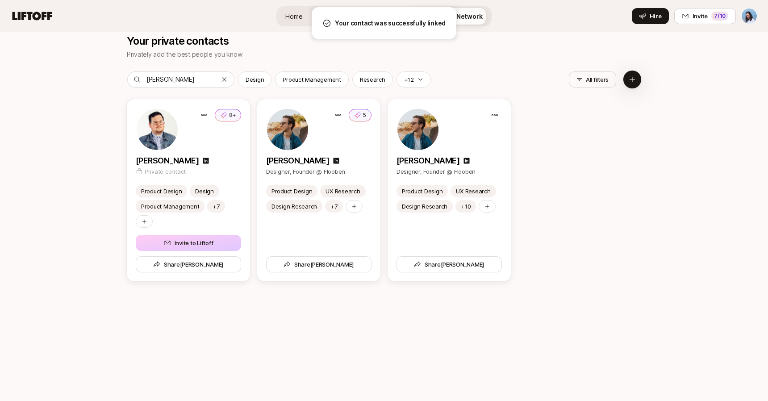
click at [616, 174] on div "8+ [PERSON_NAME] Private contact Product Design Design Product Management +7 In…" at bounding box center [384, 190] width 514 height 182
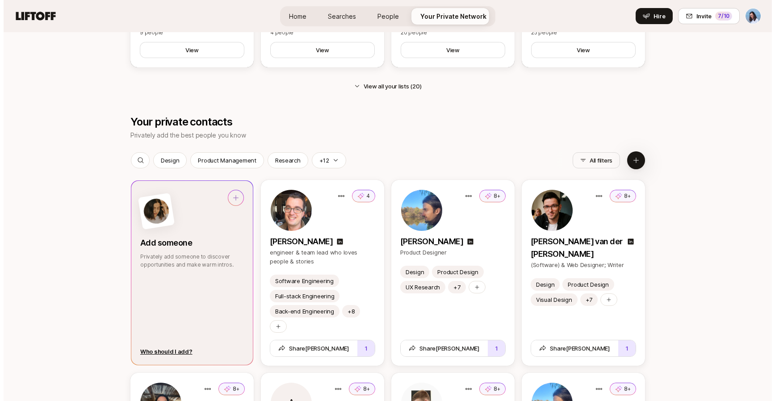
scroll to position [1065, 0]
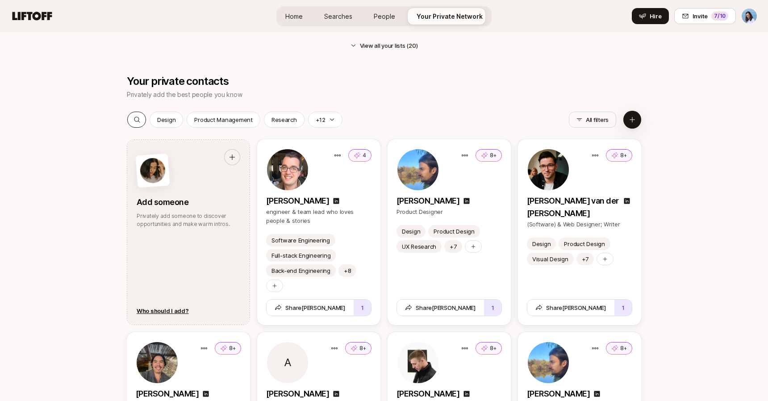
click at [146, 121] on div at bounding box center [137, 119] width 19 height 15
click at [149, 121] on input at bounding box center [187, 119] width 82 height 11
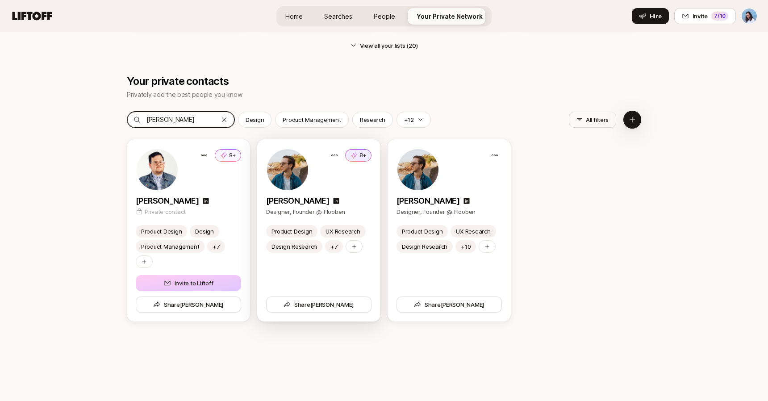
type input "[PERSON_NAME]"
click at [358, 152] on button "8+" at bounding box center [358, 155] width 26 height 13
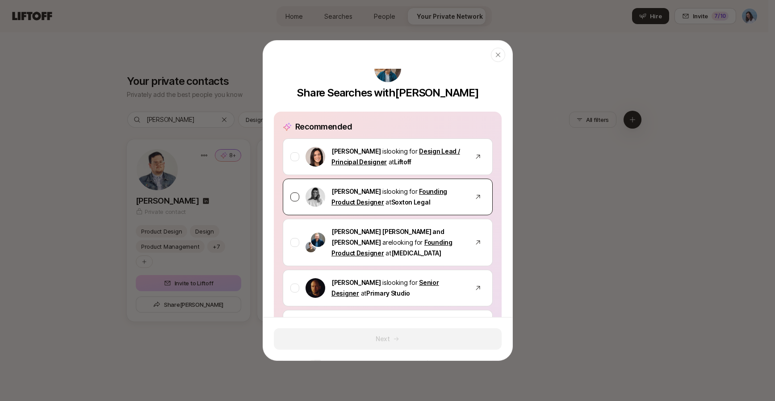
scroll to position [24, 0]
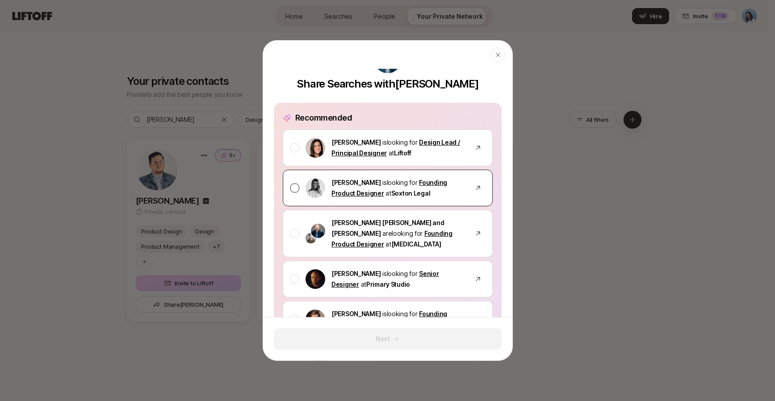
click at [292, 186] on div at bounding box center [294, 187] width 9 height 9
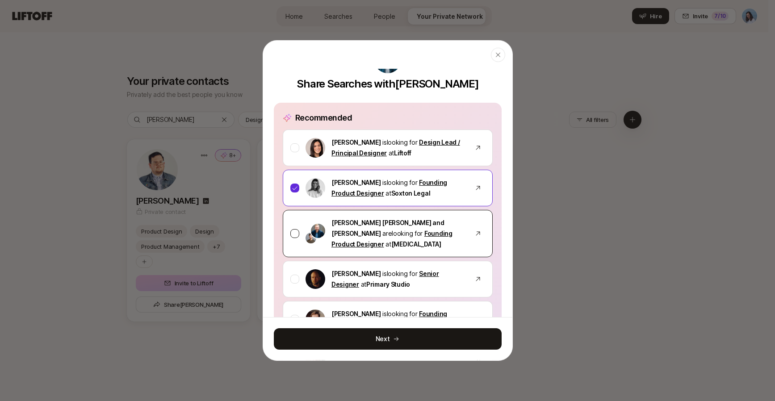
click at [295, 229] on div at bounding box center [294, 233] width 9 height 9
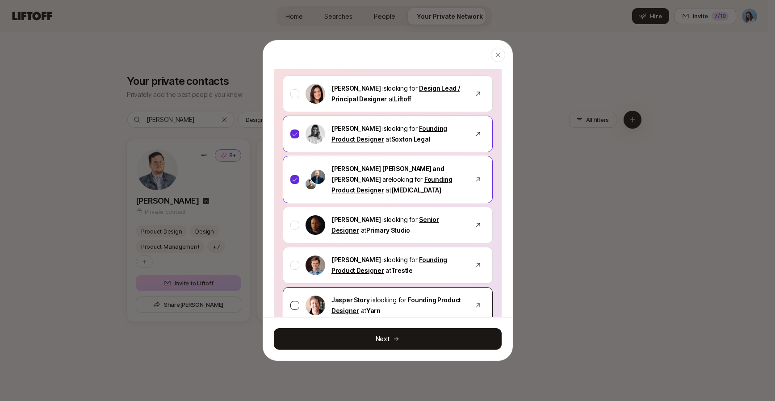
scroll to position [154, 0]
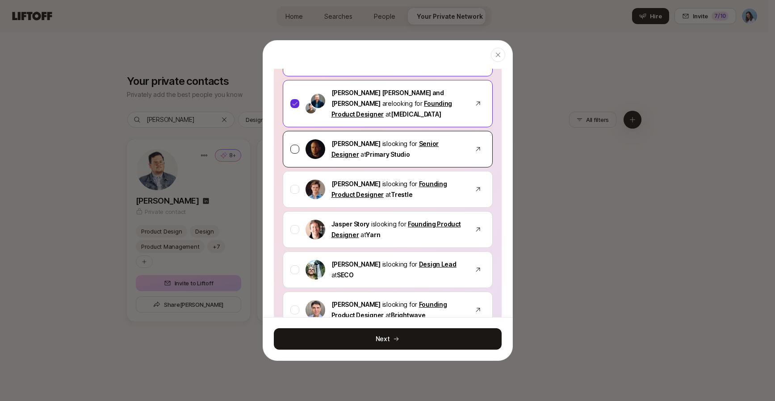
click at [296, 145] on div at bounding box center [294, 149] width 9 height 9
click at [294, 146] on icon at bounding box center [295, 149] width 6 height 6
click at [294, 145] on div at bounding box center [294, 149] width 9 height 9
click at [293, 185] on div at bounding box center [294, 189] width 9 height 9
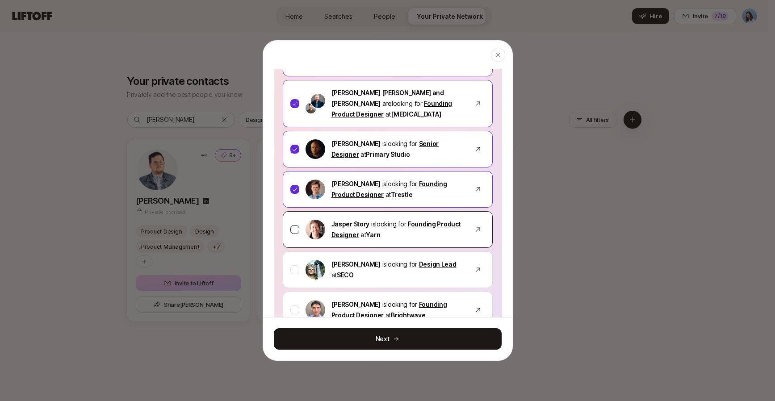
click at [294, 225] on div at bounding box center [294, 229] width 9 height 9
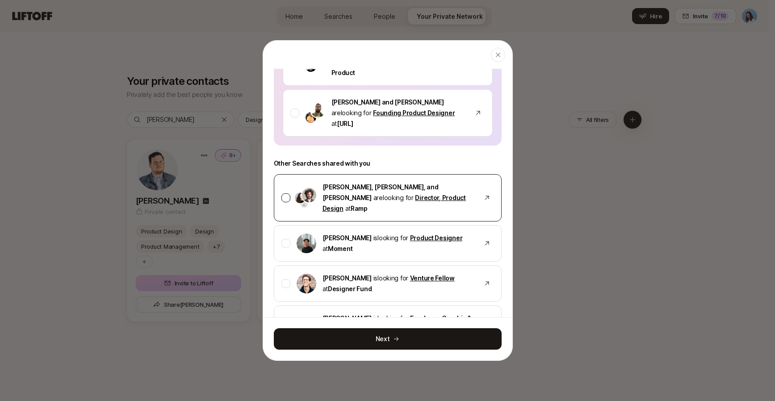
scroll to position [539, 0]
click at [287, 192] on div at bounding box center [285, 196] width 9 height 9
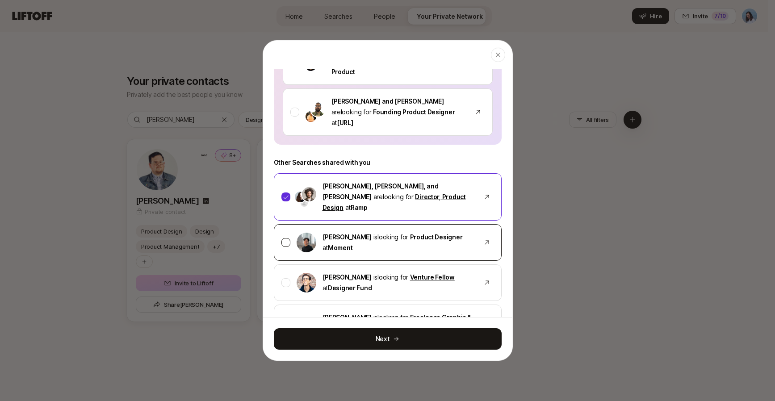
click at [287, 238] on div at bounding box center [285, 242] width 9 height 9
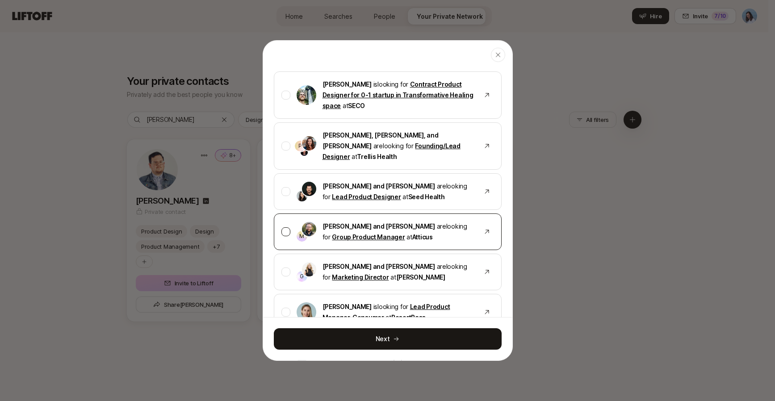
scroll to position [826, 0]
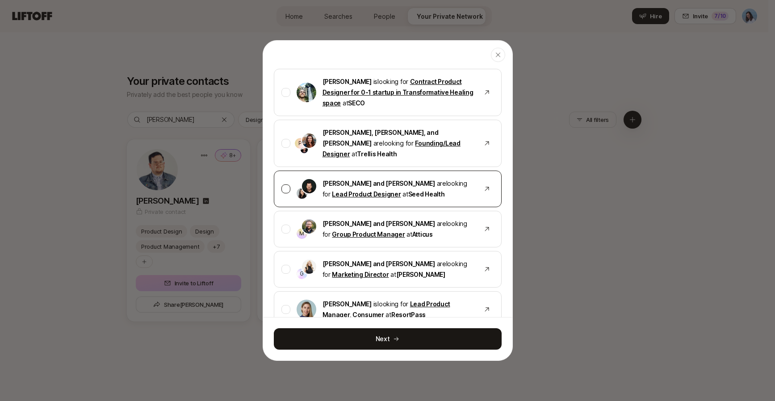
click at [287, 184] on div at bounding box center [285, 188] width 9 height 9
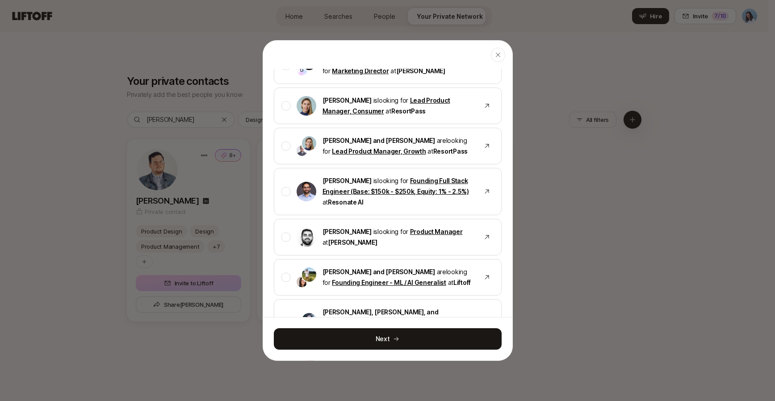
scroll to position [1049, 0]
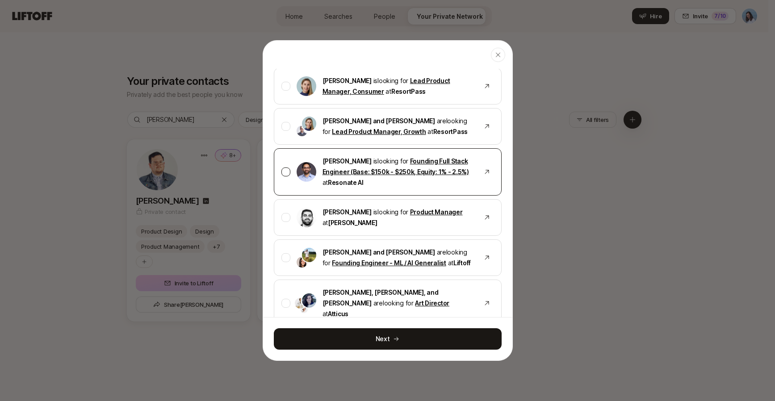
click at [284, 167] on div at bounding box center [285, 171] width 9 height 9
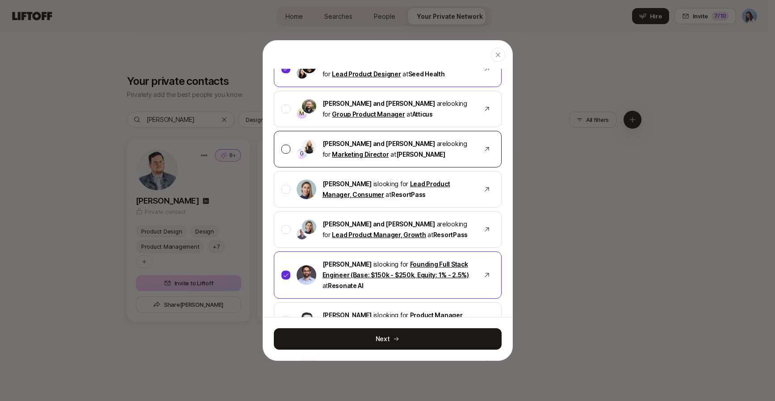
scroll to position [823, 0]
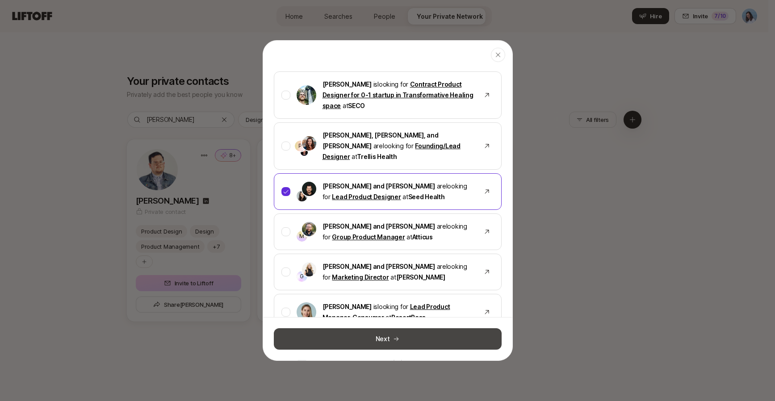
click at [387, 339] on button "Next" at bounding box center [388, 338] width 228 height 21
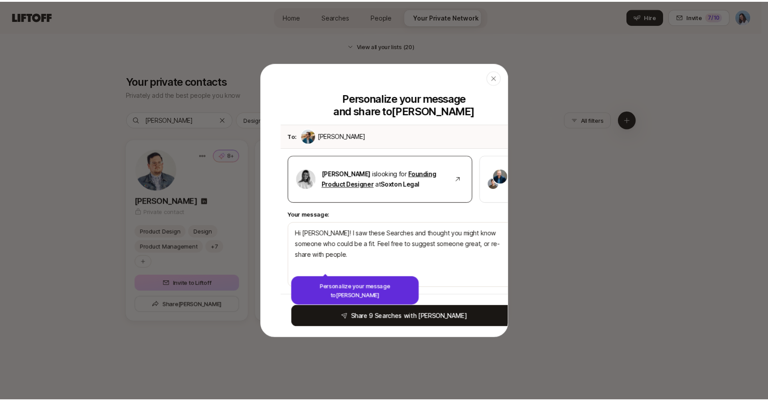
scroll to position [0, 0]
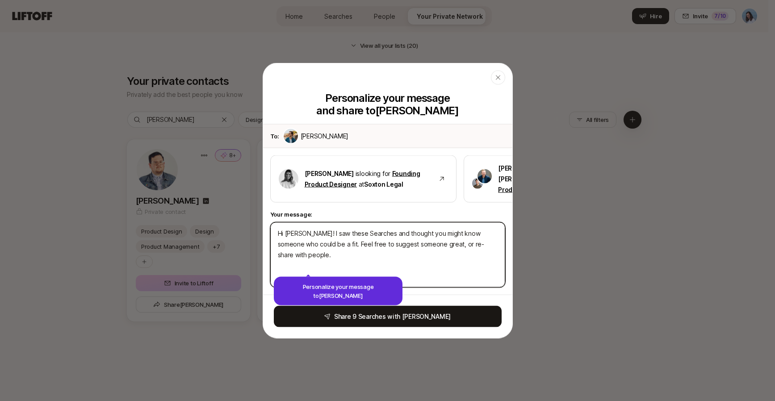
click at [291, 234] on textarea "Hi Joshua! I saw these Searches and thought you might know someone who could be…" at bounding box center [387, 254] width 235 height 65
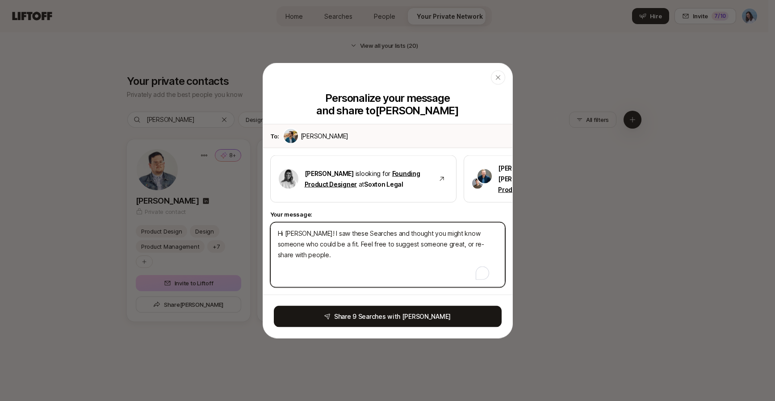
click at [291, 234] on textarea "Hi Joshua! I saw these Searches and thought you might know someone who could be…" at bounding box center [387, 254] width 235 height 65
type textarea "x"
type textarea "Hi J! I saw these Searches and thought you might know someone who could be a fi…"
type textarea "x"
type textarea "Hi Jos! I saw these Searches and thought you might know someone who could be a …"
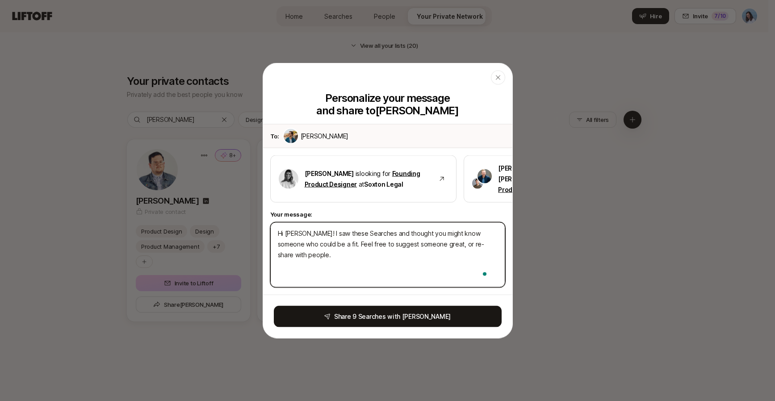
type textarea "x"
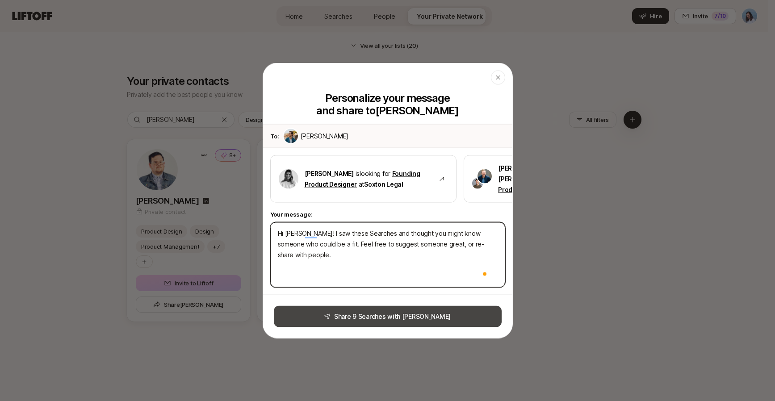
type textarea "Hi Josh! I saw these Searches and thought you might know someone who could be a…"
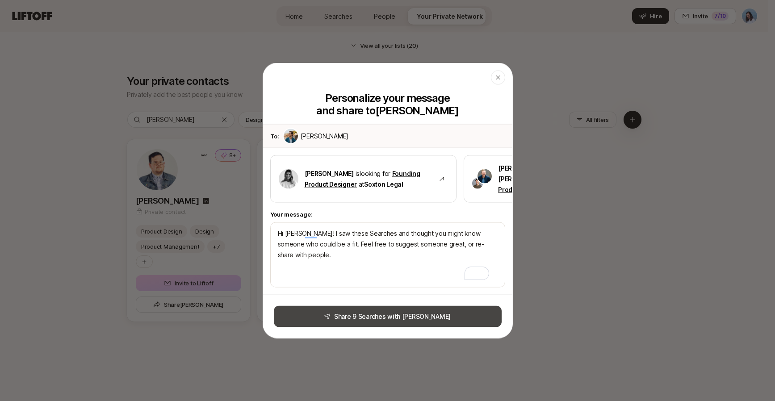
click at [428, 316] on button "Share 9 Searches with Joshua" at bounding box center [388, 316] width 228 height 21
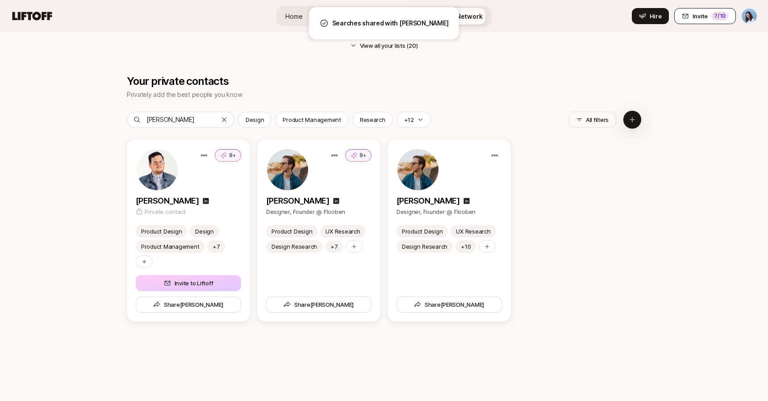
click at [720, 14] on div "7 /10" at bounding box center [719, 16] width 17 height 9
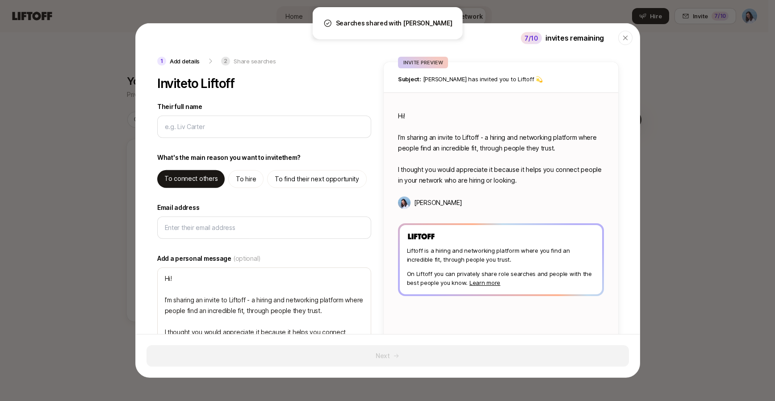
type textarea "x"
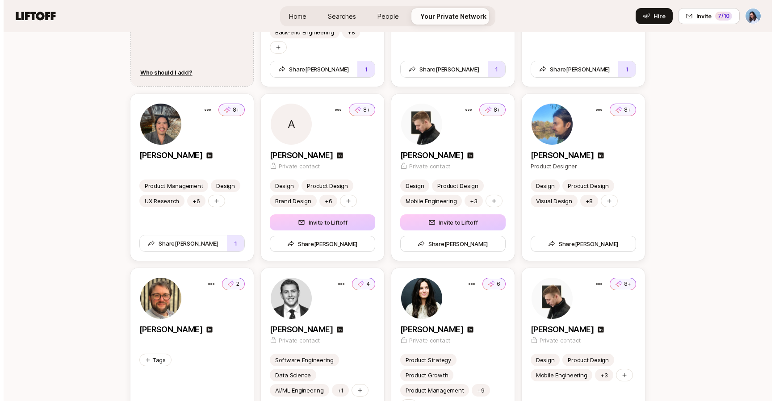
scroll to position [1421, 0]
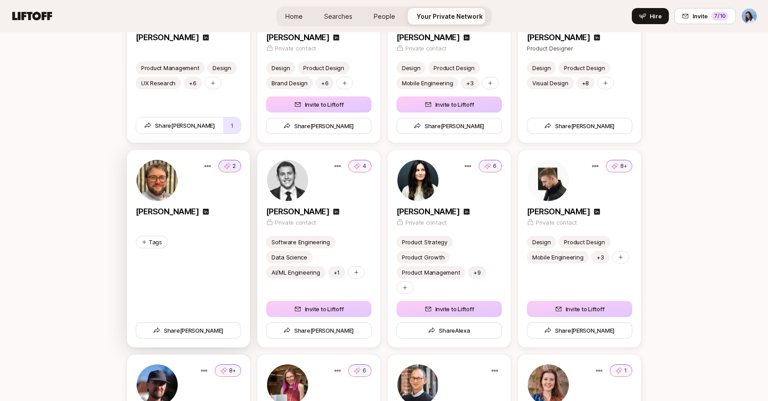
click at [229, 167] on icon at bounding box center [227, 166] width 7 height 9
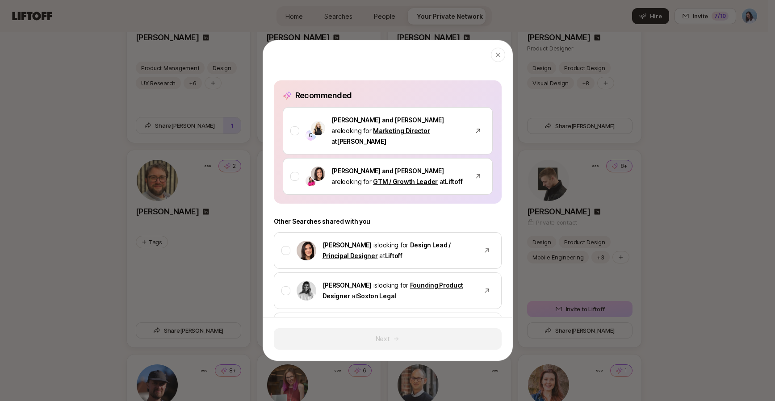
scroll to position [172, 0]
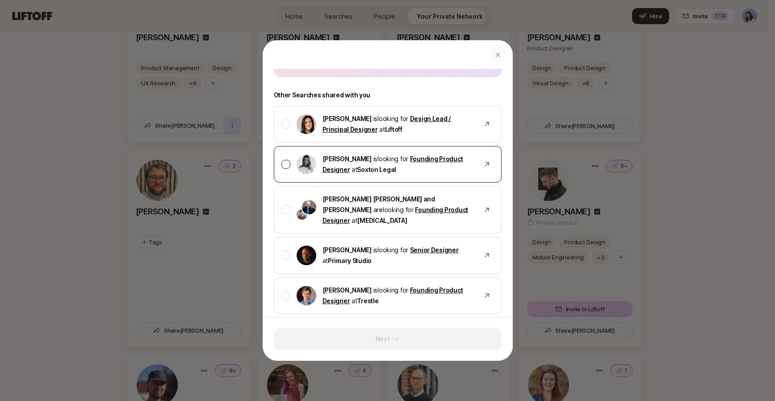
click at [337, 157] on link "Founding Product Designer" at bounding box center [392, 164] width 141 height 18
click at [284, 160] on div at bounding box center [285, 164] width 9 height 9
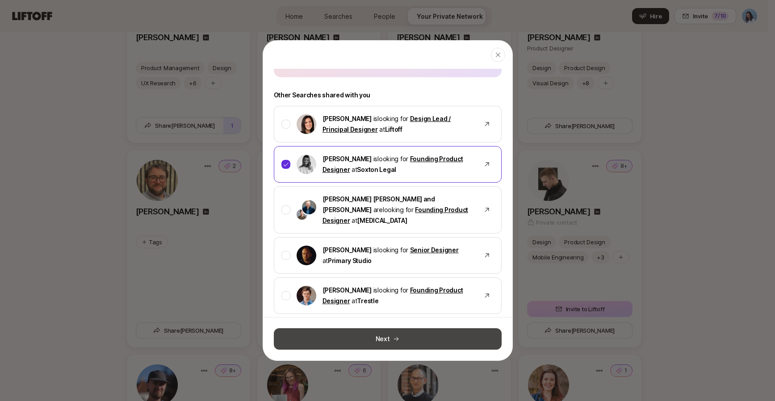
click at [386, 337] on button "Next" at bounding box center [388, 338] width 228 height 21
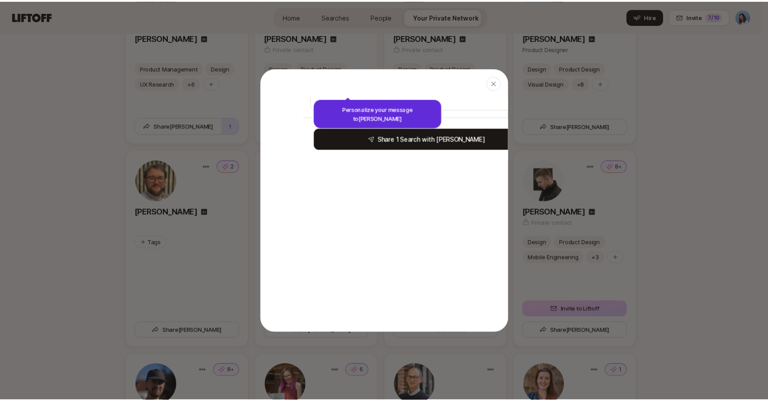
scroll to position [0, 0]
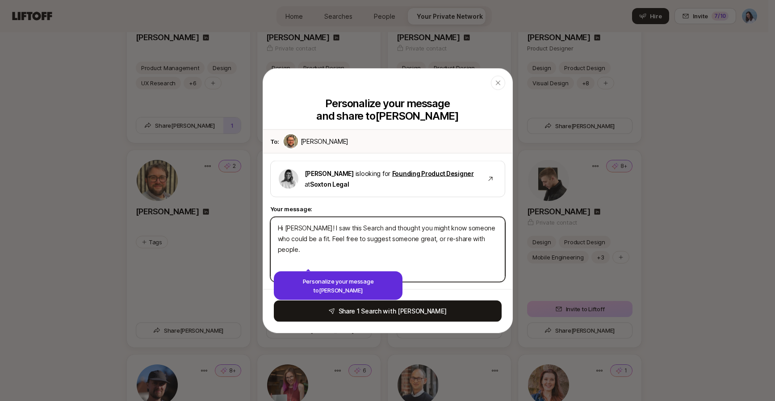
click at [338, 226] on textarea "Hi Alex! I saw this Search and thought you might know someone who could be a fi…" at bounding box center [387, 249] width 235 height 65
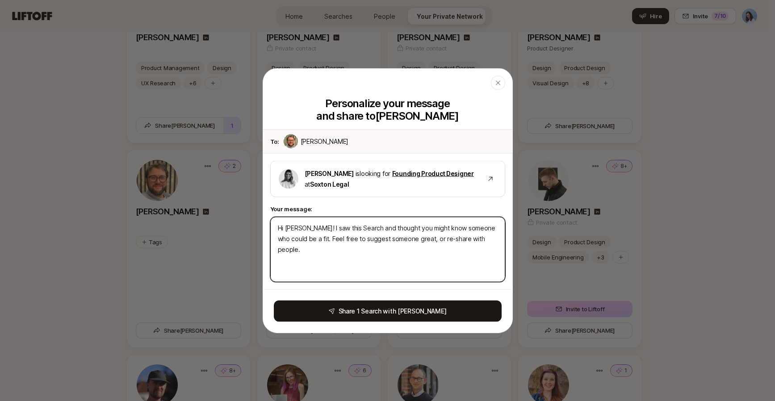
click at [338, 226] on textarea "Hi Alex! I saw this Search and thought you might know someone who could be a fi…" at bounding box center [387, 249] width 235 height 65
type textarea "x"
type textarea "Hi Alex! I saw this r and thought you might know someone who could be a fit. Fe…"
type textarea "x"
type textarea "Hi Alex! I saw this ro and thought you might know someone who could be a fit. F…"
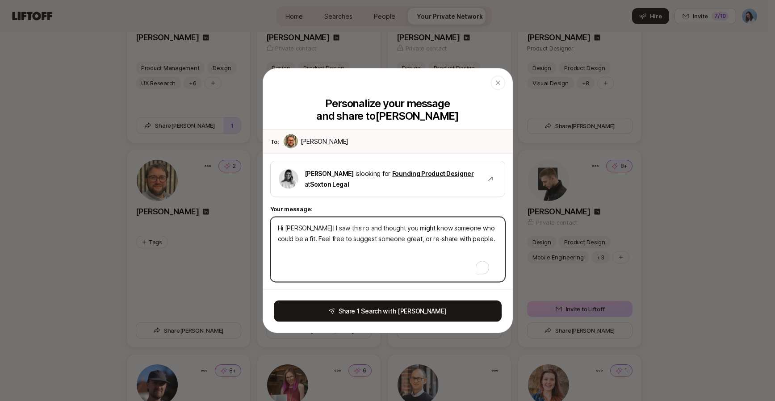
type textarea "x"
type textarea "Hi Alex! I saw this rol and thought you might know someone who could be a fit. …"
type textarea "x"
type textarea "Hi Alex! I saw this role and thought you might know someone who could be a fit.…"
click at [471, 241] on textarea "Hi Alex! I saw this role and thought you might know someone who could be a fit.…" at bounding box center [387, 249] width 235 height 65
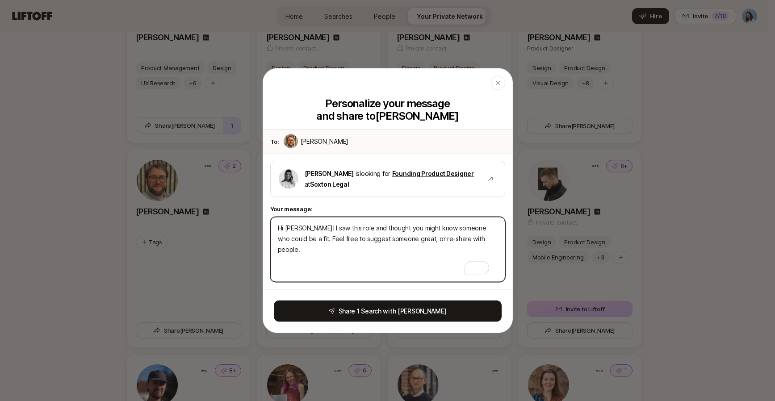
type textarea "x"
type textarea "Hi Alex! I saw this role and thought you might know someone who could be a fit.…"
type textarea "x"
type textarea "Hi Alex! I saw this role and thought you might know someone who could be a fit.…"
type textarea "x"
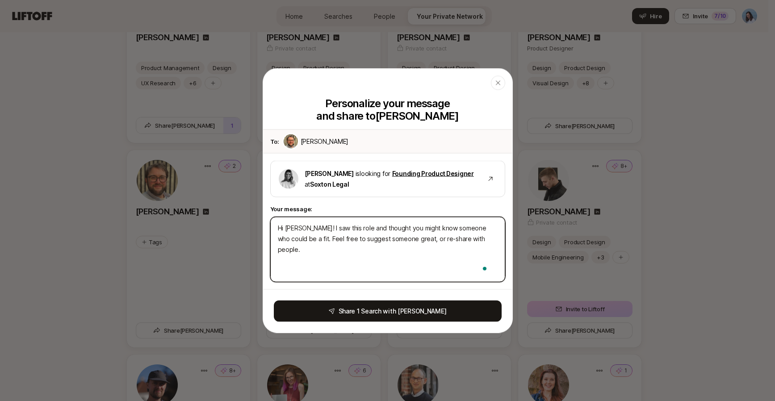
type textarea "Hi Alex! I saw this role and thought you might know someone who could be a fit.…"
type textarea "x"
type textarea "Hi Alex! I saw this role and thought you might know someone who could be a fit.…"
type textarea "x"
type textarea "Hi Alex! I saw this role and thought you might know someone who could be a fit.…"
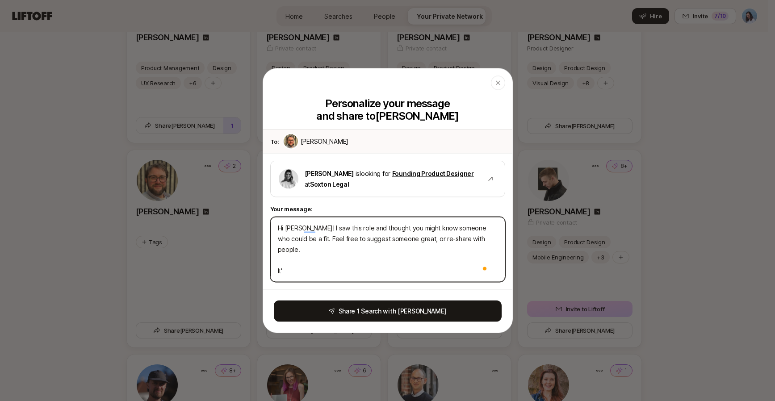
type textarea "x"
type textarea "Hi Alex! I saw this role and thought you might know someone who could be a fit.…"
type textarea "x"
type textarea "Hi Alex! I saw this role and thought you might know someone who could be a fit.…"
type textarea "x"
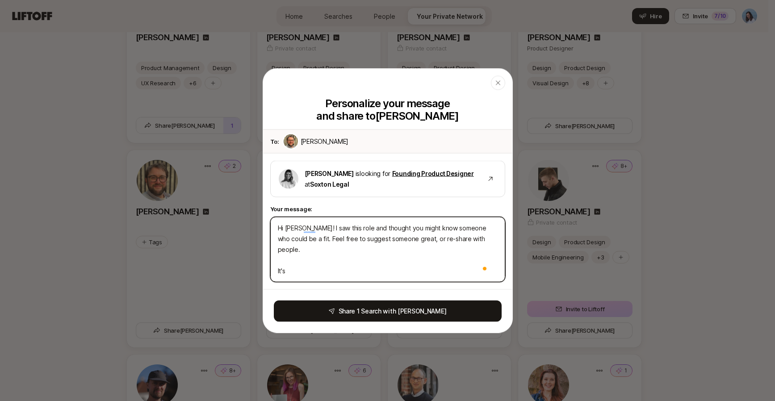
type textarea "Hi Alex! I saw this role and thought you might know someone who could be a fit.…"
type textarea "x"
type textarea "Hi Alex! I saw this role and thought you might know someone who could be a fit.…"
type textarea "x"
type textarea "Hi Alex! I saw this role and thought you might know someone who could be a fit.…"
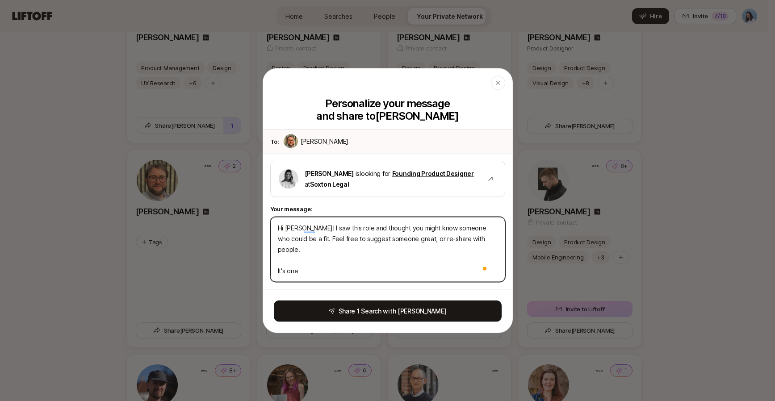
type textarea "x"
type textarea "Hi Alex! I saw this role and thought you might know someone who could be a fit.…"
type textarea "x"
type textarea "Hi Alex! I saw this role and thought you might know someone who could be a fit.…"
type textarea "x"
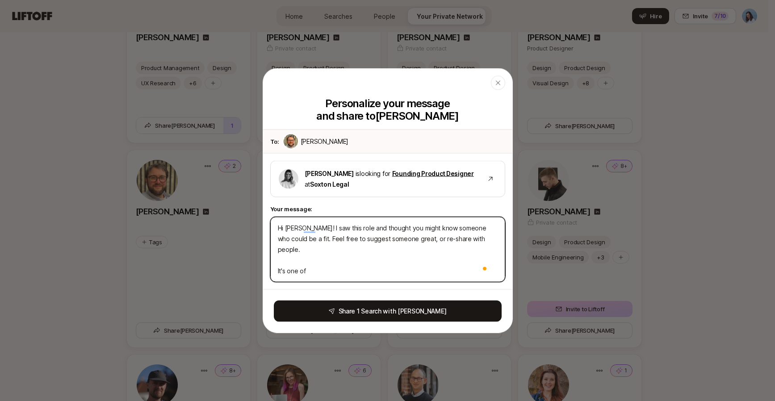
type textarea "Hi Alex! I saw this role and thought you might know someone who could be a fit.…"
type textarea "x"
type textarea "Hi Alex! I saw this role and thought you might know someone who could be a fit.…"
type textarea "x"
type textarea "Hi Alex! I saw this role and thought you might know someone who could be a fit.…"
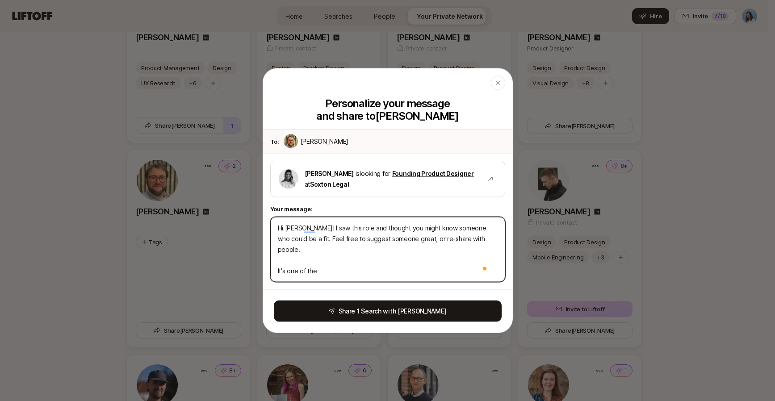
type textarea "x"
type textarea "Hi Alex! I saw this role and thought you might know someone who could be a fit.…"
type textarea "x"
type textarea "Hi Alex! I saw this role and thought you might know someone who could be a fit.…"
type textarea "x"
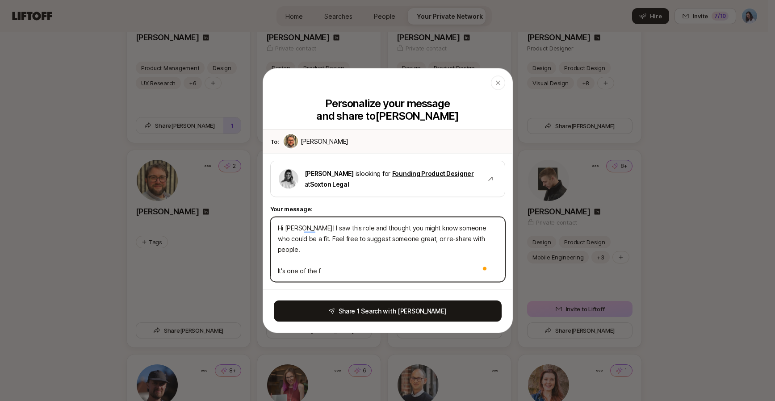
type textarea "Hi Alex! I saw this role and thought you might know someone who could be a fit.…"
type textarea "x"
type textarea "Hi Alex! I saw this role and thought you might know someone who could be a fit.…"
type textarea "x"
type textarea "Hi Alex! I saw this role and thought you might know someone who could be a fit.…"
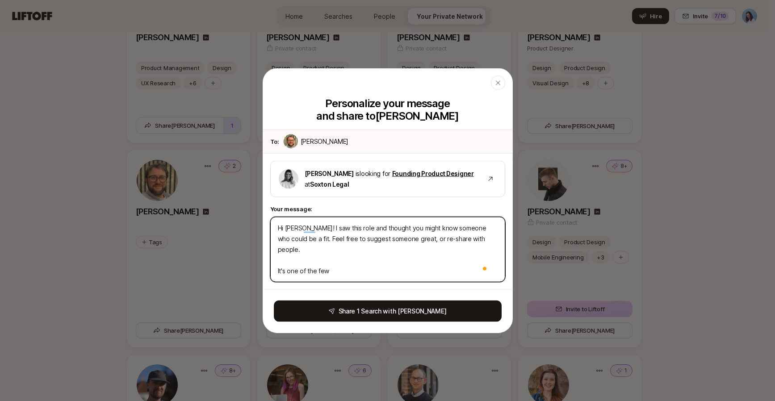
type textarea "x"
type textarea "Hi Alex! I saw this role and thought you might know someone who could be a fit.…"
type textarea "x"
type textarea "Hi Alex! I saw this role and thought you might know someone who could be a fit.…"
type textarea "x"
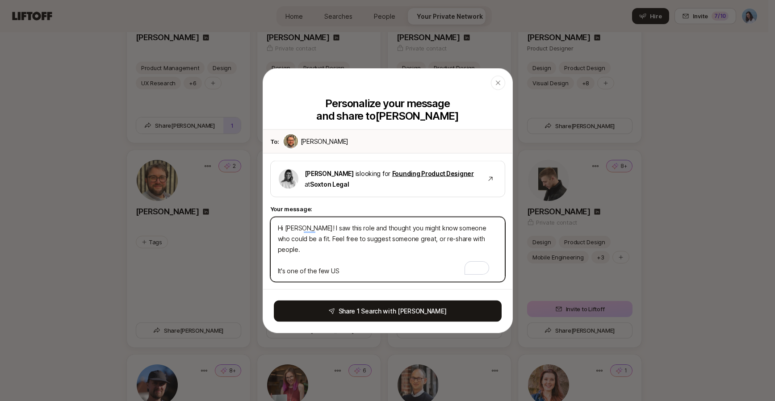
type textarea "Hi Alex! I saw this role and thought you might know someone who could be a fit.…"
type textarea "x"
type textarea "Hi Alex! I saw this role and thought you might know someone who could be a fit.…"
type textarea "x"
type textarea "Hi Alex! I saw this role and thought you might know someone who could be a fit.…"
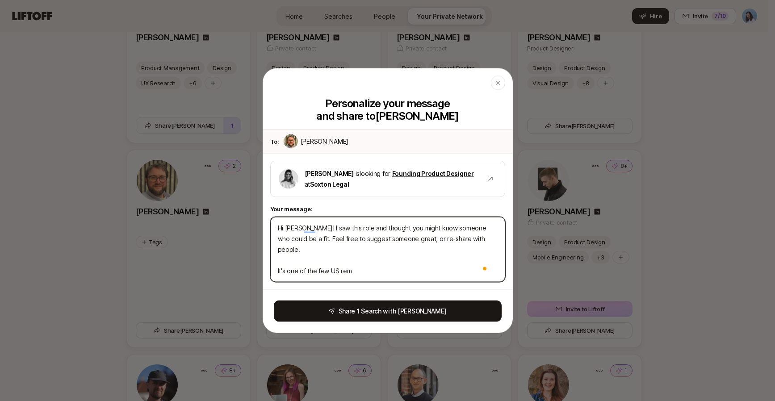
type textarea "x"
type textarea "Hi Alex! I saw this role and thought you might know someone who could be a fit.…"
type textarea "x"
type textarea "Hi Alex! I saw this role and thought you might know someone who could be a fit.…"
type textarea "x"
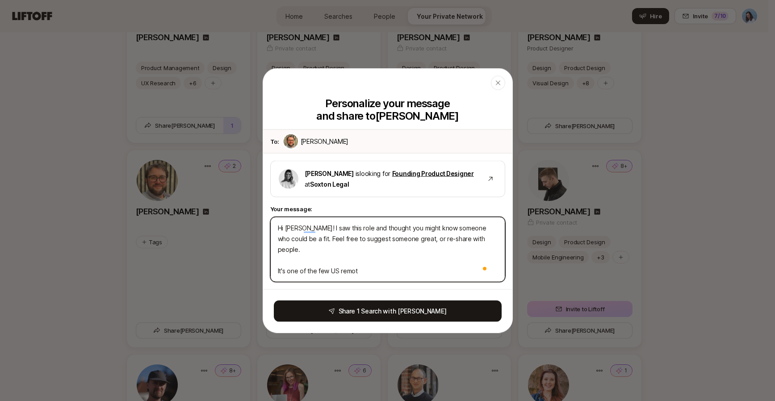
type textarea "Hi Alex! I saw this role and thought you might know someone who could be a fit.…"
type textarea "x"
type textarea "Hi Alex! I saw this role and thought you might know someone who could be a fit.…"
type textarea "x"
type textarea "Hi Alex! I saw this role and thought you might know someone who could be a fit.…"
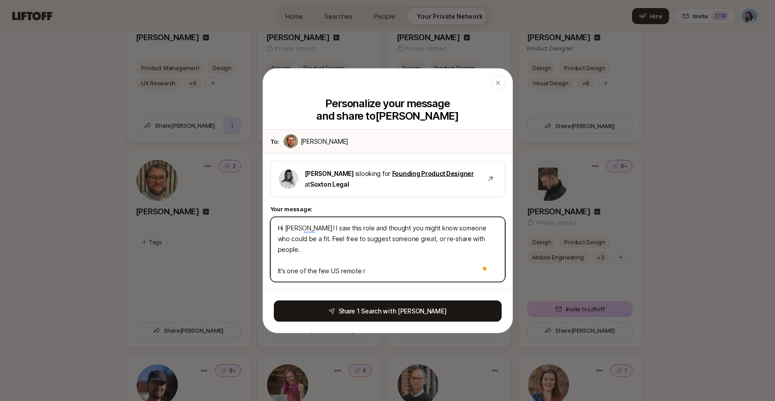
type textarea "x"
type textarea "Hi Alex! I saw this role and thought you might know someone who could be a fit.…"
type textarea "x"
type textarea "Hi Alex! I saw this role and thought you might know someone who could be a fit.…"
type textarea "x"
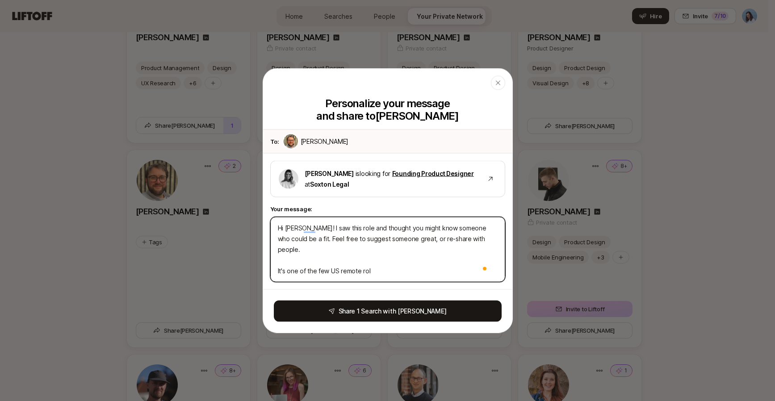
type textarea "Hi Alex! I saw this role and thought you might know someone who could be a fit.…"
type textarea "x"
type textarea "Hi Alex! I saw this role and thought you might know someone who could be a fit.…"
type textarea "x"
type textarea "Hi Alex! I saw this role and thought you might know someone who could be a fit.…"
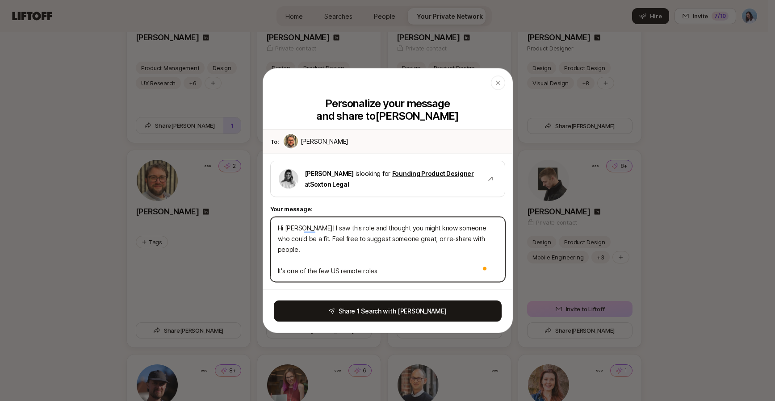
type textarea "x"
type textarea "Hi Alex! I saw this role and thought you might know someone who could be a fit.…"
type textarea "x"
type textarea "Hi Alex! I saw this role and thought you might know someone who could be a fit.…"
type textarea "x"
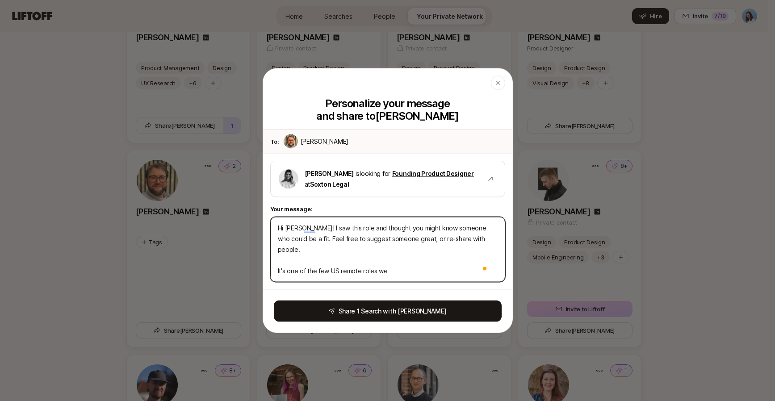
type textarea "Hi Alex! I saw this role and thought you might know someone who could be a fit.…"
type textarea "x"
type textarea "Hi Alex! I saw this role and thought you might know someone who could be a fit.…"
type textarea "x"
type textarea "Hi Alex! I saw this role and thought you might know someone who could be a fit.…"
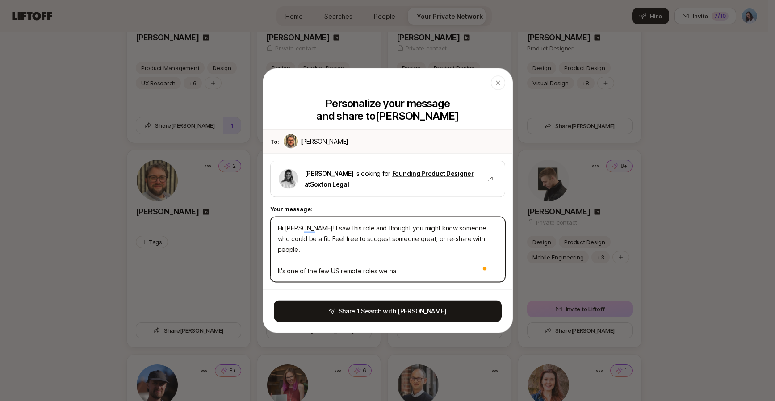
type textarea "x"
type textarea "Hi Alex! I saw this role and thought you might know someone who could be a fit.…"
type textarea "x"
type textarea "Hi Alex! I saw this role and thought you might know someone who could be a fit.…"
type textarea "x"
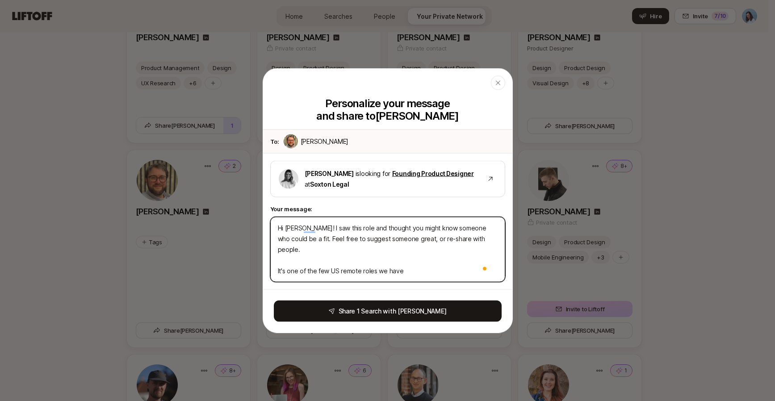
type textarea "Hi Alex! I saw this role and thought you might know someone who could be a fit.…"
type textarea "x"
type textarea "Hi Alex! I saw this role and thought you might know someone who could be a fit.…"
type textarea "x"
type textarea "Hi Alex! I saw this role and thought you might know someone who could be a fit.…"
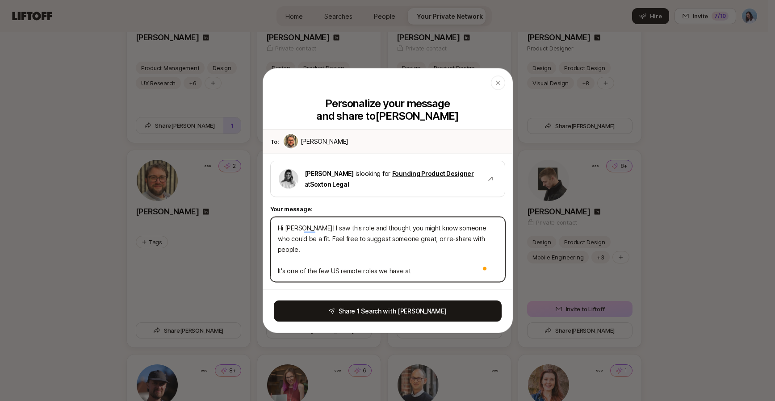
type textarea "x"
type textarea "Hi Alex! I saw this role and thought you might know someone who could be a fit.…"
type textarea "x"
type textarea "Hi Alex! I saw this role and thought you might know someone who could be a fit.…"
type textarea "x"
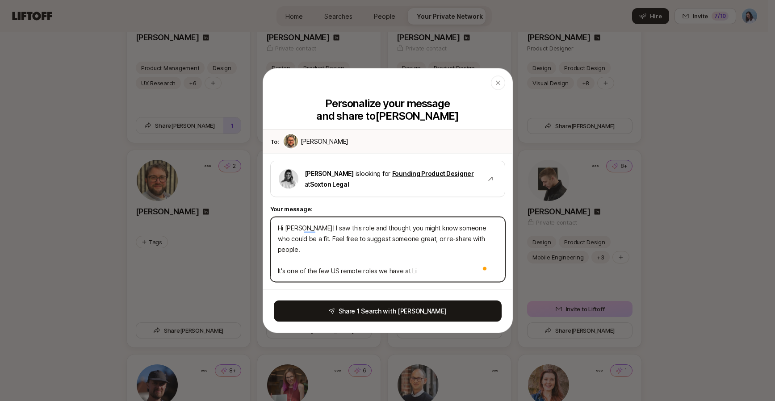
type textarea "Hi Alex! I saw this role and thought you might know someone who could be a fit.…"
type textarea "x"
type textarea "Hi Alex! I saw this role and thought you might know someone who could be a fit.…"
type textarea "x"
type textarea "Hi Alex! I saw this role and thought you might know someone who could be a fit.…"
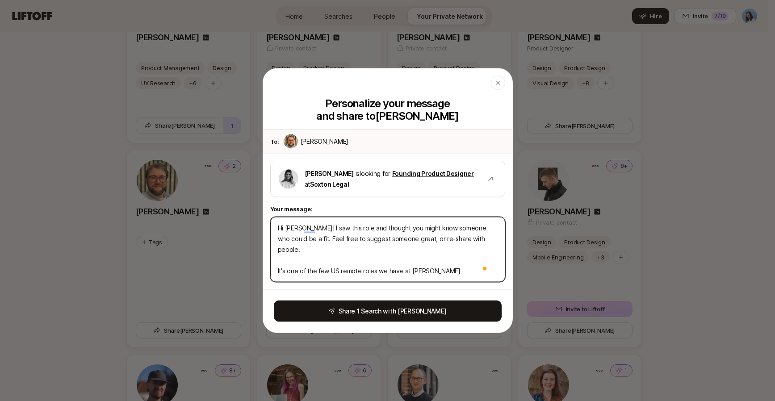
type textarea "x"
type textarea "Hi Alex! I saw this role and thought you might know someone who could be a fit.…"
type textarea "x"
type textarea "Hi Alex! I saw this role and thought you might know someone who could be a fit.…"
type textarea "x"
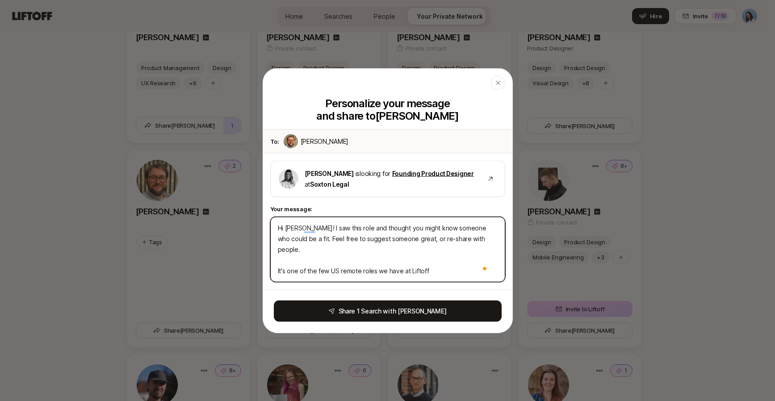
type textarea "Hi Alex! I saw this role and thought you might know someone who could be a fit.…"
type textarea "x"
type textarea "Hi Alex! I saw this role and thought you might know someone who could be a fit.…"
type textarea "x"
type textarea "Hi Alex! I saw this role and thought you might know someone who could be a fit.…"
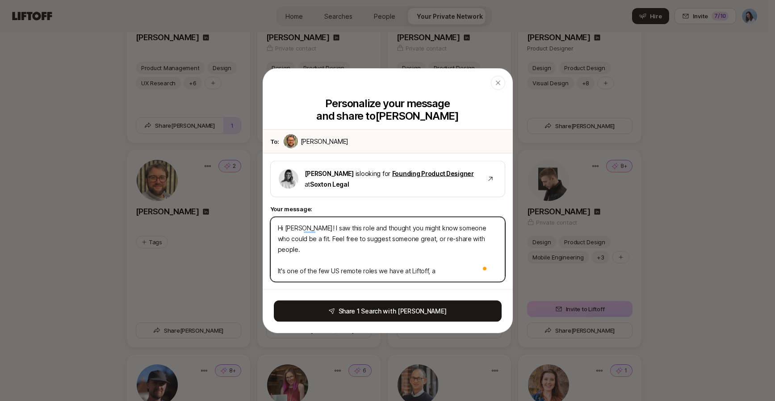
type textarea "x"
type textarea "Hi Alex! I saw this role and thought you might know someone who could be a fit.…"
type textarea "x"
type textarea "Hi Alex! I saw this role and thought you might know someone who could be a fit.…"
type textarea "x"
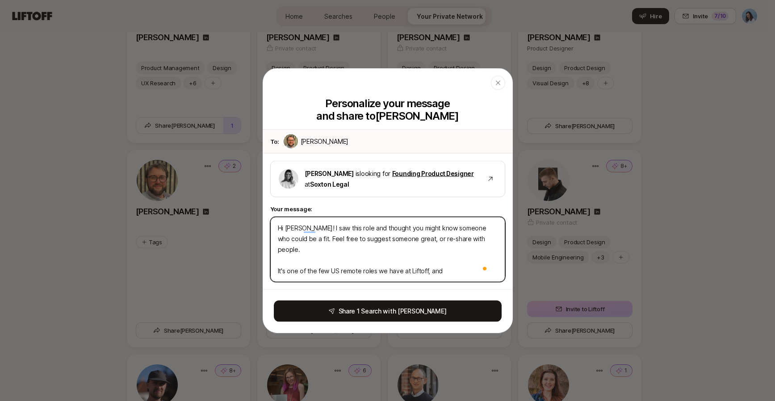
type textarea "Hi Alex! I saw this role and thought you might know someone who could be a fit.…"
type textarea "x"
type textarea "Hi Alex! I saw this role and thought you might know someone who could be a fit.…"
type textarea "x"
type textarea "Hi Alex! I saw this role and thought you might know someone who could be a fit.…"
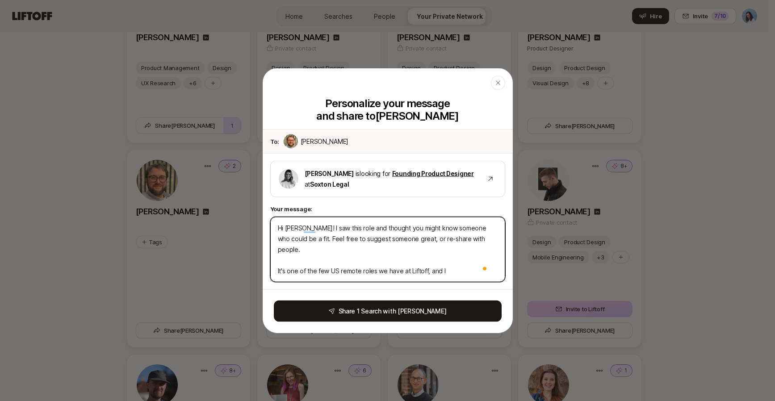
type textarea "x"
type textarea "Hi Alex! I saw this role and thought you might know someone who could be a fit.…"
type textarea "x"
type textarea "Hi Alex! I saw this role and thought you might know someone who could be a fit.…"
type textarea "x"
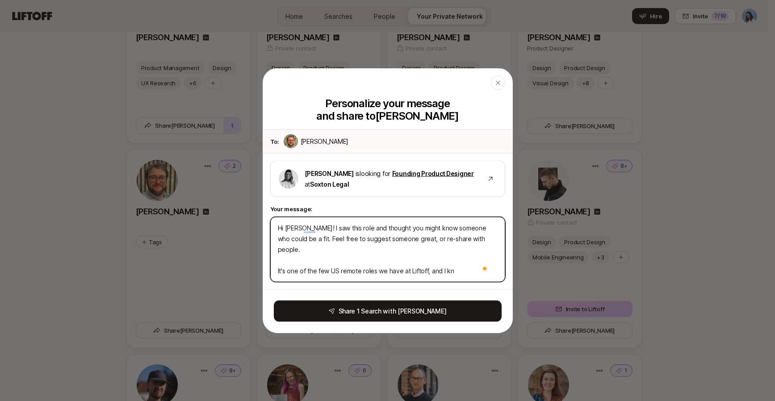
type textarea "Hi Alex! I saw this role and thought you might know someone who could be a fit.…"
type textarea "x"
type textarea "Hi Alex! I saw this role and thought you might know someone who could be a fit.…"
type textarea "x"
type textarea "Hi Alex! I saw this role and thought you might know someone who could be a fit.…"
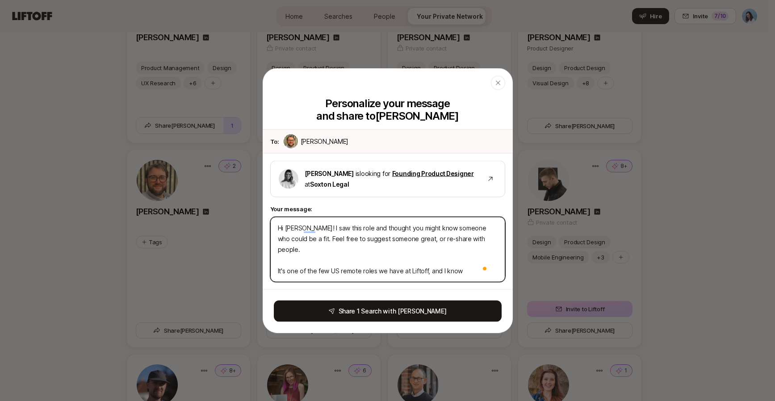
type textarea "x"
type textarea "Hi Alex! I saw this role and thought you might know someone who could be a fit.…"
type textarea "x"
type textarea "Hi Alex! I saw this role and thought you might know someone who could be a fit.…"
type textarea "x"
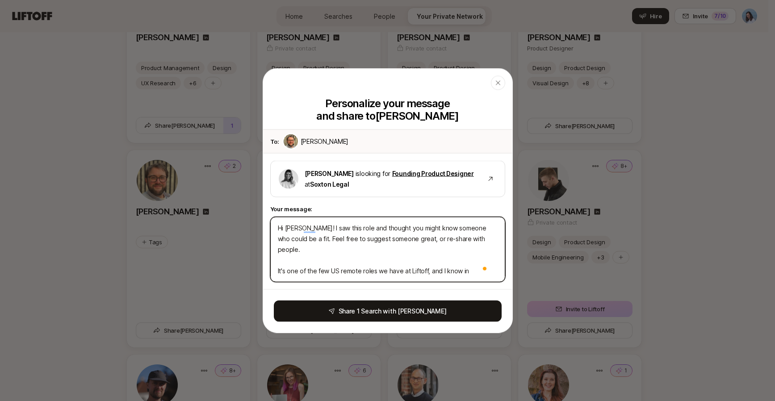
type textarea "Hi Alex! I saw this role and thought you might know someone who could be a fit.…"
type textarea "x"
type textarea "Hi Alex! I saw this role and thought you might know someone who could be a fit.…"
type textarea "x"
type textarea "Hi Alex! I saw this role and thought you might know someone who could be a fit.…"
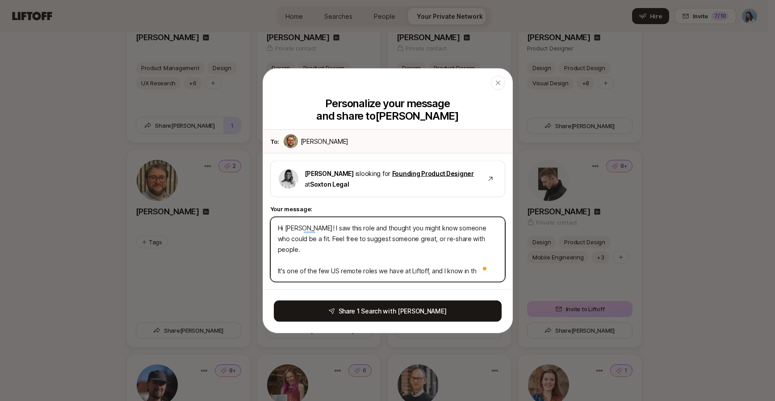
type textarea "x"
type textarea "Hi Alex! I saw this role and thought you might know someone who could be a fit.…"
type textarea "x"
type textarea "Hi Alex! I saw this role and thought you might know someone who could be a fit.…"
type textarea "x"
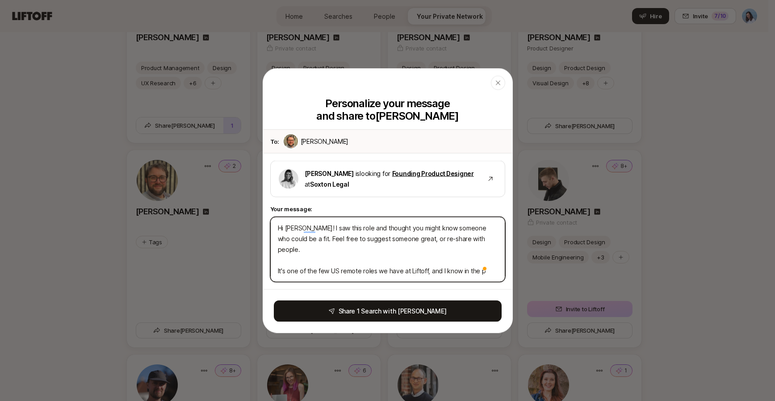
type textarea "Hi Alex! I saw this role and thought you might know someone who could be a fit.…"
type textarea "x"
type textarea "Hi Alex! I saw this role and thought you might know someone who could be a fit.…"
type textarea "x"
type textarea "Hi Alex! I saw this role and thought you might know someone who could be a fit.…"
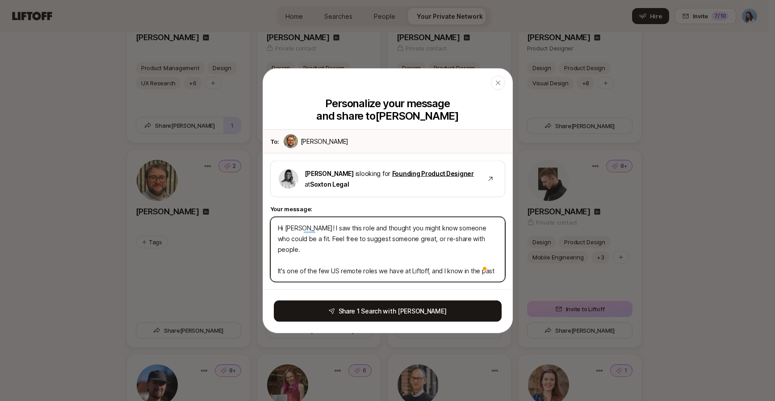
type textarea "x"
type textarea "Hi Alex! I saw this role and thought you might know someone who could be a fit.…"
type textarea "x"
type textarea "Hi Alex! I saw this role and thought you might know someone who could be a fit.…"
type textarea "x"
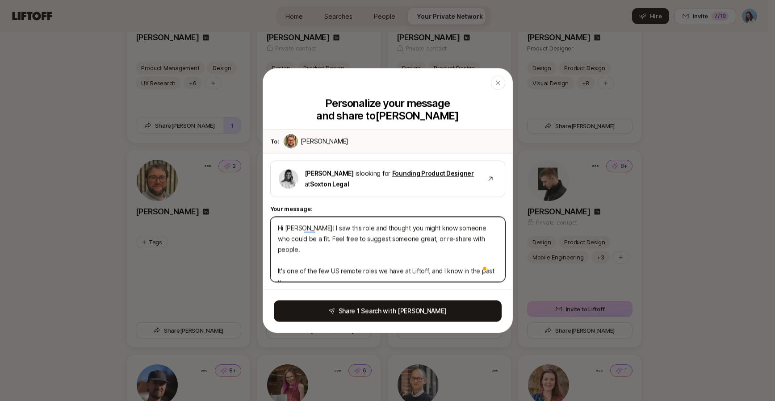
type textarea "Hi Alex! I saw this role and thought you might know someone who could be a fit.…"
type textarea "x"
type textarea "Hi Alex! I saw this role and thought you might know someone who could be a fit.…"
type textarea "x"
type textarea "Hi Alex! I saw this role and thought you might know someone who could be a fit.…"
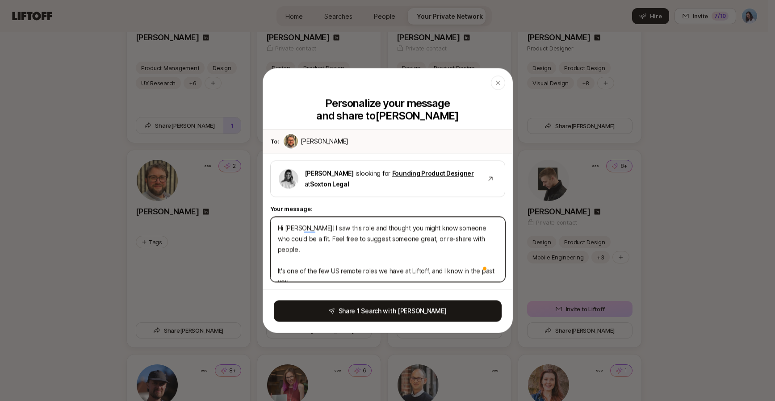
type textarea "x"
type textarea "Hi Alex! I saw this role and thought you might know someone who could be a fit.…"
type textarea "x"
type textarea "Hi Alex! I saw this role and thought you might know someone who could be a fit.…"
type textarea "x"
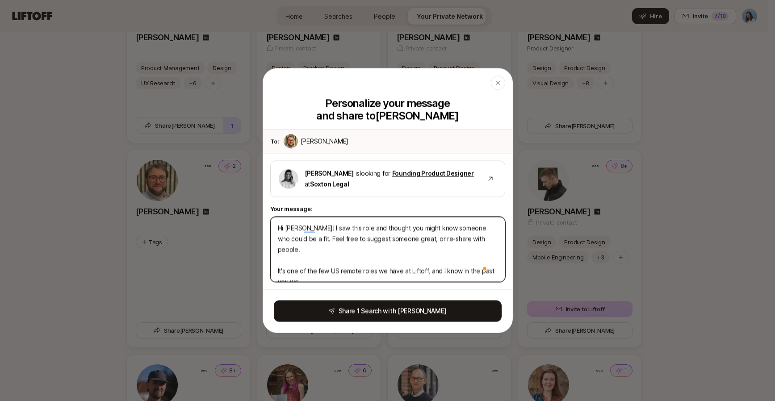
type textarea "Hi Alex! I saw this role and thought you might know someone who could be a fit.…"
type textarea "x"
type textarea "Hi Alex! I saw this role and thought you might know someone who could be a fit.…"
type textarea "x"
type textarea "Hi Alex! I saw this role and thought you might know someone who could be a fit.…"
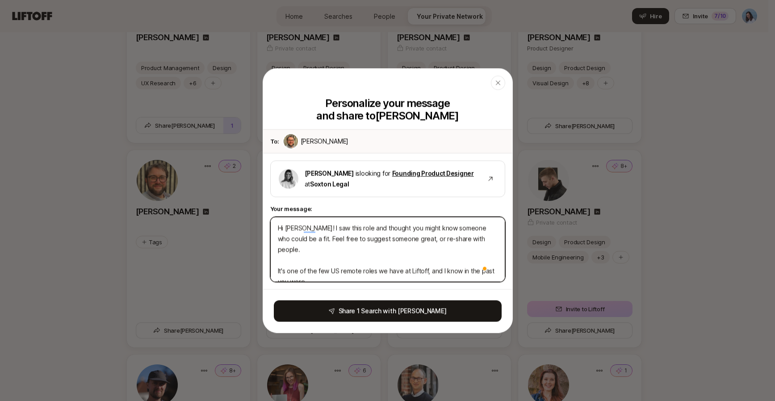
type textarea "x"
type textarea "Hi Alex! I saw this role and thought you might know someone who could be a fit.…"
type textarea "x"
type textarea "Hi Alex! I saw this role and thought you might know someone who could be a fit.…"
type textarea "x"
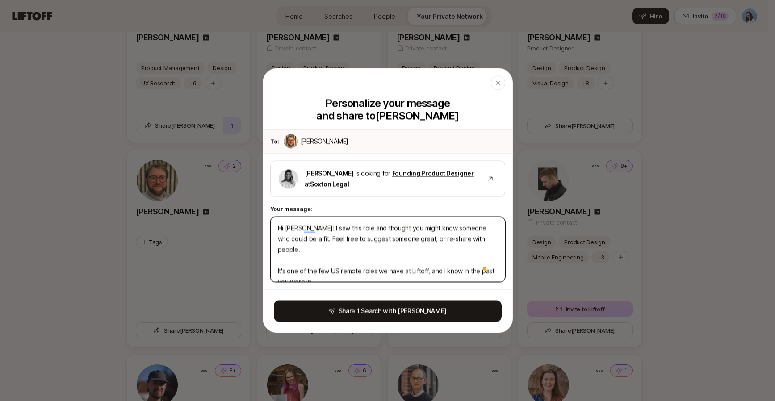
type textarea "Hi Alex! I saw this role and thought you might know someone who could be a fit.…"
type textarea "x"
type textarea "Hi Alex! I saw this role and thought you might know someone who could be a fit.…"
type textarea "x"
type textarea "Hi Alex! I saw this role and thought you might know someone who could be a fit.…"
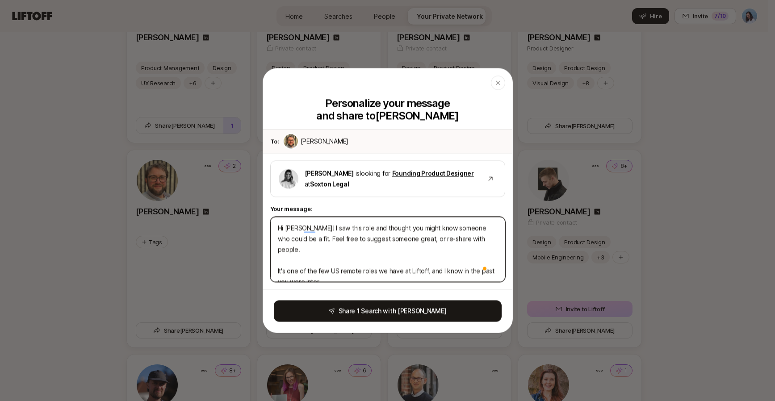
type textarea "x"
type textarea "Hi Alex! I saw this role and thought you might know someone who could be a fit.…"
type textarea "x"
type textarea "Hi Alex! I saw this role and thought you might know someone who could be a fit.…"
type textarea "x"
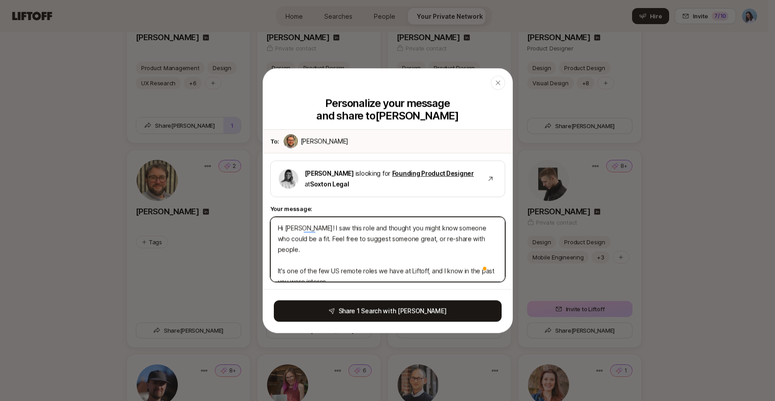
type textarea "Hi Alex! I saw this role and thought you might know someone who could be a fit.…"
type textarea "x"
type textarea "Hi Alex! I saw this role and thought you might know someone who could be a fit.…"
type textarea "x"
type textarea "Hi Alex! I saw this role and thought you might know someone who could be a fit.…"
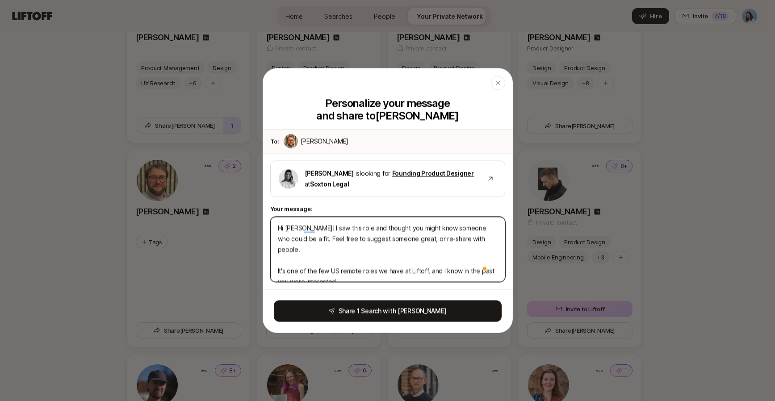
type textarea "x"
click at [443, 271] on textarea "Hi Alex! I saw this role and thought you might know someone who could be a fit.…" at bounding box center [387, 249] width 235 height 65
click at [332, 259] on textarea "Hi Alex! I saw this role and thought you might know someone who could be a fit.…" at bounding box center [387, 249] width 235 height 65
drag, startPoint x: 314, startPoint y: 271, endPoint x: 432, endPoint y: 268, distance: 117.9
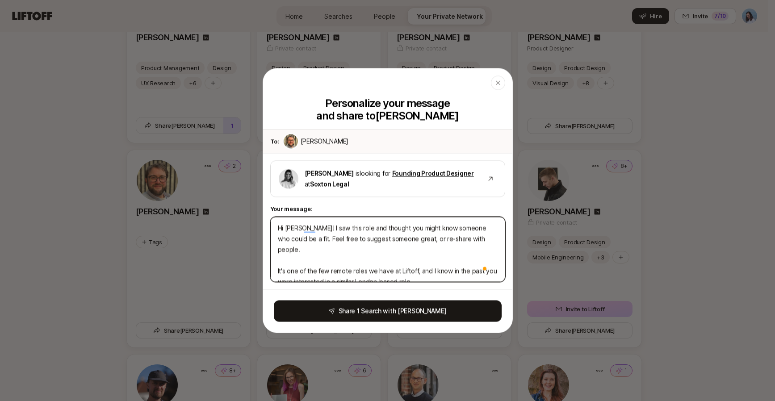
click at [432, 268] on textarea "Hi Alex! I saw this role and thought you might know someone who could be a fit.…" at bounding box center [387, 249] width 235 height 65
click at [451, 267] on textarea "Hi Alex! I saw this role and thought you might know someone who could be a fit.…" at bounding box center [387, 249] width 235 height 65
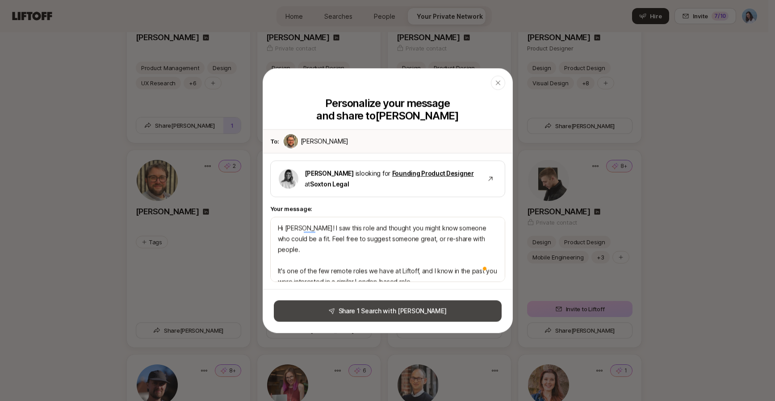
click at [407, 307] on button "Share 1 Search with Alex" at bounding box center [388, 310] width 228 height 21
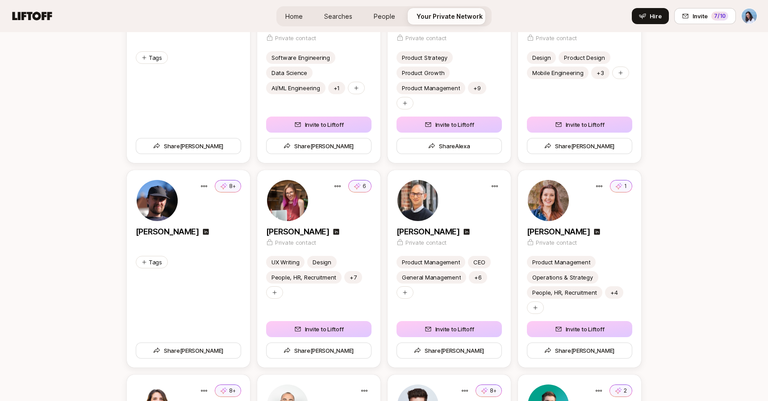
scroll to position [1612, 0]
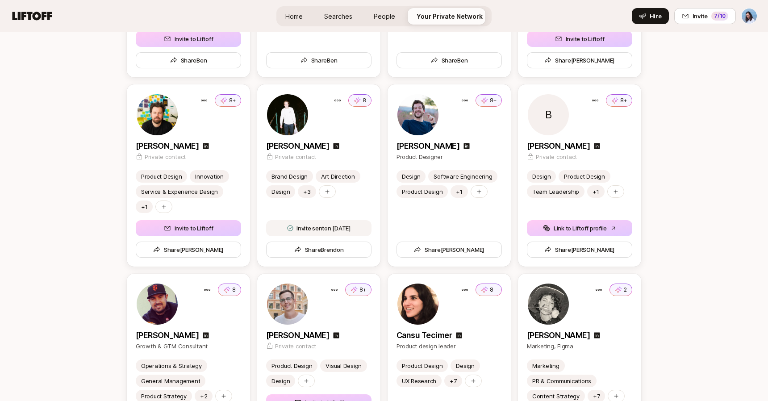
scroll to position [2660, 0]
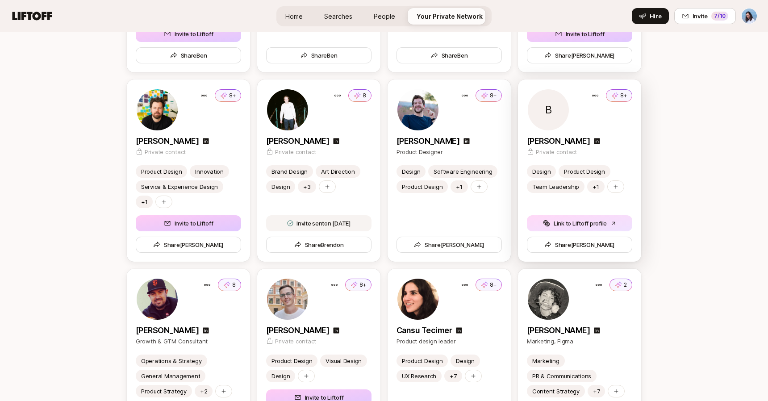
click at [588, 227] on button "Link to Liftoff profile" at bounding box center [579, 223] width 105 height 16
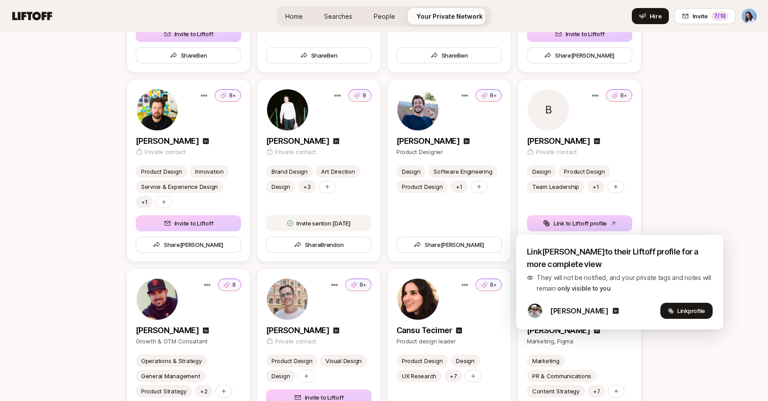
click at [677, 312] on span "Link profile" at bounding box center [691, 310] width 28 height 9
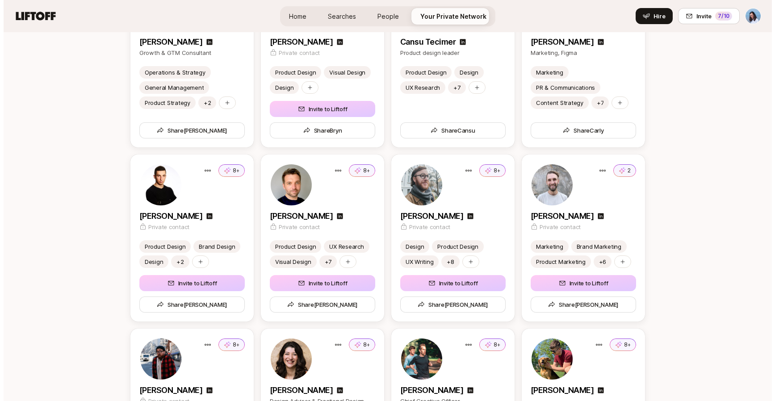
scroll to position [2811, 0]
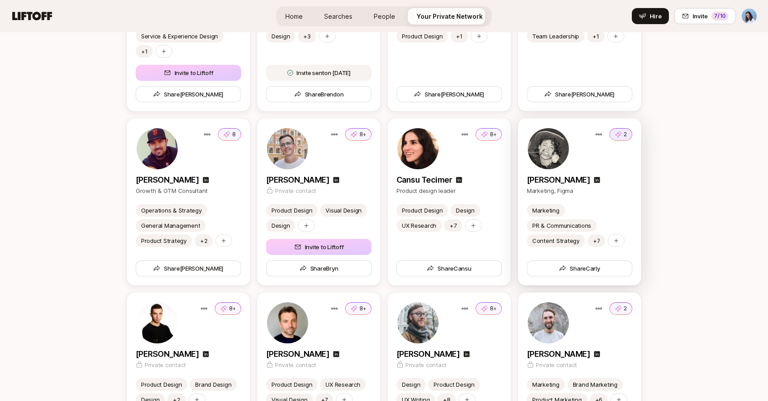
click at [615, 131] on icon at bounding box center [618, 134] width 7 height 9
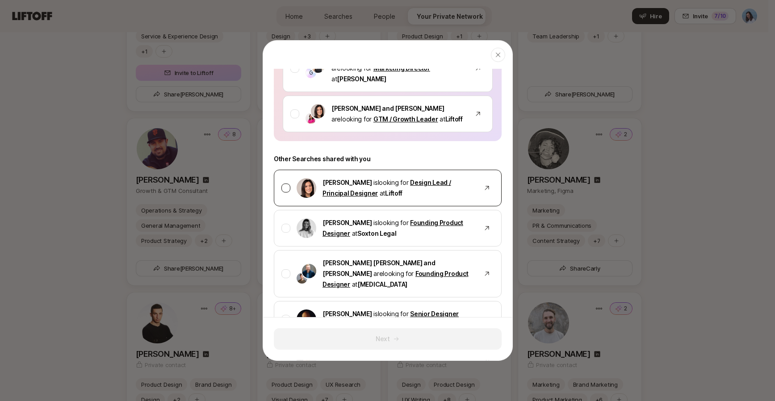
scroll to position [109, 0]
click at [283, 223] on div at bounding box center [285, 227] width 9 height 9
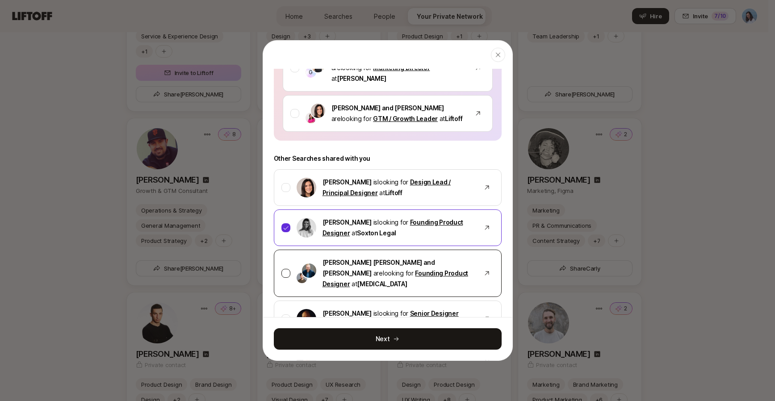
click at [284, 269] on div at bounding box center [285, 273] width 9 height 9
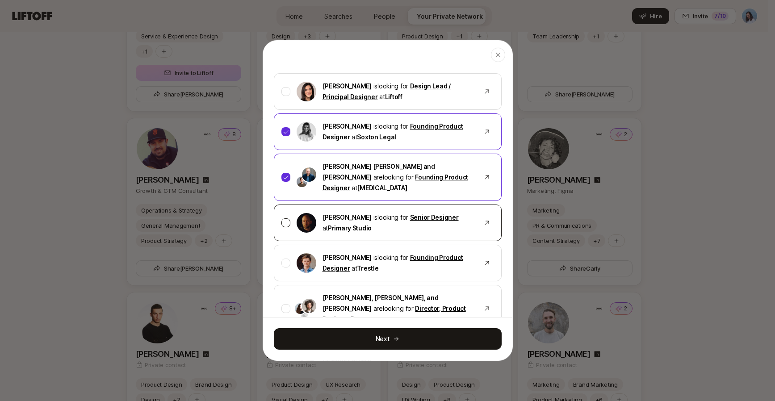
scroll to position [205, 0]
click at [288, 258] on div at bounding box center [285, 262] width 9 height 9
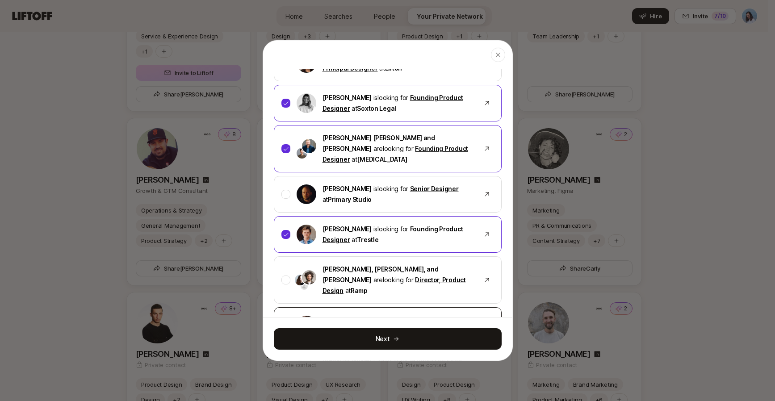
scroll to position [243, 0]
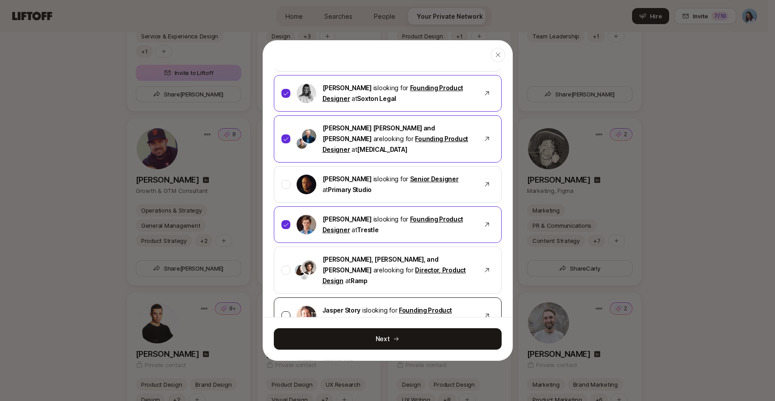
click at [282, 311] on div at bounding box center [285, 315] width 9 height 9
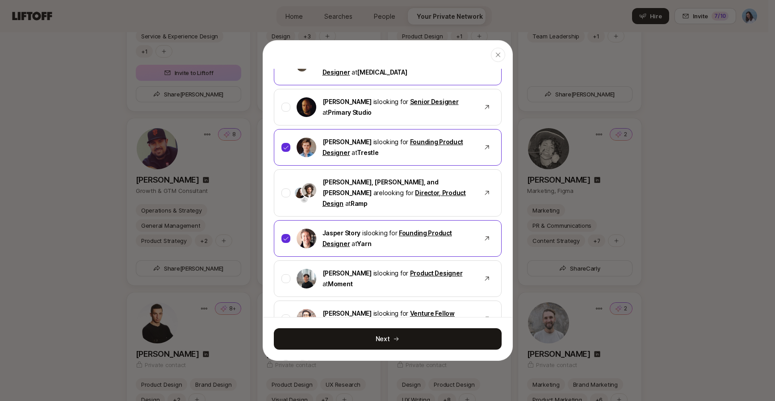
scroll to position [395, 0]
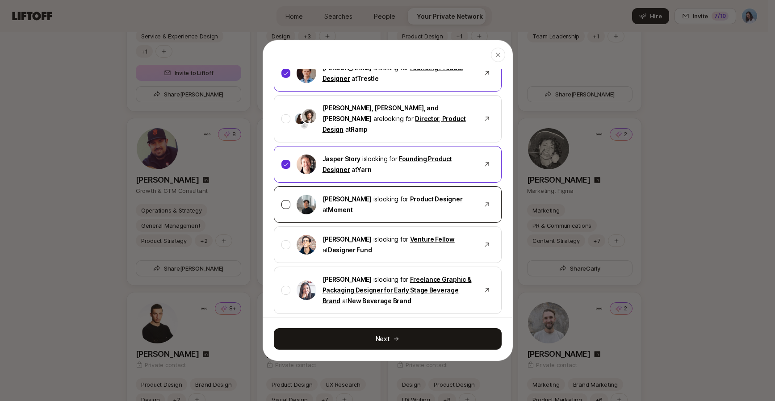
click at [287, 200] on div at bounding box center [285, 204] width 9 height 9
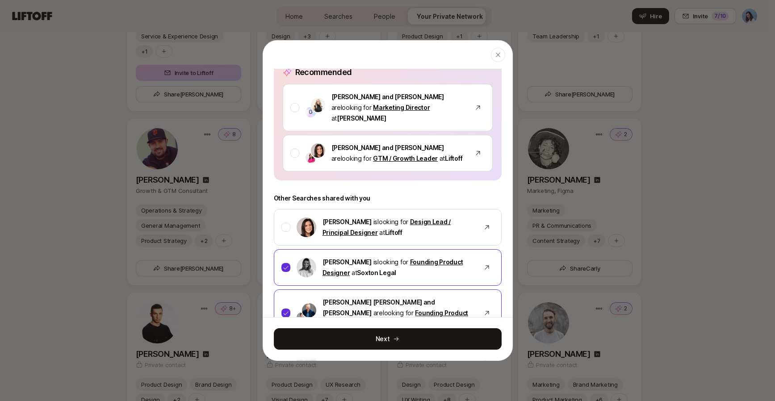
scroll to position [67, 0]
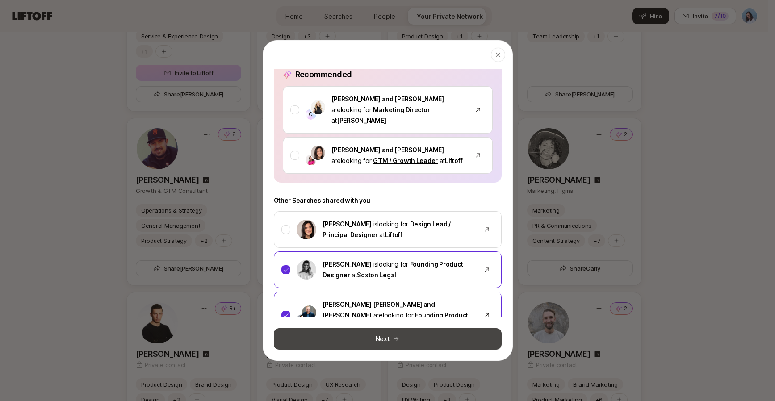
click at [386, 340] on button "Next" at bounding box center [388, 338] width 228 height 21
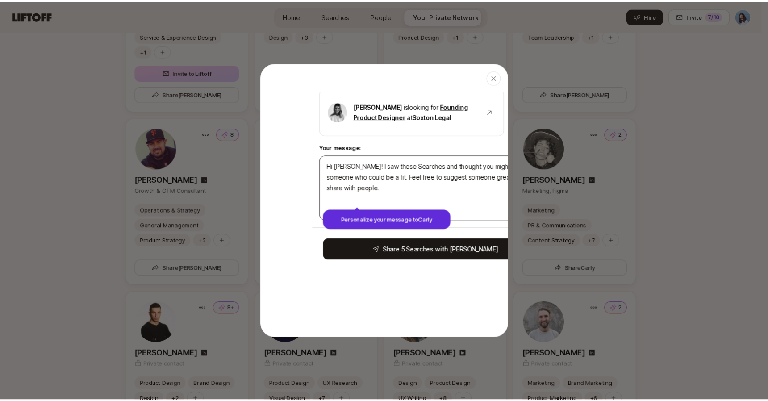
scroll to position [0, 0]
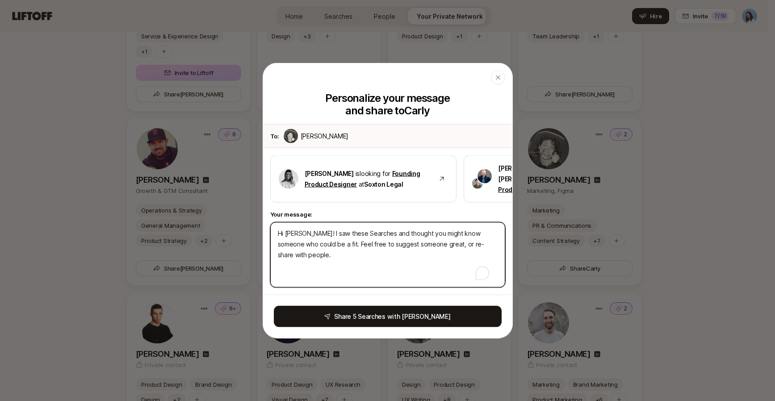
drag, startPoint x: 304, startPoint y: 234, endPoint x: 531, endPoint y: 246, distance: 227.6
click at [484, 245] on textarea "Hi Carly! I saw these Searches and thought you might know someone who could be …" at bounding box center [387, 254] width 235 height 65
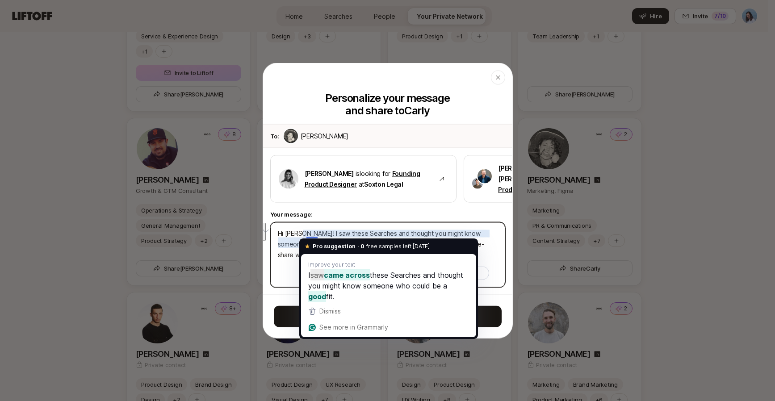
drag, startPoint x: 491, startPoint y: 246, endPoint x: 303, endPoint y: 233, distance: 187.9
click at [303, 233] on textarea "Hi Carly! I saw these Searches and thought you might know someone who could be …" at bounding box center [387, 254] width 235 height 65
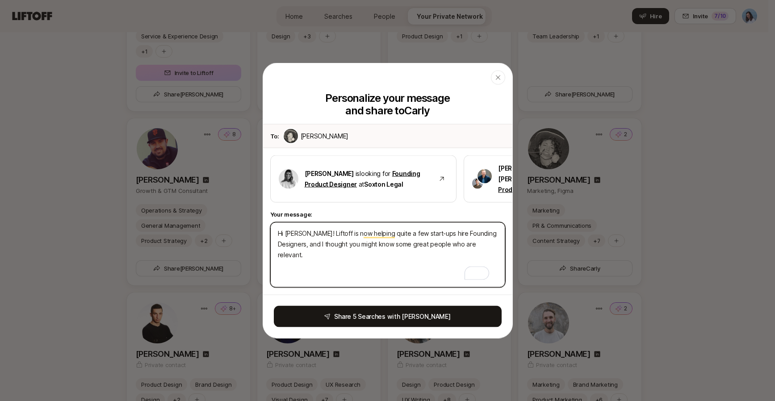
drag, startPoint x: 325, startPoint y: 231, endPoint x: 436, endPoint y: 232, distance: 110.7
click at [434, 232] on textarea "Hi Carly! Liftoff is now helping quite a few start-ups hire Founding Designers,…" at bounding box center [387, 254] width 235 height 65
click at [438, 232] on textarea "Hi Carly! Liftoff is now helping quite a few start-ups hire Founding Designers,…" at bounding box center [387, 254] width 235 height 65
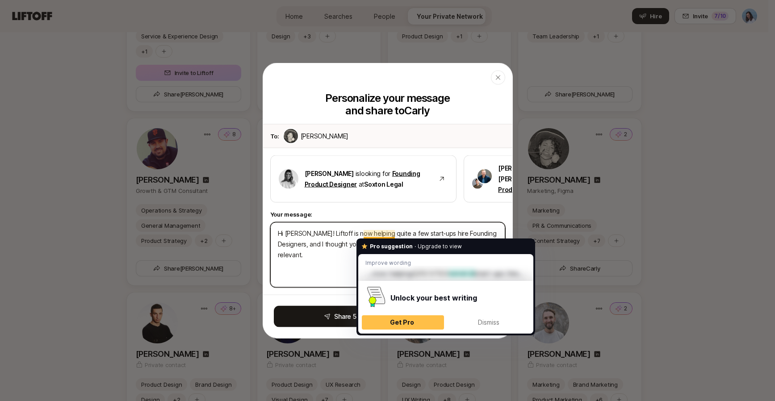
click at [437, 231] on textarea "Hi Carly! Liftoff is now helping quite a few start-ups hire Founding Designers,…" at bounding box center [387, 254] width 235 height 65
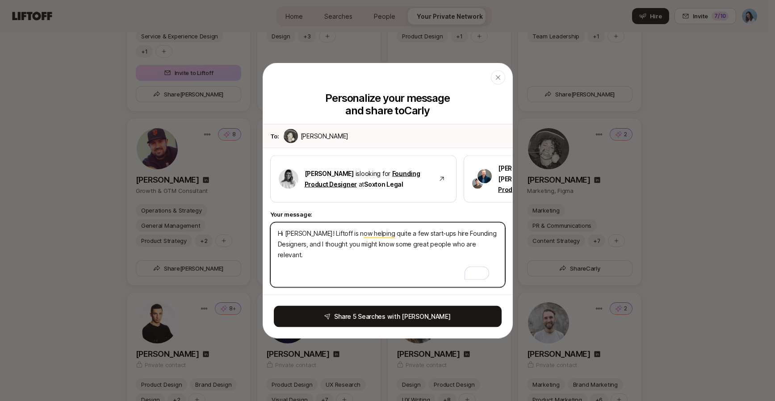
drag, startPoint x: 301, startPoint y: 242, endPoint x: 445, endPoint y: 246, distance: 143.8
click at [442, 246] on textarea "Hi Carly! Liftoff is now helping quite a few start-ups hire Founding Designers,…" at bounding box center [387, 254] width 235 height 65
click at [450, 248] on textarea "Hi Carly! Liftoff is now helping quite a few start-ups hire Founding Designers,…" at bounding box center [387, 254] width 235 height 65
drag, startPoint x: 323, startPoint y: 255, endPoint x: 277, endPoint y: 255, distance: 46.0
click at [277, 255] on textarea "Hi Carly! Liftoff is now helping quite a few start-ups hire Founding Designers,…" at bounding box center [387, 254] width 235 height 65
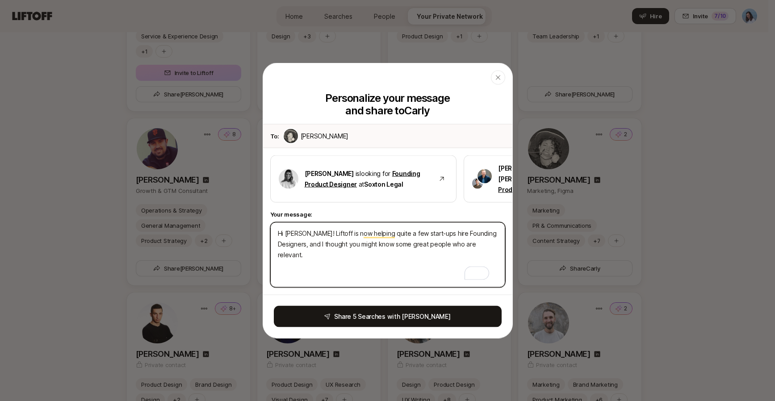
click at [307, 256] on textarea "Hi Carly! Liftoff is now helping quite a few start-ups hire Founding Designers,…" at bounding box center [387, 254] width 235 height 65
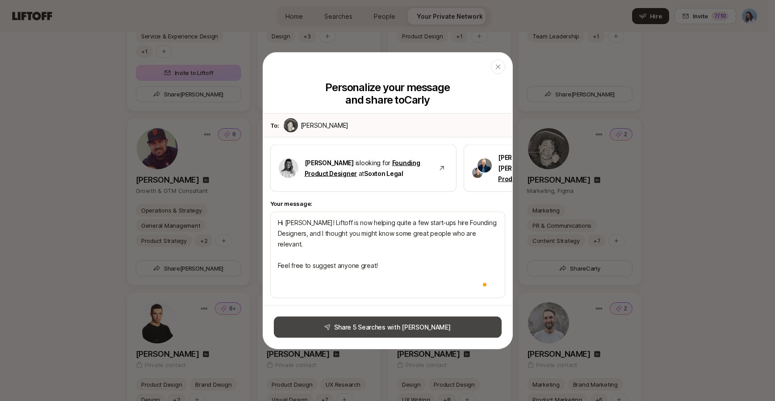
click at [381, 322] on button "Share 5 Searches with Carly" at bounding box center [388, 327] width 228 height 21
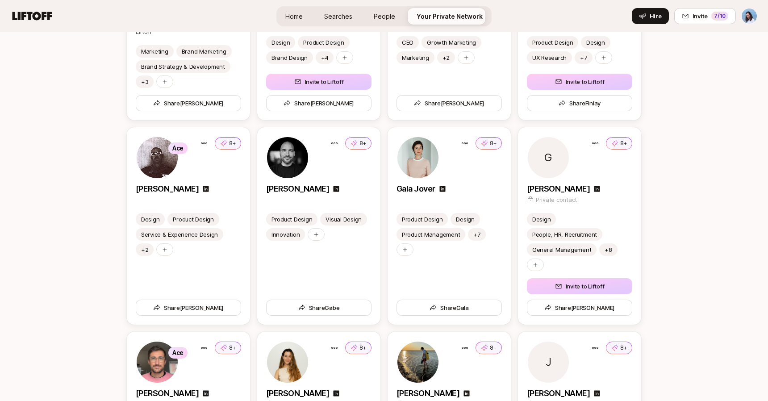
scroll to position [3690, 0]
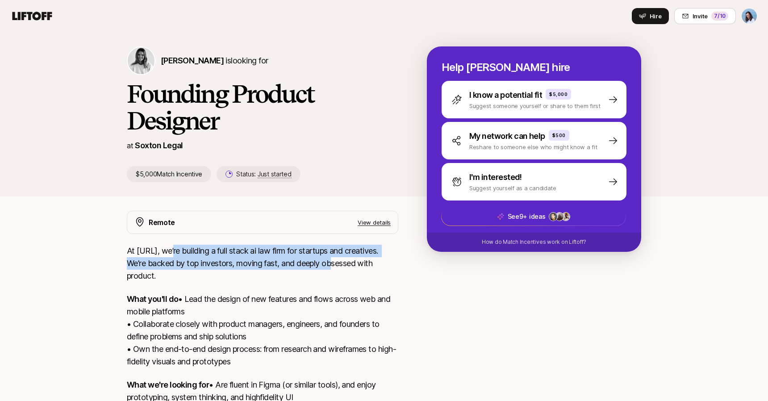
drag, startPoint x: 175, startPoint y: 255, endPoint x: 335, endPoint y: 266, distance: 160.6
click at [322, 263] on p "At [URL], we’re building a full stack ai law firm for startups and creatives. W…" at bounding box center [262, 264] width 271 height 38
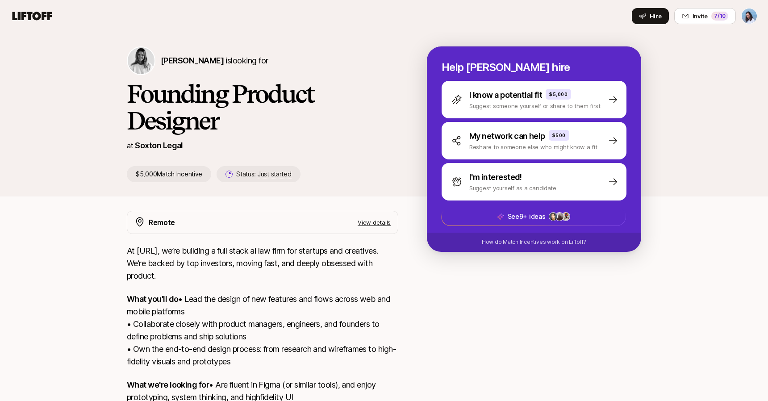
click at [335, 266] on p "At [URL], we’re building a full stack ai law firm for startups and creatives. W…" at bounding box center [262, 264] width 271 height 38
click at [372, 223] on p "View details" at bounding box center [374, 222] width 33 height 9
